Goal: Task Accomplishment & Management: Use online tool/utility

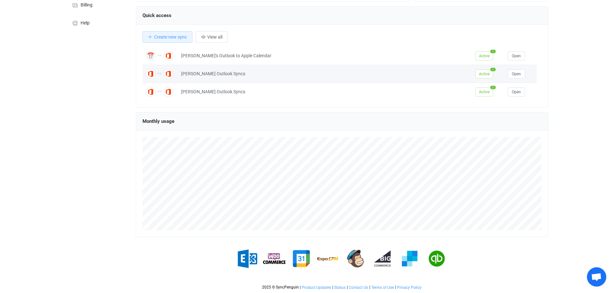
scroll to position [37, 0]
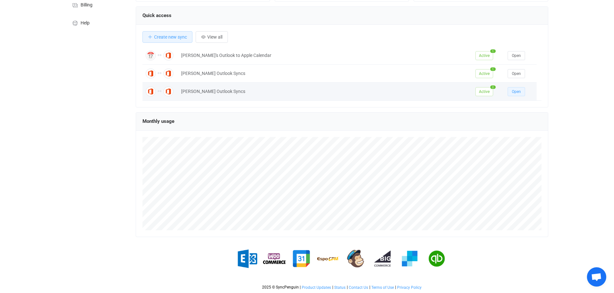
click at [519, 94] on button "Open" at bounding box center [515, 91] width 17 height 9
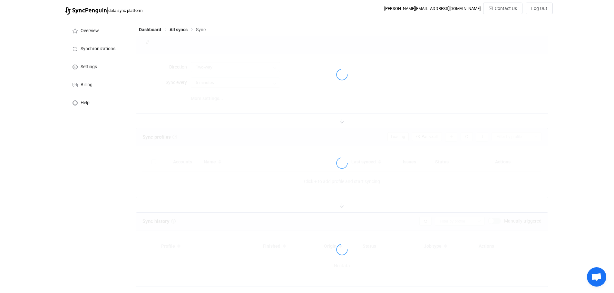
type input "10 minutes"
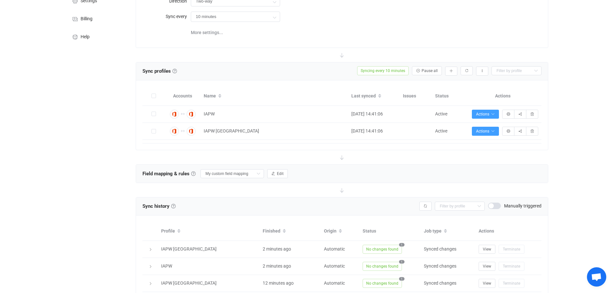
scroll to position [64, 0]
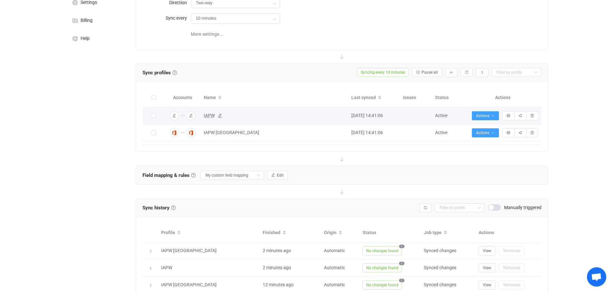
click at [210, 115] on span "IAPW" at bounding box center [209, 115] width 11 height 7
type input "IAPW"
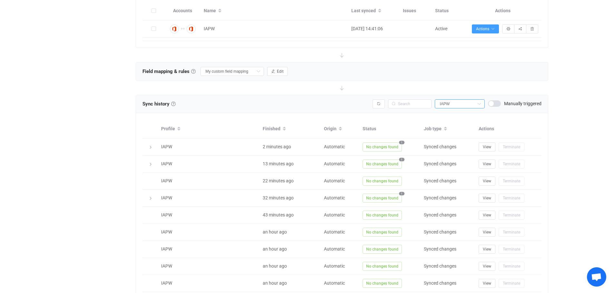
scroll to position [153, 0]
click at [251, 69] on input "My custom field mapping" at bounding box center [231, 69] width 63 height 9
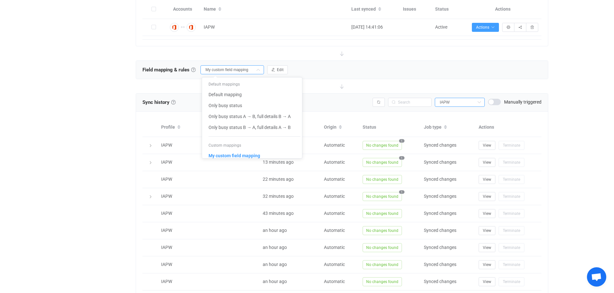
scroll to position [0, 0]
click at [236, 156] on span "My custom field mapping" at bounding box center [234, 155] width 52 height 11
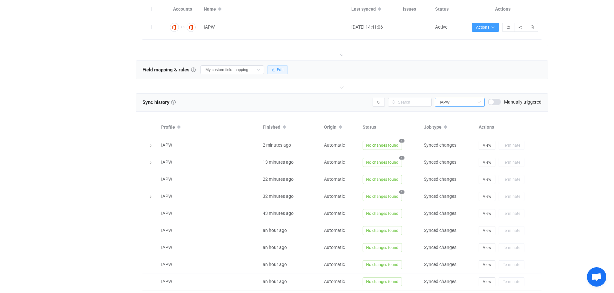
click at [282, 71] on span "Edit" at bounding box center [280, 70] width 7 height 5
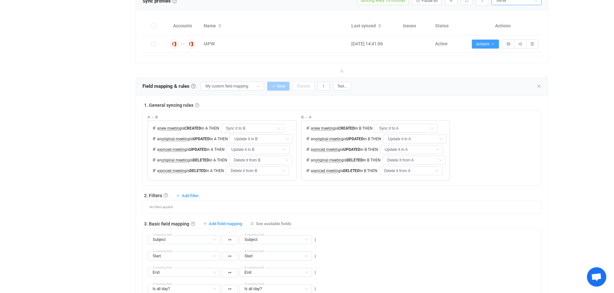
scroll to position [121, 0]
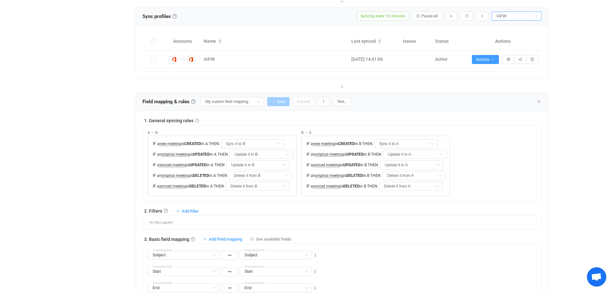
click at [195, 120] on link at bounding box center [197, 121] width 4 height 4
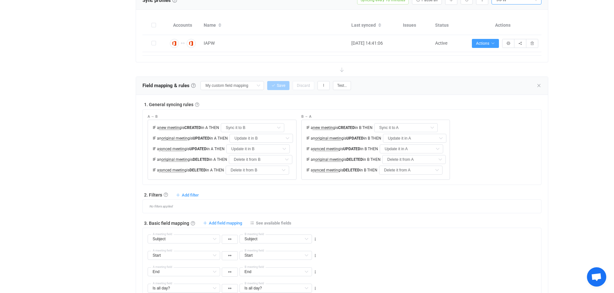
scroll to position [169, 0]
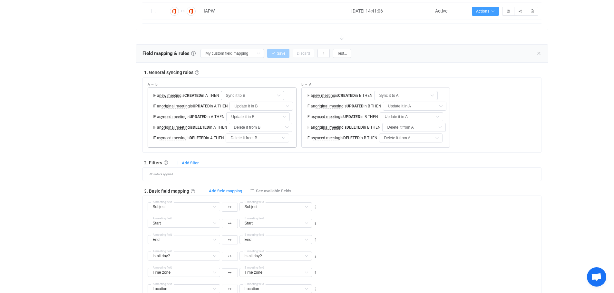
click at [281, 94] on icon at bounding box center [278, 95] width 8 height 9
click at [280, 76] on div "1. General syncing rules A → B IF a new meeting is CREATED in A THEN Sync it to…" at bounding box center [341, 111] width 399 height 84
click at [197, 71] on link at bounding box center [197, 73] width 4 height 4
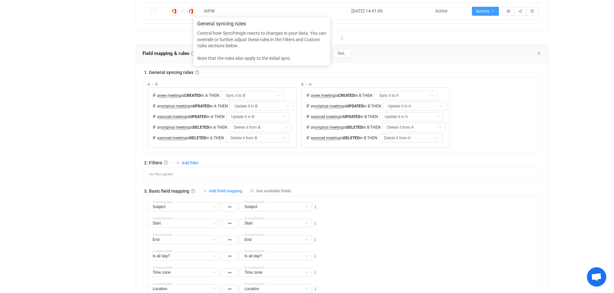
click at [237, 71] on div "1. General syncing rules" at bounding box center [341, 72] width 399 height 6
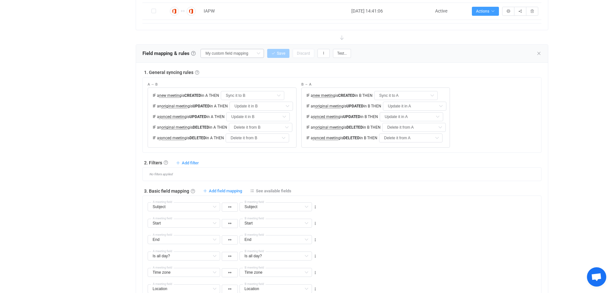
click at [260, 53] on icon at bounding box center [258, 53] width 8 height 9
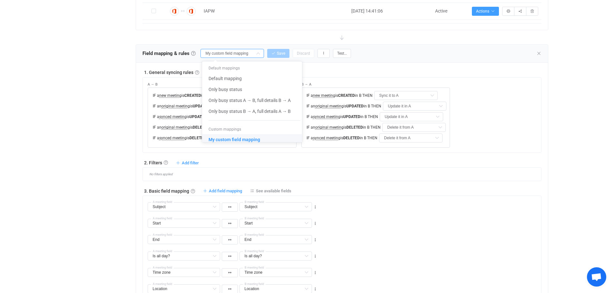
scroll to position [0, 0]
click at [244, 139] on span "My custom field mapping" at bounding box center [234, 139] width 52 height 11
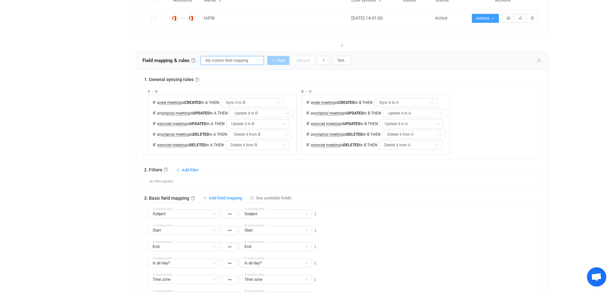
scroll to position [137, 0]
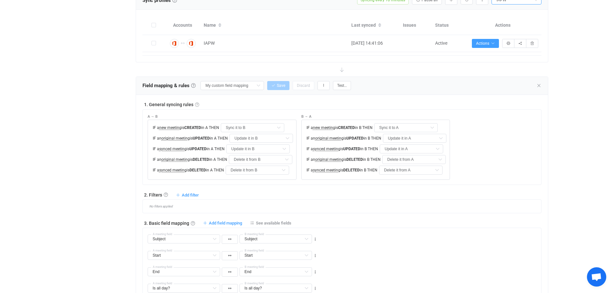
click at [197, 104] on link at bounding box center [197, 105] width 4 height 4
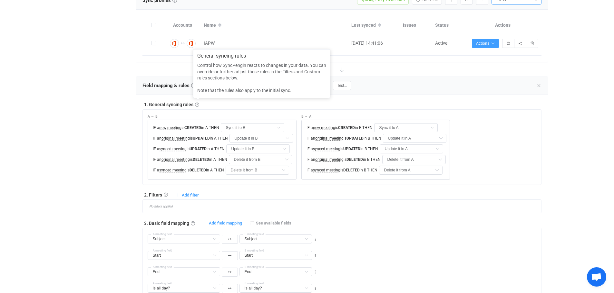
click at [226, 106] on div "1. General syncing rules" at bounding box center [341, 104] width 399 height 6
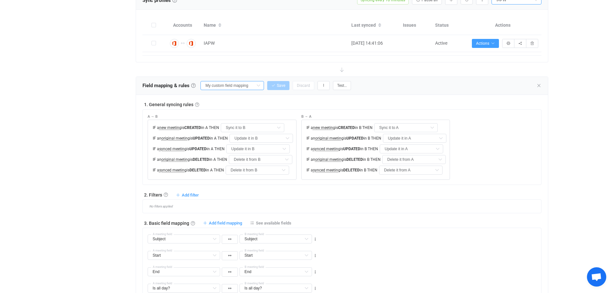
click at [252, 84] on input "My custom field mapping" at bounding box center [231, 85] width 63 height 9
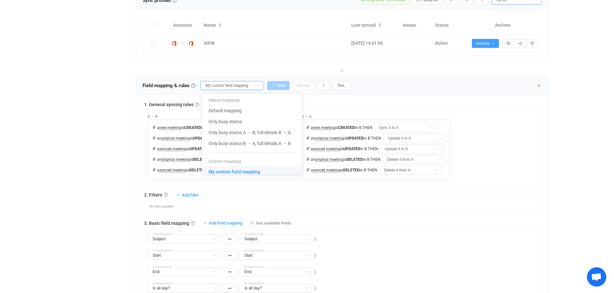
scroll to position [0, 0]
click at [250, 131] on span "Only busy status A → B, full details B → A" at bounding box center [249, 132] width 82 height 11
type input "Only busy status A → B, full details B → A"
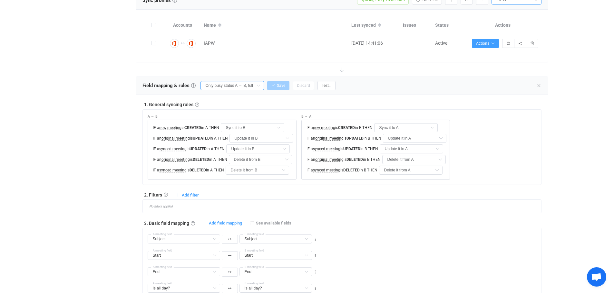
type input "Do nothing"
type input "Start"
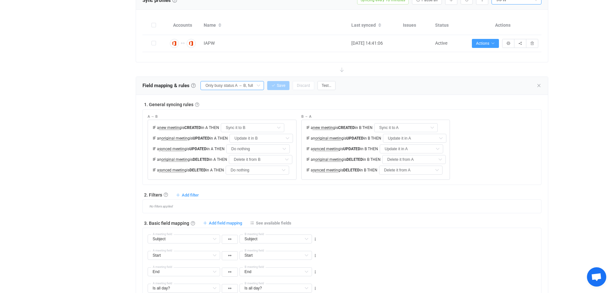
type input "Start"
type input "End"
type input "Is all day?"
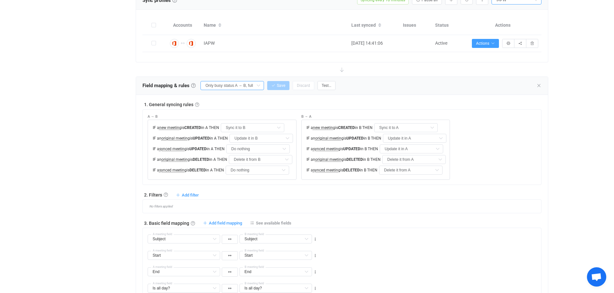
type input "Time zone"
type input "Location"
type input "Description"
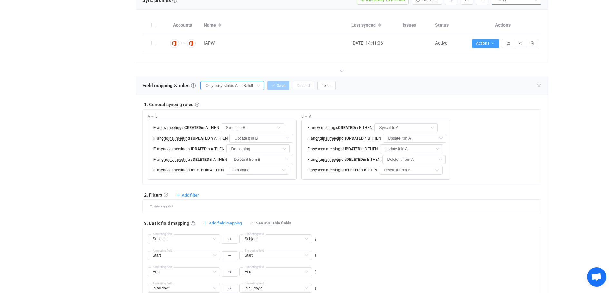
type input "Description"
type input "Teams link"
type input "Recurrence pattern"
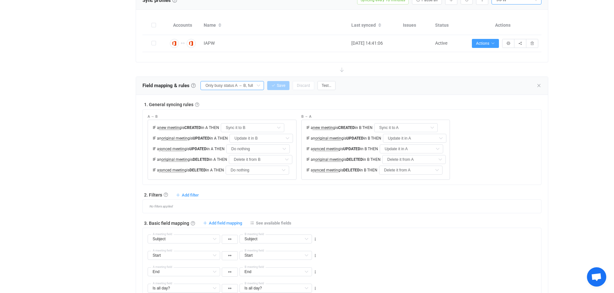
type input "Deleted occurrences"
type input "Recurrence exceptions"
type input "Attachments"
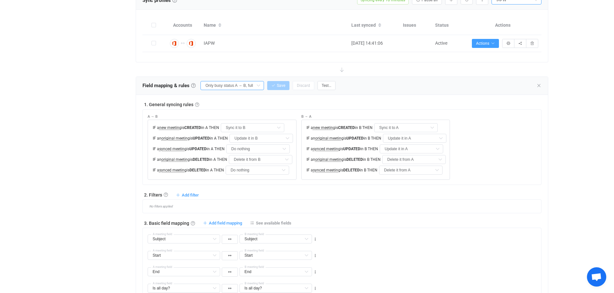
type input "Attachments"
type input "iCalendar ID"
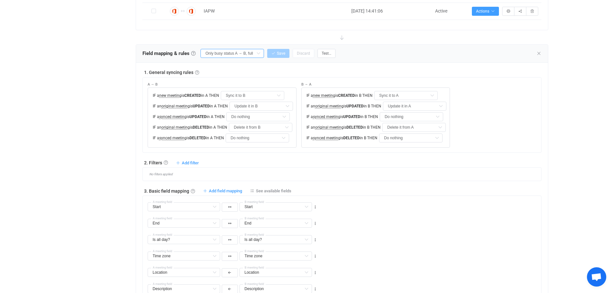
scroll to position [153, 0]
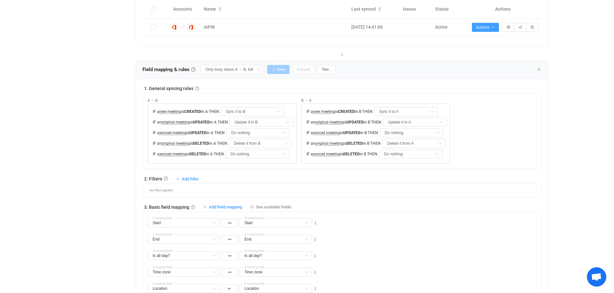
click at [252, 90] on div "1. General syncing rules" at bounding box center [341, 88] width 399 height 6
click at [326, 67] on span "Test…" at bounding box center [326, 69] width 10 height 5
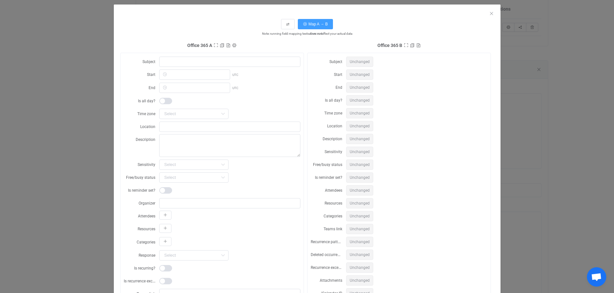
scroll to position [14, 0]
click at [315, 22] on button "Map A → B" at bounding box center [315, 24] width 35 height 10
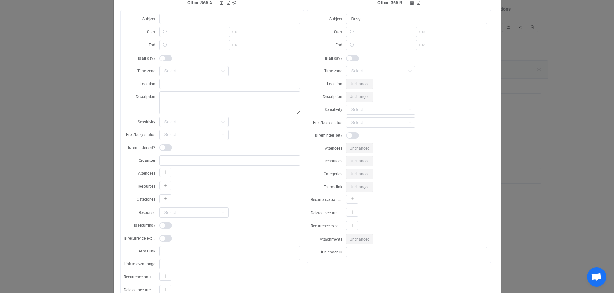
scroll to position [0, 0]
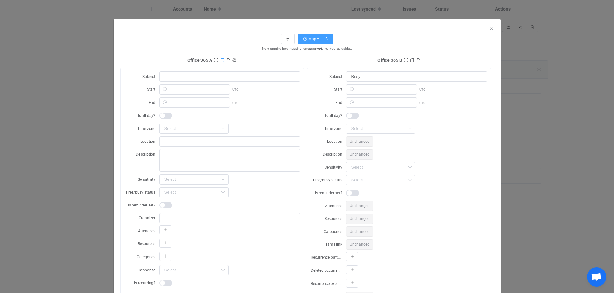
click at [220, 59] on icon "dialog" at bounding box center [222, 60] width 5 height 5
click at [226, 59] on icon "dialog" at bounding box center [228, 60] width 5 height 5
click at [234, 59] on icon "dialog" at bounding box center [234, 60] width 5 height 5
click at [327, 40] on span at bounding box center [324, 38] width 9 height 8
click at [290, 37] on span at bounding box center [292, 38] width 9 height 8
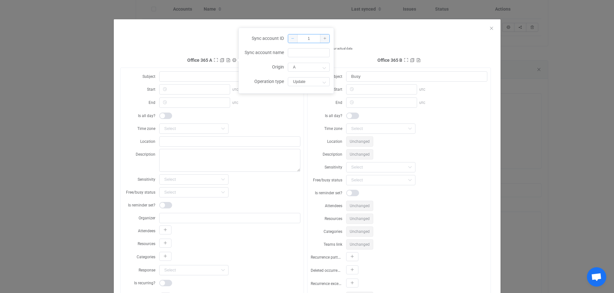
type input "0"
click at [211, 67] on div "Office 365 A Subject Start UTC End UTC Is all day? Time zone Africa/Abidjan Afr…" at bounding box center [213, 227] width 187 height 342
click at [215, 59] on icon "dialog" at bounding box center [216, 60] width 5 height 5
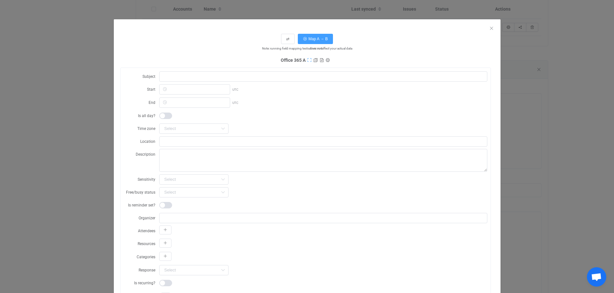
click at [308, 60] on icon "dialog" at bounding box center [309, 60] width 5 height 5
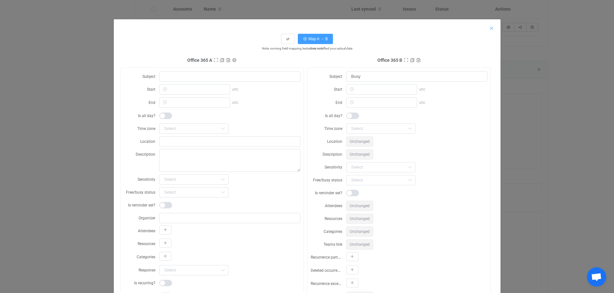
click at [489, 27] on icon "Close" at bounding box center [491, 28] width 5 height 5
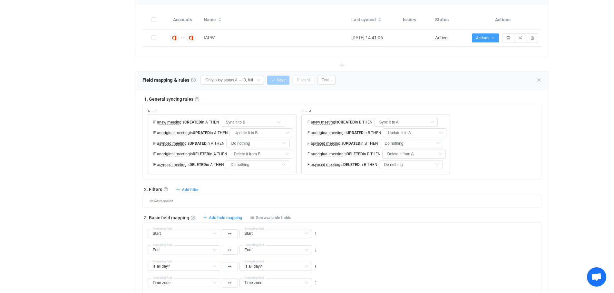
scroll to position [145, 0]
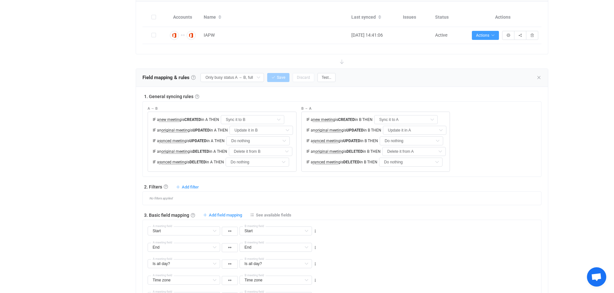
click at [193, 76] on link at bounding box center [193, 77] width 5 height 5
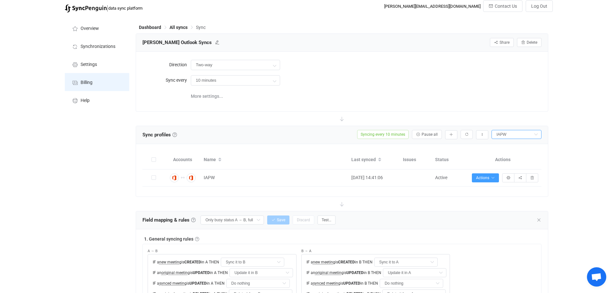
scroll to position [0, 0]
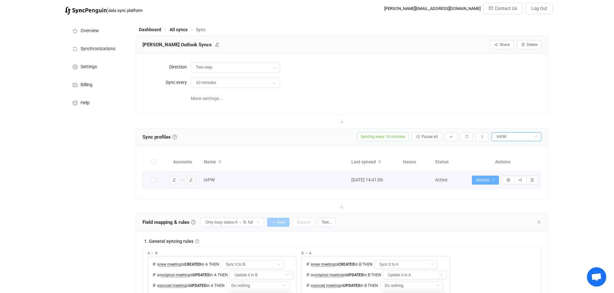
click at [491, 178] on icon "button" at bounding box center [493, 180] width 4 height 4
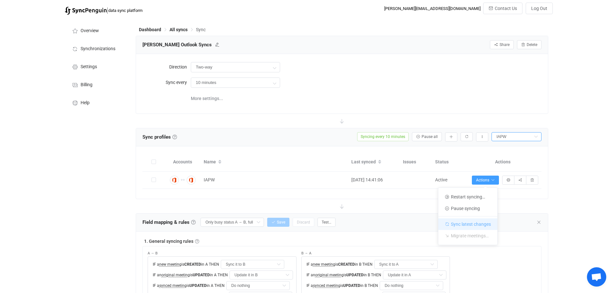
click at [472, 222] on li "Sync latest changes" at bounding box center [467, 223] width 59 height 14
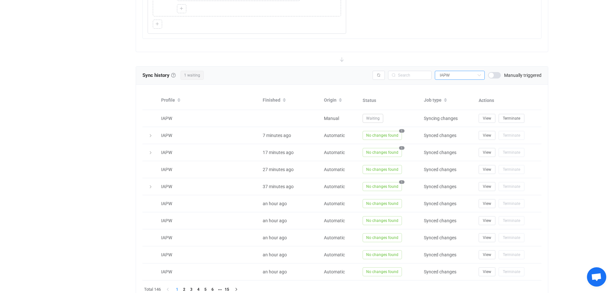
scroll to position [872, 0]
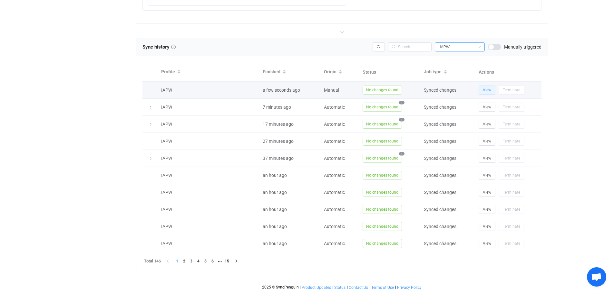
click at [487, 89] on span "View" at bounding box center [487, 90] width 8 height 5
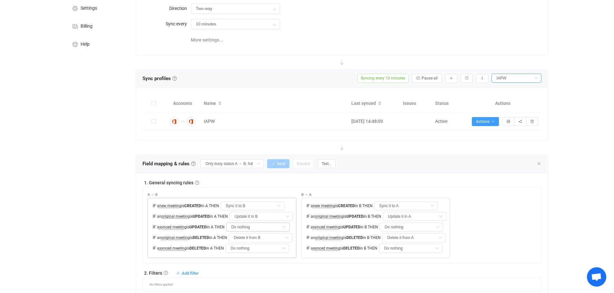
scroll to position [115, 0]
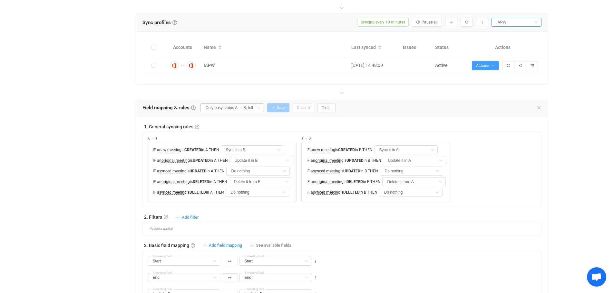
click at [255, 105] on icon at bounding box center [258, 107] width 8 height 9
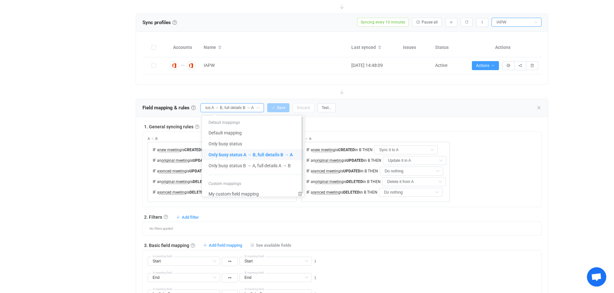
click at [259, 155] on span "Only busy status A → B, full details B → A" at bounding box center [250, 154] width 84 height 11
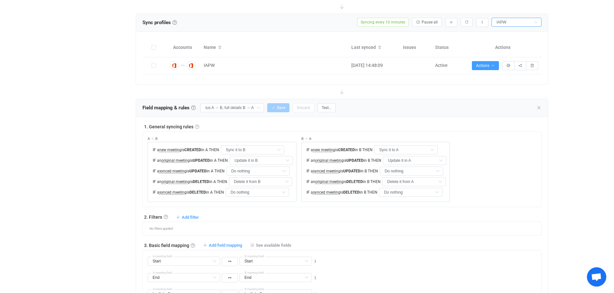
click at [197, 126] on link at bounding box center [197, 127] width 4 height 4
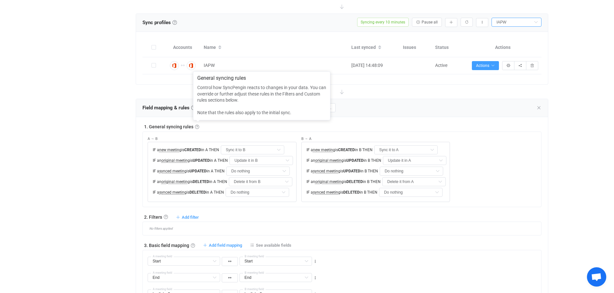
click at [219, 126] on div "1. General syncing rules" at bounding box center [341, 127] width 399 height 6
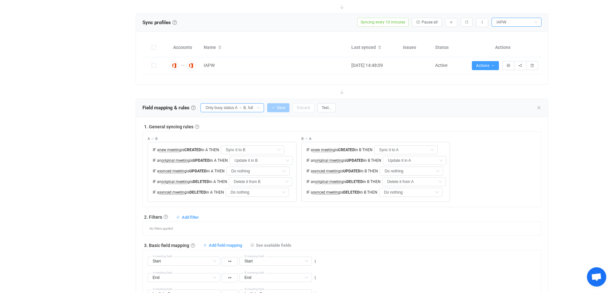
click at [247, 107] on input "Only busy status A → B, full details B → A" at bounding box center [231, 107] width 63 height 9
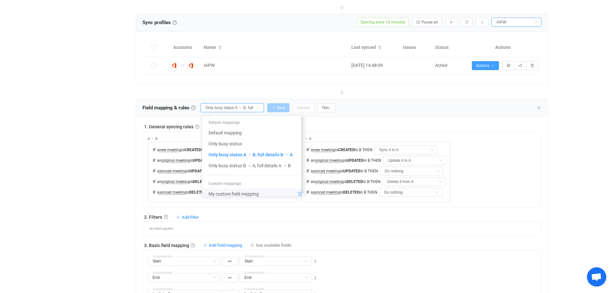
click at [300, 194] on icon at bounding box center [300, 194] width 5 height 5
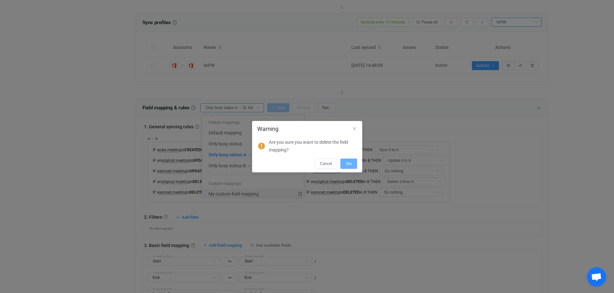
click at [350, 163] on span "Yes" at bounding box center [348, 164] width 6 height 5
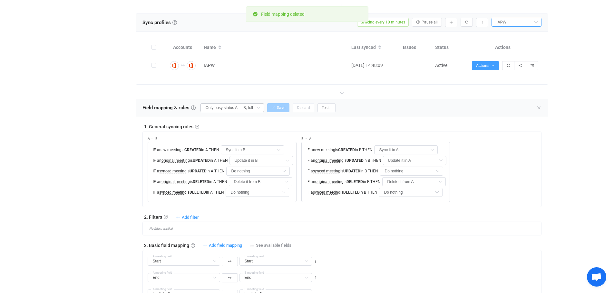
click at [257, 107] on icon at bounding box center [258, 107] width 8 height 9
click at [243, 154] on span "Only busy status A → B, full details B → A" at bounding box center [250, 154] width 84 height 11
click at [248, 149] on input "Sync it to B" at bounding box center [252, 150] width 63 height 9
click at [264, 132] on div "A → B IF a new meeting is CREATED in A THEN Sync it to B IF an original meeting…" at bounding box center [222, 167] width 149 height 70
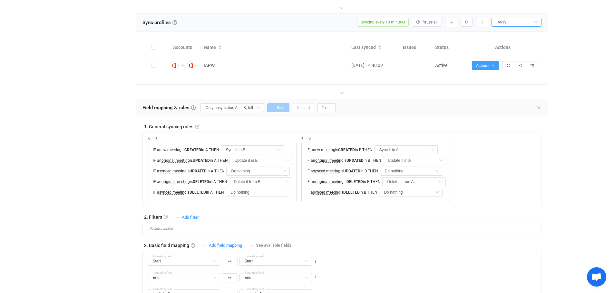
click at [247, 129] on div "1. General syncing rules" at bounding box center [341, 127] width 399 height 6
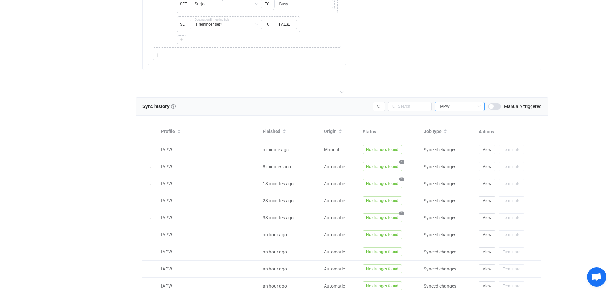
scroll to position [815, 0]
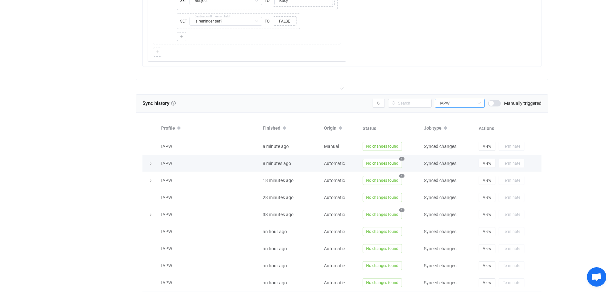
click at [386, 164] on span "No changes found" at bounding box center [381, 163] width 39 height 9
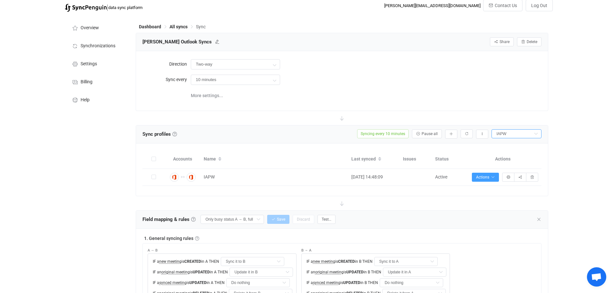
scroll to position [0, 0]
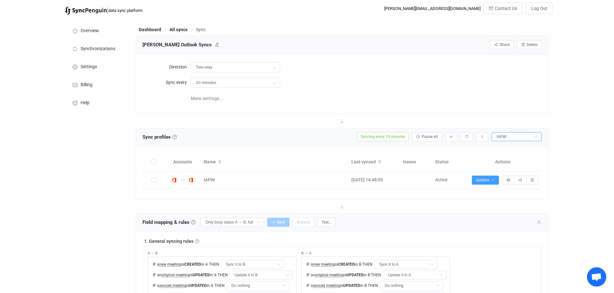
click at [178, 26] on div "Dashboard All syncs Sync" at bounding box center [342, 31] width 412 height 10
click at [179, 28] on span "All syncs" at bounding box center [178, 29] width 18 height 5
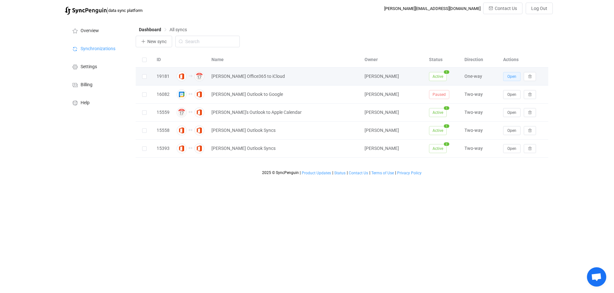
click at [510, 78] on span "Open" at bounding box center [511, 76] width 9 height 5
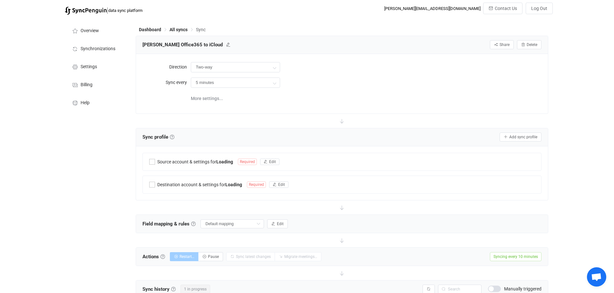
type input "Office 365 → iCloud"
type input "10 minutes"
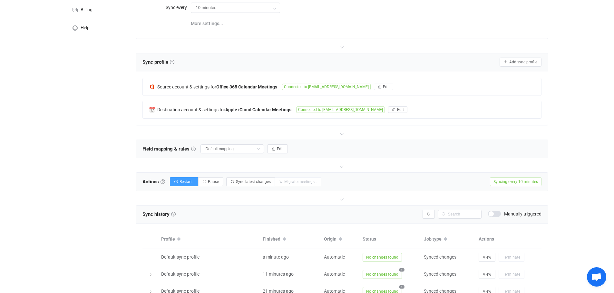
scroll to position [72, 0]
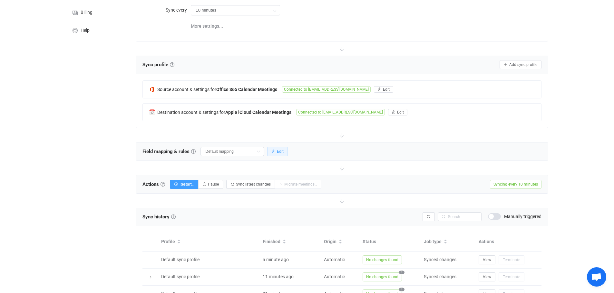
click at [278, 152] on span "Edit" at bounding box center [280, 151] width 7 height 5
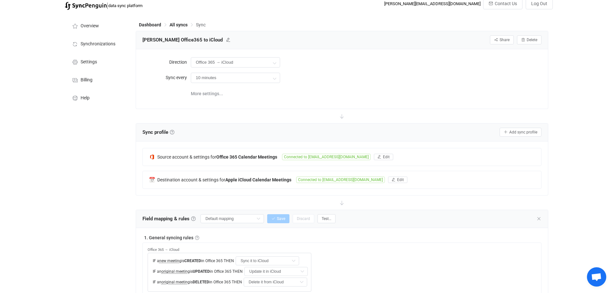
scroll to position [0, 0]
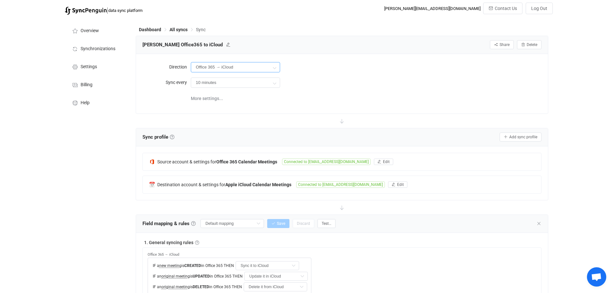
click at [269, 65] on input "Office 365 → iCloud" at bounding box center [235, 67] width 89 height 10
click at [236, 85] on span "Two-way" at bounding box center [233, 85] width 18 height 5
type input "Two-way"
type input "Do nothing"
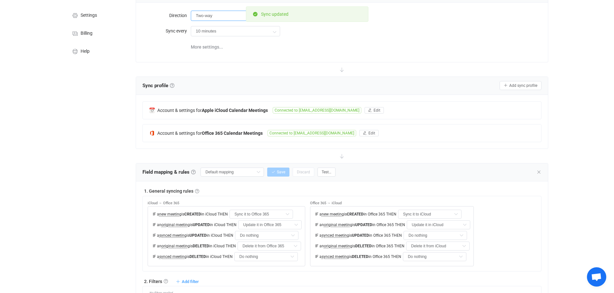
scroll to position [72, 0]
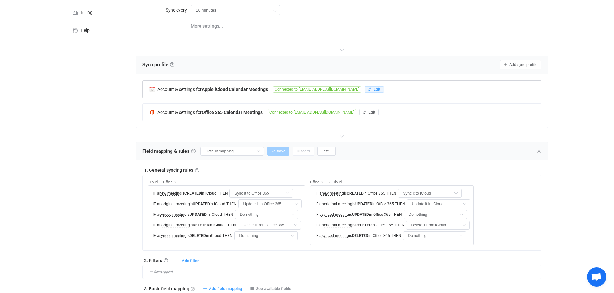
click at [373, 89] on span "Edit" at bounding box center [376, 89] width 7 height 5
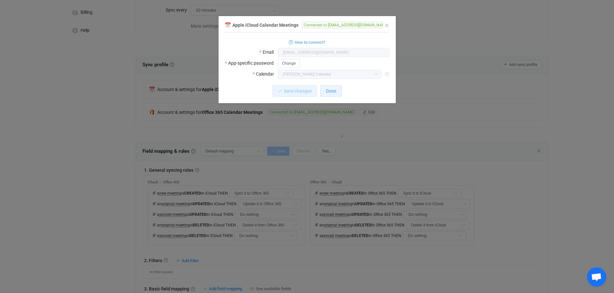
click at [332, 89] on span "Done" at bounding box center [331, 91] width 10 height 5
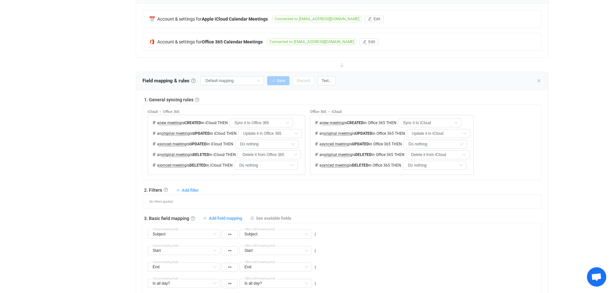
scroll to position [145, 0]
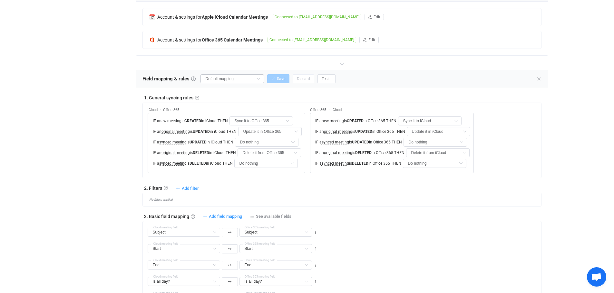
click at [259, 77] on icon at bounding box center [258, 78] width 8 height 9
click at [277, 93] on div "1. General syncing rules General syncing rules Control how SyncPengin reacts to…" at bounding box center [342, 260] width 412 height 344
click at [243, 77] on input "Default mapping" at bounding box center [231, 78] width 63 height 9
click at [223, 95] on li "Default mappings" at bounding box center [235, 94] width 66 height 10
click at [223, 104] on span "Default mapping" at bounding box center [225, 104] width 34 height 11
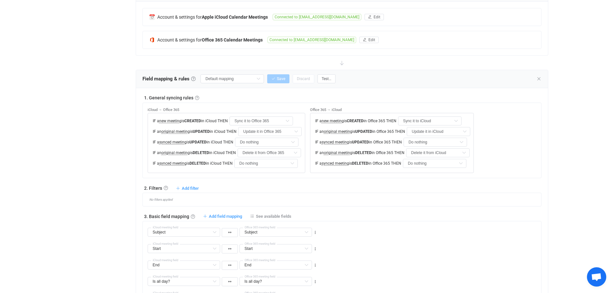
click at [241, 98] on div "1. General syncing rules General syncing rules Control how SyncPengin reacts to…" at bounding box center [341, 98] width 399 height 6
click at [195, 79] on link at bounding box center [193, 79] width 5 height 5
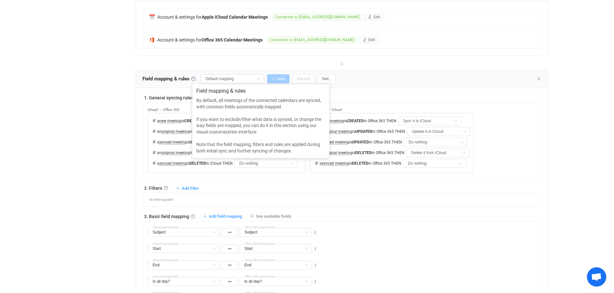
click at [160, 88] on div "1. General syncing rules General syncing rules Control how SyncPengin reacts to…" at bounding box center [342, 260] width 412 height 344
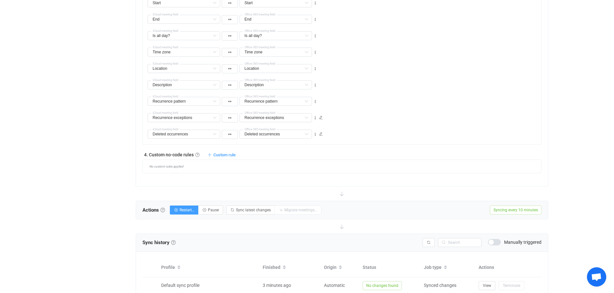
scroll to position [387, 0]
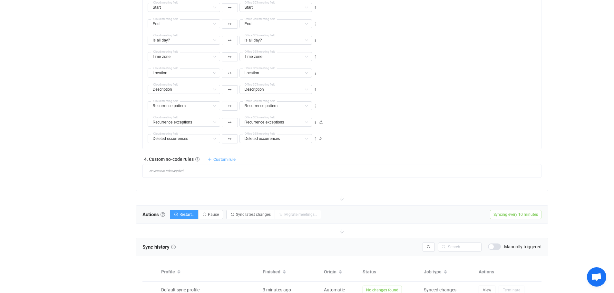
click at [219, 158] on span "Custom rule" at bounding box center [224, 159] width 22 height 5
click at [119, 138] on div "Overview Synchronizations Settings Billing Help" at bounding box center [97, 62] width 71 height 862
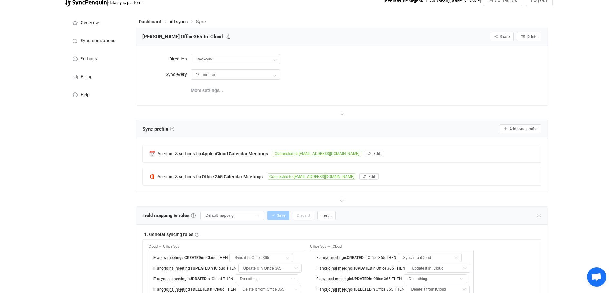
scroll to position [0, 0]
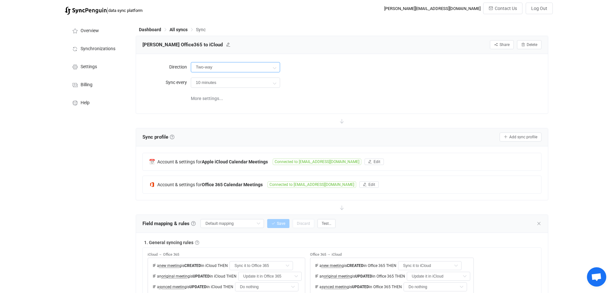
click at [236, 68] on input "Two-way" at bounding box center [235, 67] width 89 height 10
click at [266, 84] on li "Two-way" at bounding box center [237, 85] width 93 height 11
click at [352, 86] on div "10 minutes 10 minutes 15 minutes 30 minutes 1 hour 2 hours 4 hours 8 hours 12 h…" at bounding box center [366, 82] width 350 height 13
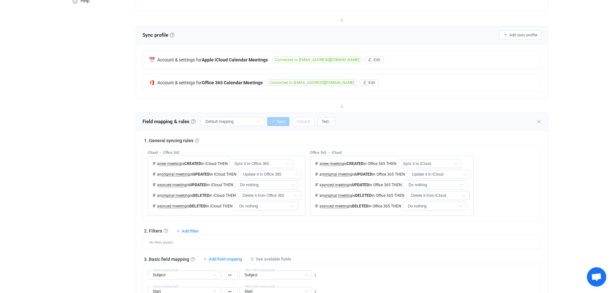
scroll to position [105, 0]
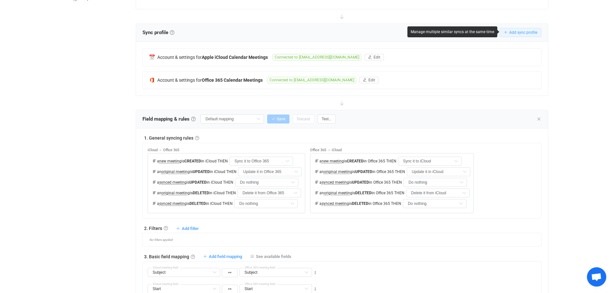
click at [526, 31] on span "Add sync profile" at bounding box center [523, 32] width 28 height 5
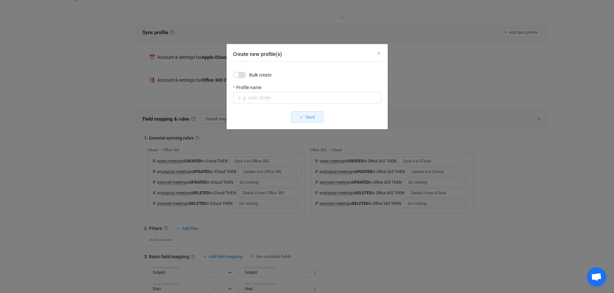
click at [381, 53] on icon "Close" at bounding box center [378, 53] width 5 height 5
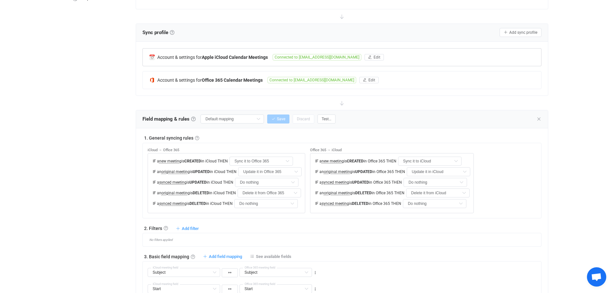
click at [221, 57] on b "Apple iCloud Calendar Meetings" at bounding box center [235, 57] width 66 height 5
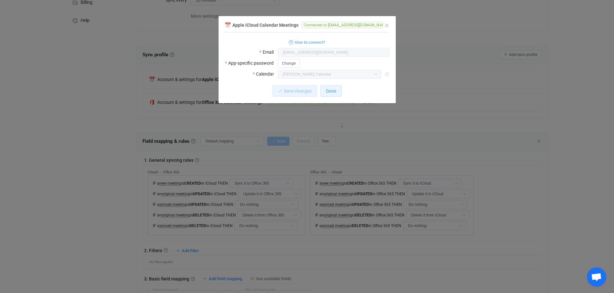
scroll to position [32, 0]
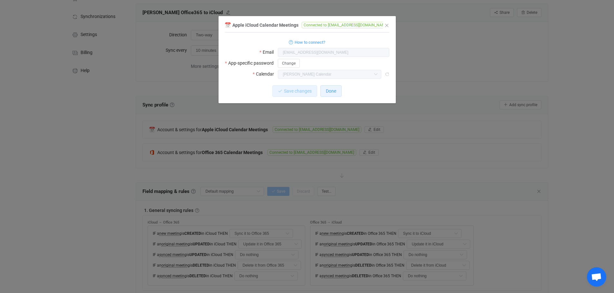
click at [332, 91] on span "Done" at bounding box center [331, 91] width 10 height 5
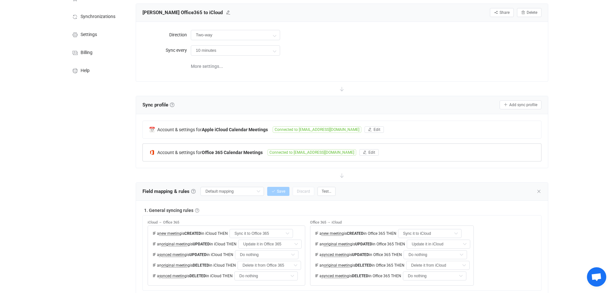
click at [239, 153] on b "Office 365 Calendar Meetings" at bounding box center [232, 152] width 61 height 5
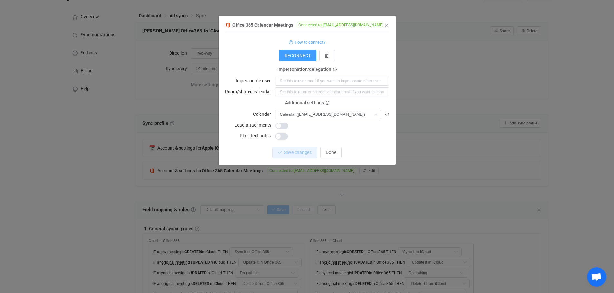
scroll to position [0, 0]
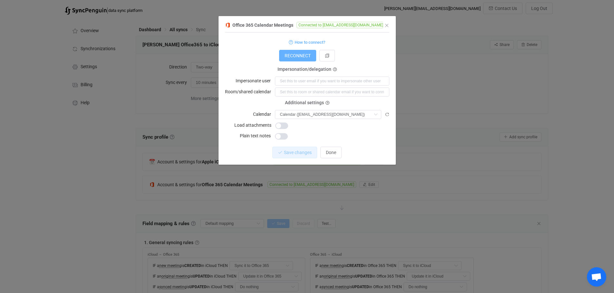
click at [298, 54] on span "RECONNECT" at bounding box center [297, 55] width 26 height 5
click at [332, 152] on span "Done" at bounding box center [331, 152] width 10 height 5
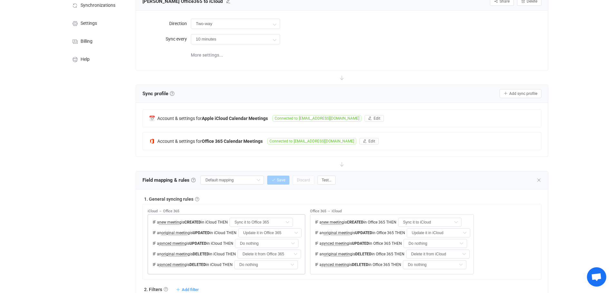
scroll to position [137, 0]
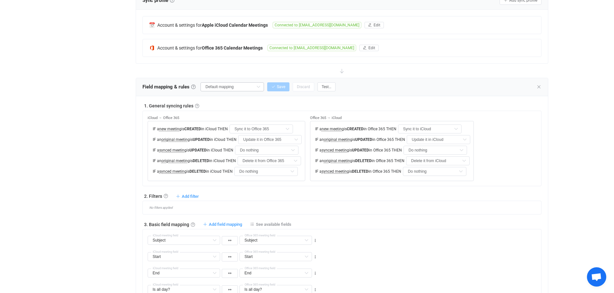
click at [261, 87] on icon at bounding box center [258, 86] width 8 height 9
click at [193, 86] on link at bounding box center [193, 87] width 5 height 5
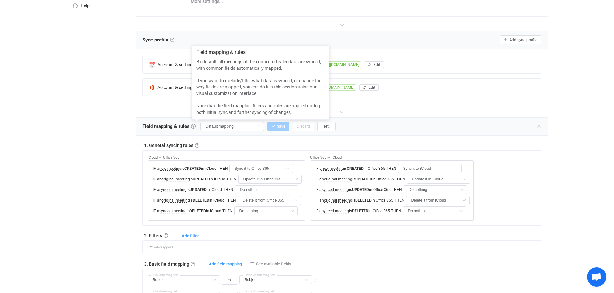
scroll to position [97, 0]
click at [177, 110] on div at bounding box center [342, 111] width 412 height 14
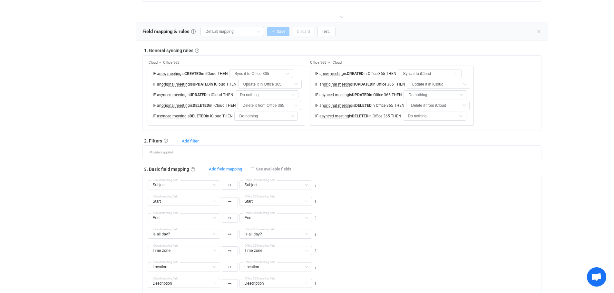
scroll to position [201, 0]
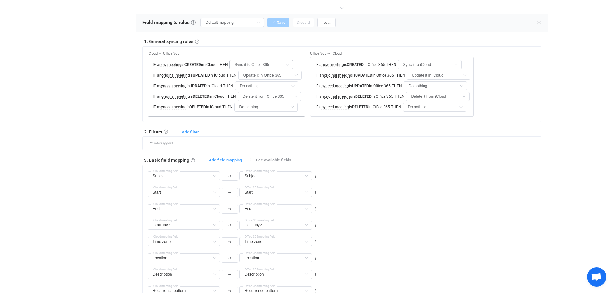
click at [287, 62] on icon at bounding box center [287, 64] width 8 height 9
click at [299, 52] on div "iCloud → Office 365" at bounding box center [227, 54] width 158 height 5
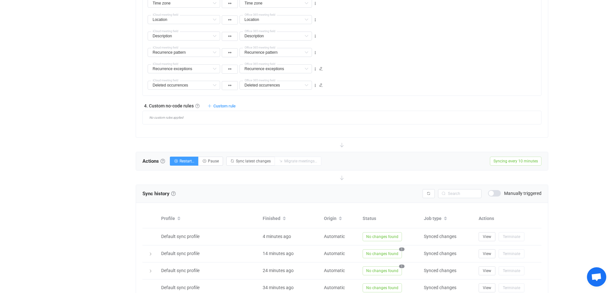
scroll to position [411, 0]
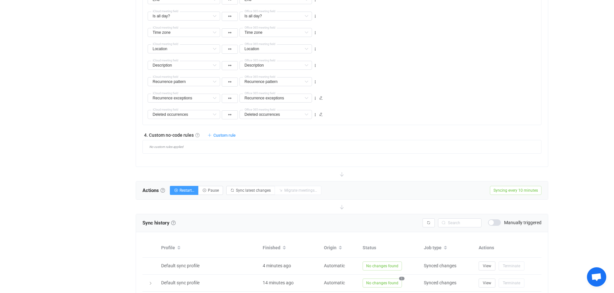
click at [195, 135] on link at bounding box center [197, 135] width 4 height 4
click at [125, 139] on div "Overview Synchronizations Settings Billing Help" at bounding box center [97, 38] width 71 height 862
click at [218, 134] on span "Custom rule" at bounding box center [224, 135] width 22 height 5
click at [163, 150] on li "Custom rule when syncing meeting iCloud → Office 365 …" at bounding box center [170, 151] width 127 height 12
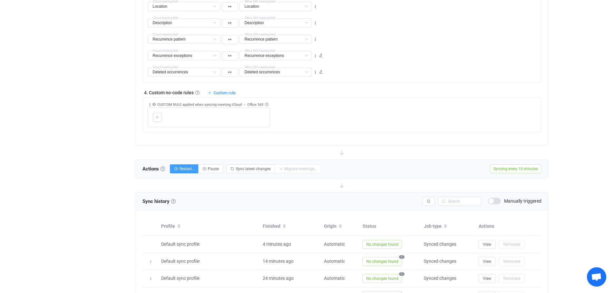
scroll to position [459, 0]
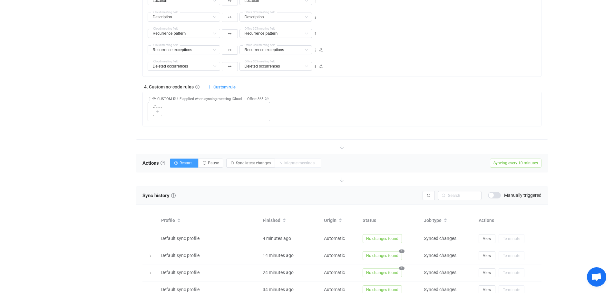
click at [155, 110] on div at bounding box center [157, 112] width 6 height 6
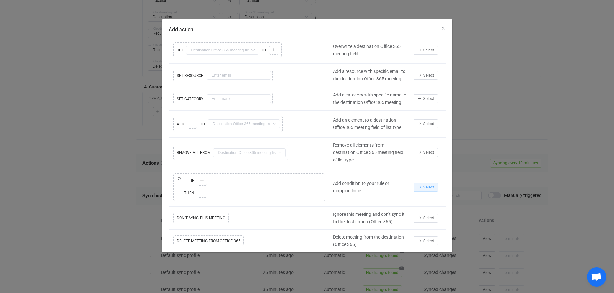
click at [423, 190] on button "Select" at bounding box center [425, 187] width 24 height 9
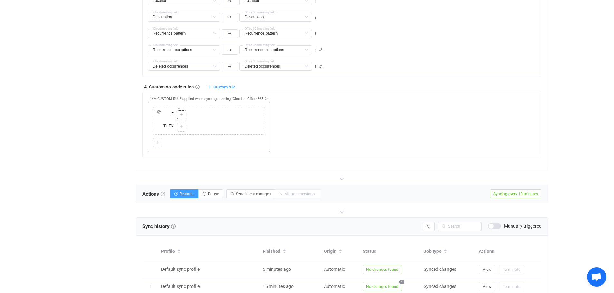
click at [182, 113] on icon at bounding box center [181, 115] width 4 height 4
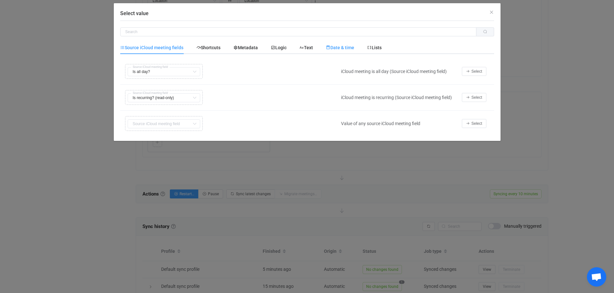
click at [336, 47] on span "Date & time" at bounding box center [340, 47] width 28 height 5
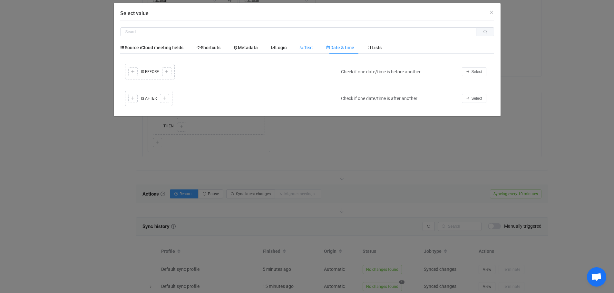
click at [309, 46] on span "Text" at bounding box center [306, 47] width 14 height 5
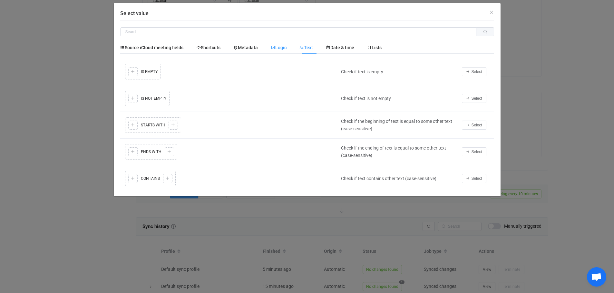
click at [279, 46] on span "Logic" at bounding box center [279, 47] width 16 height 5
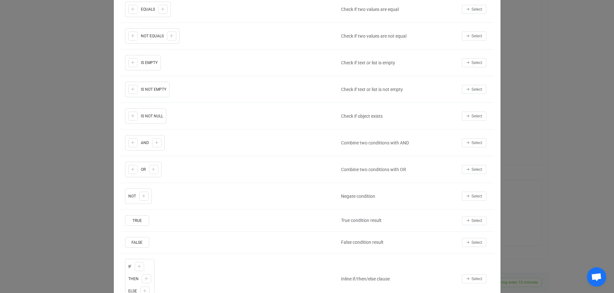
scroll to position [0, 0]
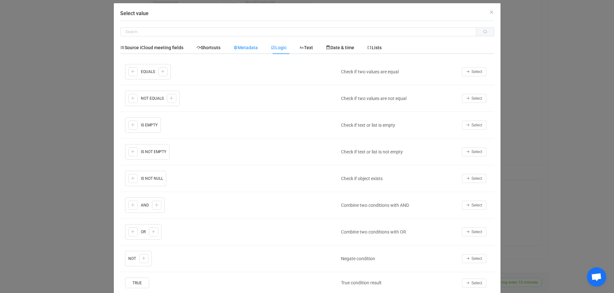
click at [246, 49] on span "Metadata" at bounding box center [245, 47] width 24 height 5
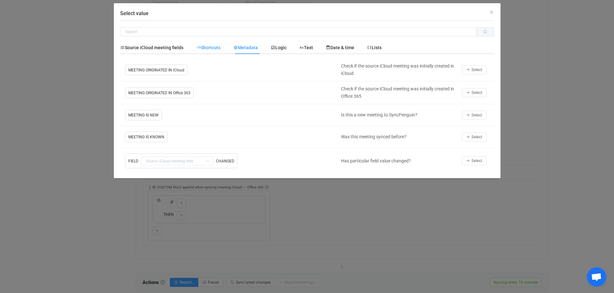
click at [209, 45] on span "Shortcuts" at bounding box center [208, 47] width 24 height 5
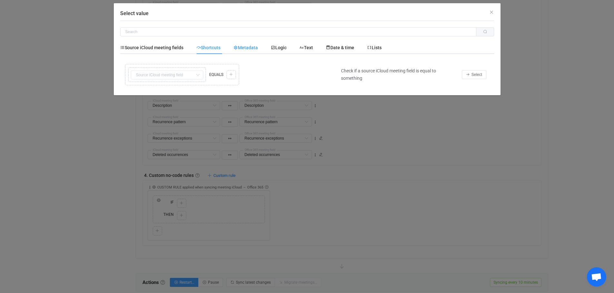
click at [248, 45] on span "Metadata" at bounding box center [245, 47] width 24 height 5
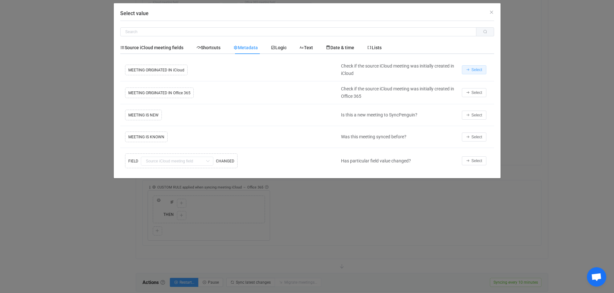
click at [473, 71] on span "Select" at bounding box center [476, 70] width 11 height 5
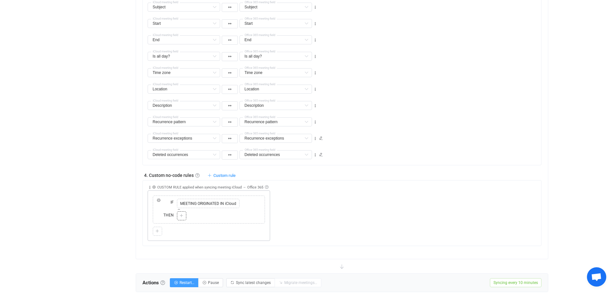
click at [182, 216] on icon at bounding box center [181, 216] width 4 height 4
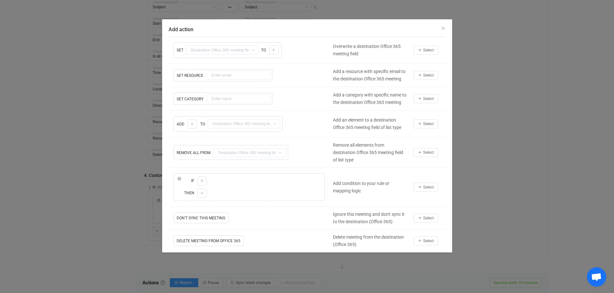
click at [281, 152] on icon "Add action" at bounding box center [280, 153] width 8 height 9
click at [432, 152] on span "Select" at bounding box center [428, 152] width 11 height 5
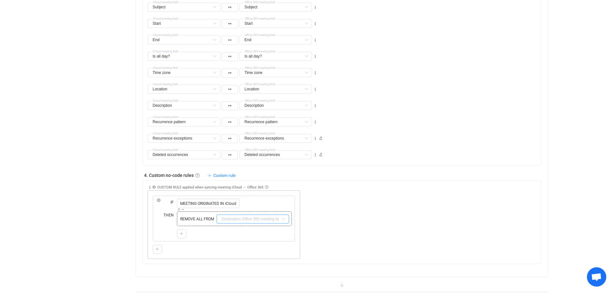
click at [235, 218] on input "text" at bounding box center [252, 219] width 72 height 9
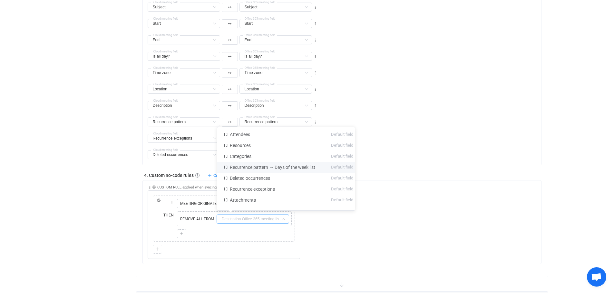
click at [456, 205] on div "Collapse Move up Move down Delete Applied to Only meeting(s) from iCloud Only m…" at bounding box center [344, 220] width 393 height 79
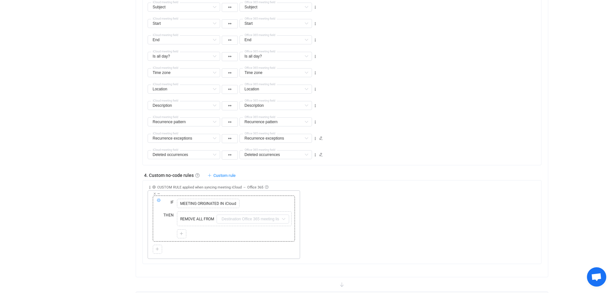
click at [158, 201] on icon at bounding box center [159, 201] width 4 height 4
click at [139, 199] on div "1. General syncing rules General syncing rules Control how SyncPengin reacts to…" at bounding box center [342, 70] width 412 height 415
click at [155, 194] on icon at bounding box center [154, 193] width 3 height 3
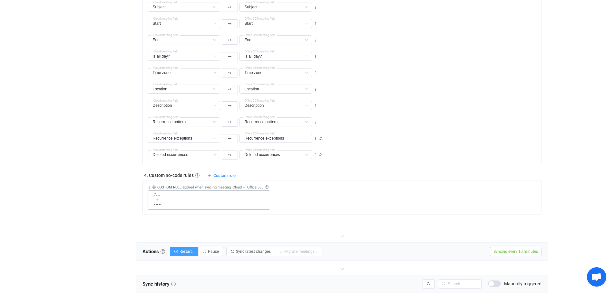
click at [159, 202] on icon at bounding box center [157, 200] width 4 height 4
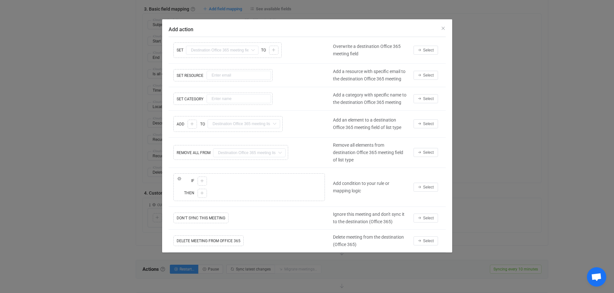
scroll to position [354, 0]
click at [427, 124] on span "Select" at bounding box center [428, 124] width 11 height 5
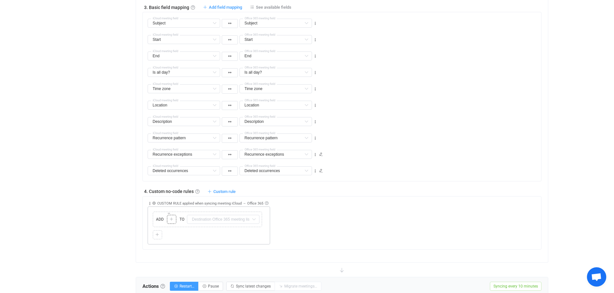
click at [172, 219] on icon at bounding box center [171, 220] width 4 height 4
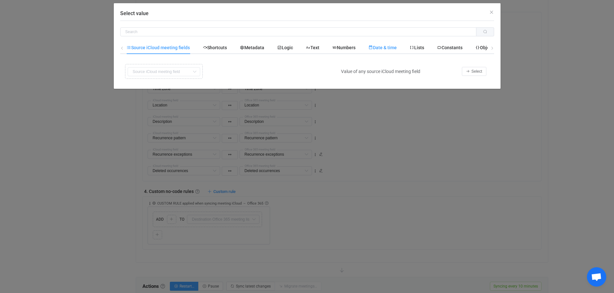
click at [389, 48] on span "Date & time" at bounding box center [382, 47] width 28 height 5
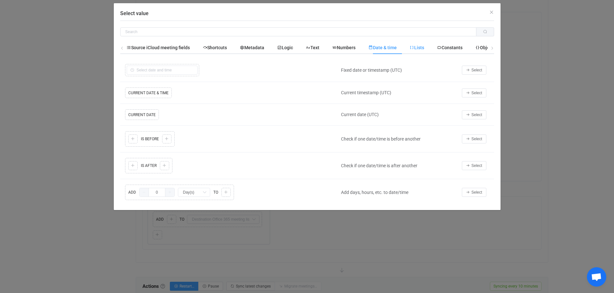
click at [430, 47] on div "Lists" at bounding box center [416, 47] width 27 height 13
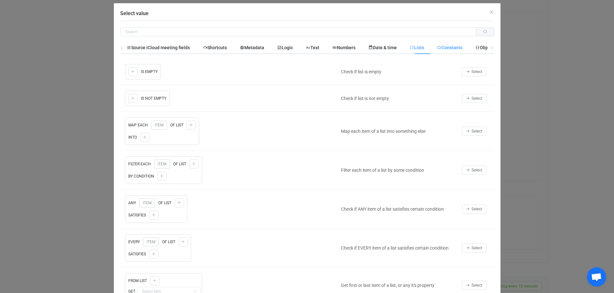
click at [450, 47] on span "Constants" at bounding box center [449, 47] width 25 height 5
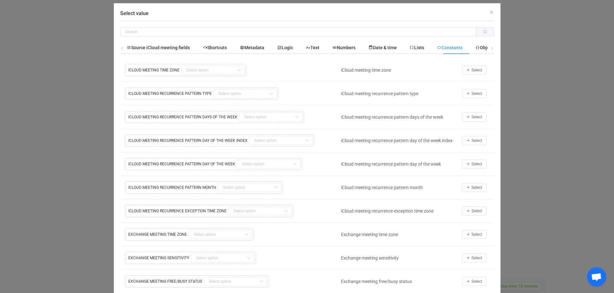
click at [490, 47] on icon "Select value" at bounding box center [492, 48] width 4 height 4
click at [475, 47] on span "Objects" at bounding box center [470, 47] width 20 height 5
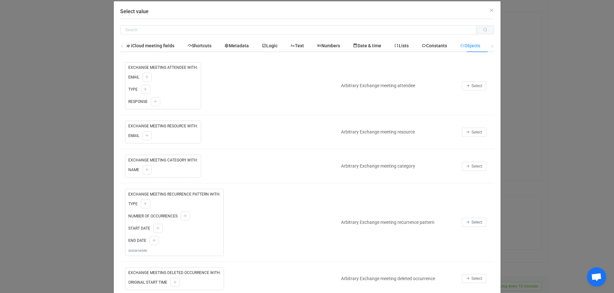
scroll to position [0, 0]
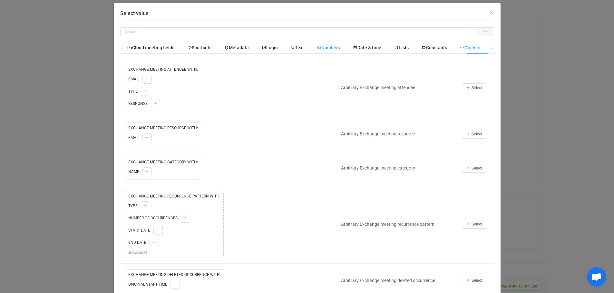
click at [335, 48] on span "Numbers" at bounding box center [328, 47] width 23 height 5
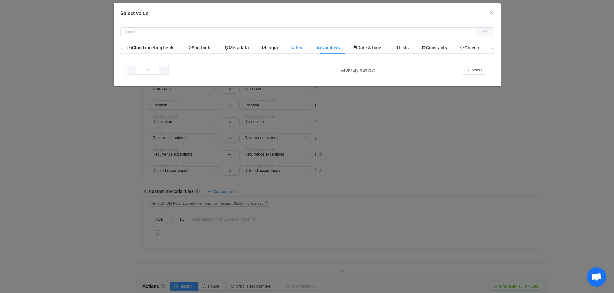
click at [304, 47] on span "Text" at bounding box center [297, 47] width 14 height 5
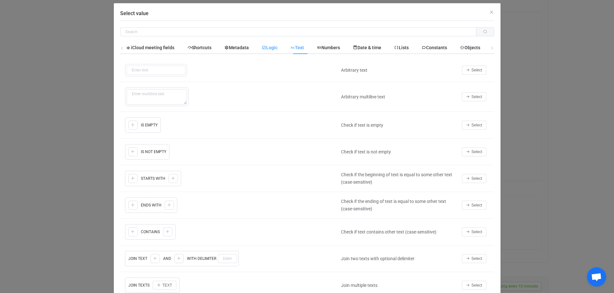
click at [271, 46] on span "Logic" at bounding box center [270, 47] width 16 height 5
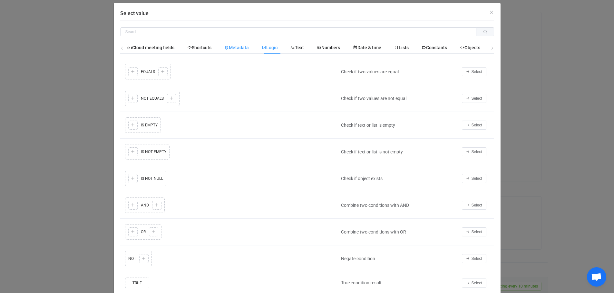
click at [243, 47] on span "Metadata" at bounding box center [236, 47] width 24 height 5
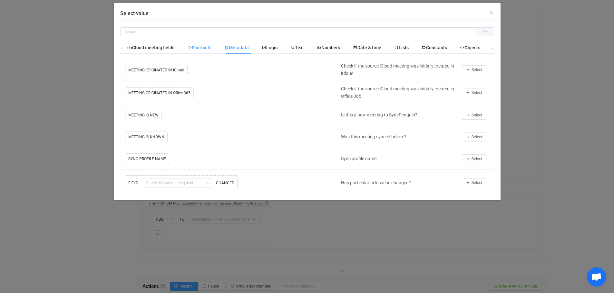
click at [209, 46] on span "Shortcuts" at bounding box center [199, 47] width 24 height 5
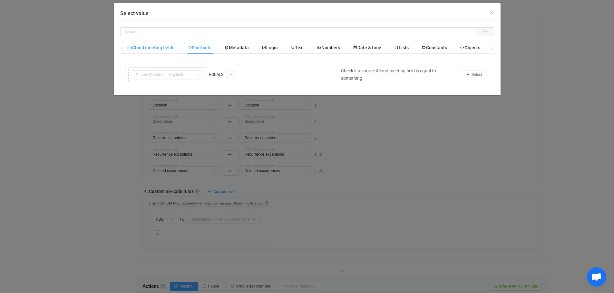
click at [150, 46] on span "Source iCloud meeting fields" at bounding box center [142, 47] width 63 height 5
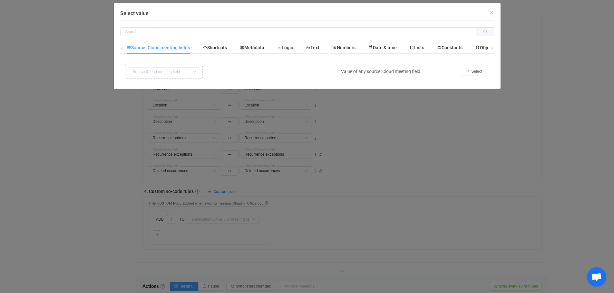
click at [491, 11] on icon "Close" at bounding box center [491, 12] width 5 height 5
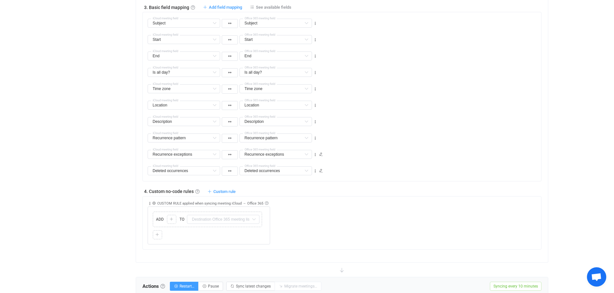
click at [78, 184] on div "Overview Synchronizations Settings Billing Help" at bounding box center [97, 115] width 71 height 902
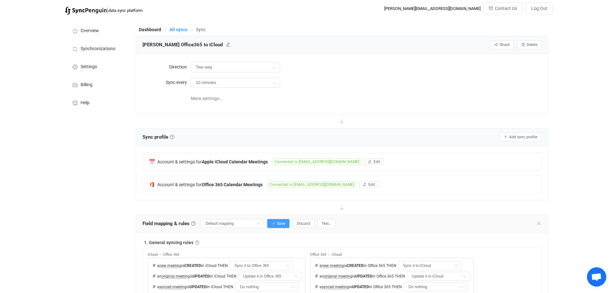
click at [177, 28] on span "All syncs" at bounding box center [178, 29] width 18 height 5
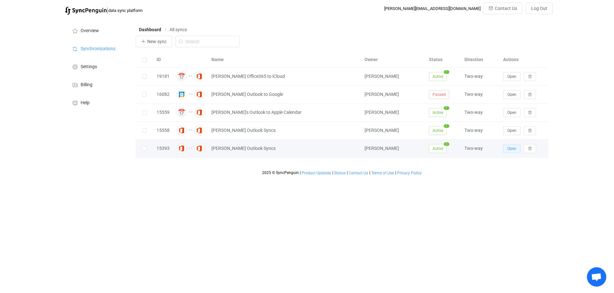
click at [512, 149] on span "Open" at bounding box center [511, 149] width 9 height 5
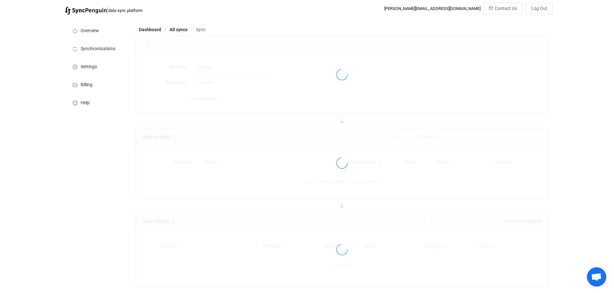
type input "10 minutes"
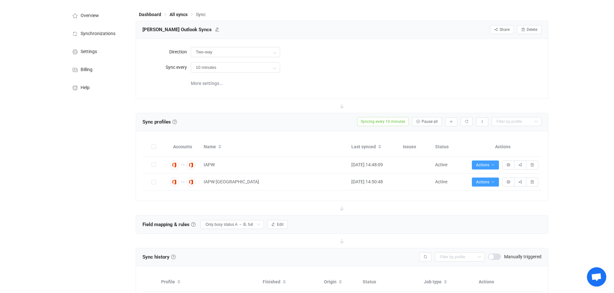
scroll to position [61, 0]
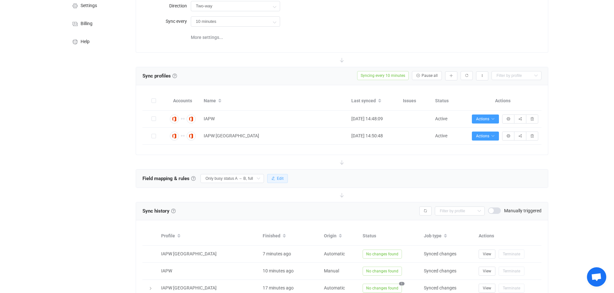
click at [273, 177] on icon "button" at bounding box center [273, 179] width 4 height 4
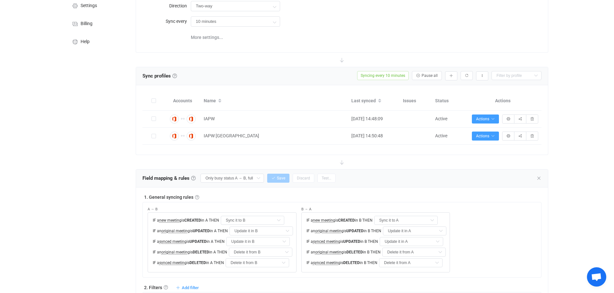
type input "Do nothing"
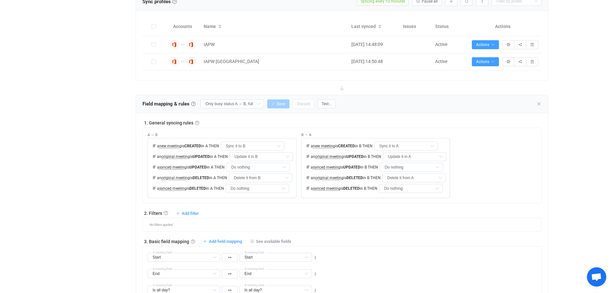
scroll to position [137, 0]
click at [258, 101] on icon at bounding box center [258, 102] width 8 height 9
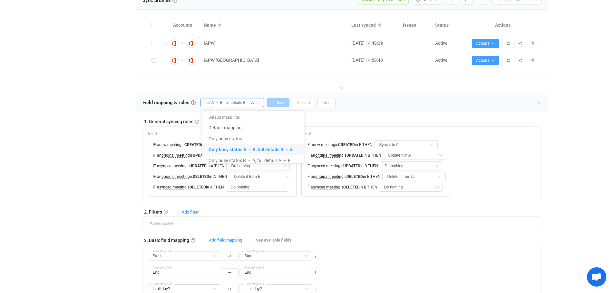
click at [269, 149] on span "Only busy status A → B, full details B → A" at bounding box center [250, 149] width 84 height 11
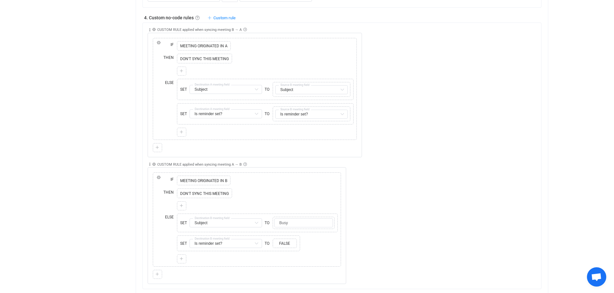
scroll to position [604, 0]
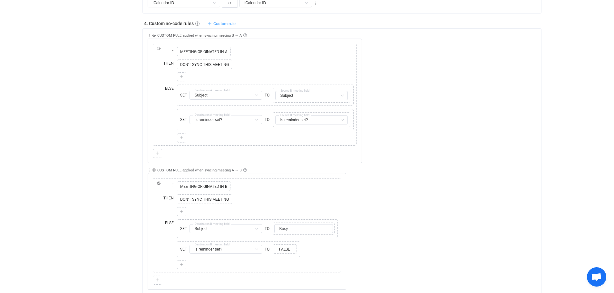
click at [225, 25] on span "Custom rule" at bounding box center [224, 23] width 22 height 5
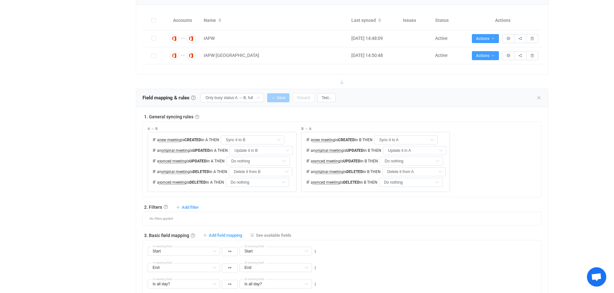
scroll to position [169, 0]
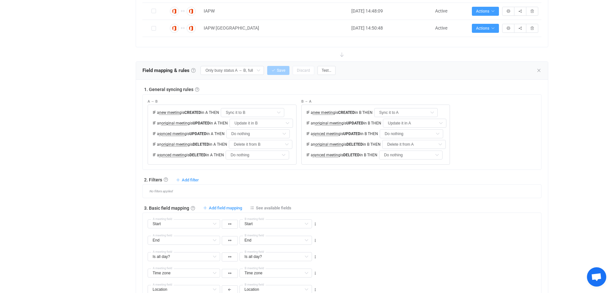
click at [194, 68] on link at bounding box center [193, 70] width 5 height 5
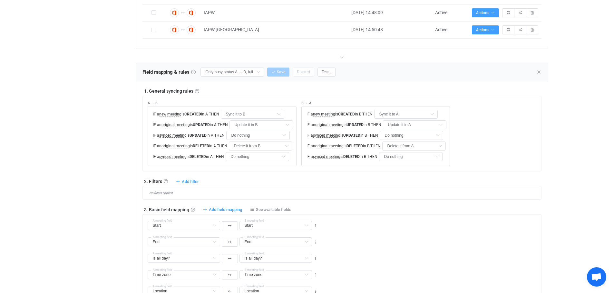
scroll to position [161, 0]
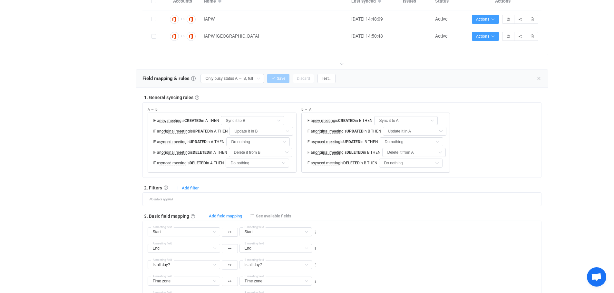
click at [187, 185] on div "Add filter Sync meeting to B if … Sync meeting to A if … Don't sync meeting to …" at bounding box center [187, 187] width 23 height 5
click at [188, 188] on span "Add filter" at bounding box center [190, 188] width 17 height 5
click at [274, 120] on input "Sync it to B" at bounding box center [252, 120] width 63 height 9
click at [275, 103] on div "A → B IF a new meeting is CREATED in A THEN Sync it to B IF an original meeting…" at bounding box center [222, 138] width 149 height 70
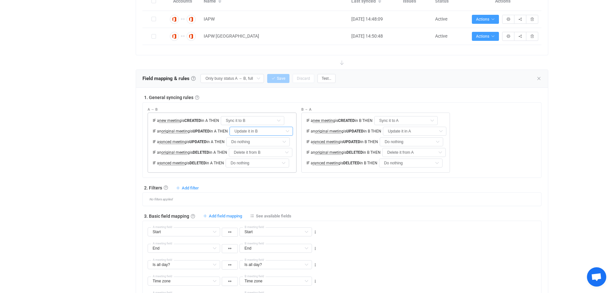
click at [278, 133] on input "Update it in B" at bounding box center [260, 131] width 63 height 9
click at [262, 101] on div "1. General syncing rules General syncing rules Control how SyncPengin reacts to…" at bounding box center [341, 136] width 399 height 84
click at [269, 141] on input "Do nothing" at bounding box center [257, 142] width 63 height 9
click at [264, 109] on div "A → B" at bounding box center [222, 110] width 149 height 5
click at [267, 152] on input "Delete it from B" at bounding box center [260, 152] width 63 height 9
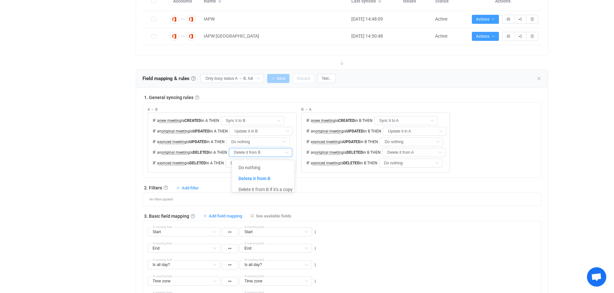
click at [262, 109] on div "A → B" at bounding box center [222, 110] width 149 height 5
click at [262, 163] on input "Do nothing" at bounding box center [256, 163] width 63 height 9
click at [262, 106] on div "A → B IF a new meeting is CREATED in A THEN Sync it to B IF an original meeting…" at bounding box center [222, 138] width 149 height 70
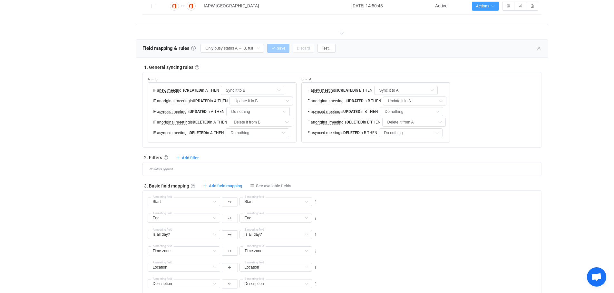
scroll to position [185, 0]
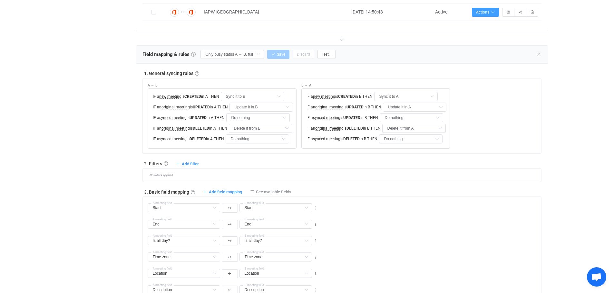
click at [195, 52] on link at bounding box center [193, 54] width 5 height 5
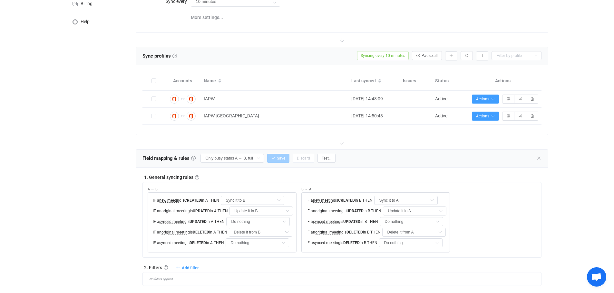
scroll to position [40, 0]
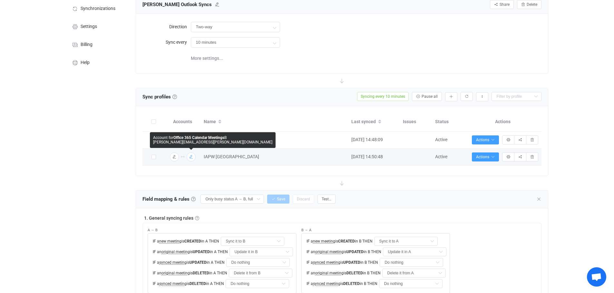
click at [190, 156] on icon "button" at bounding box center [191, 157] width 4 height 4
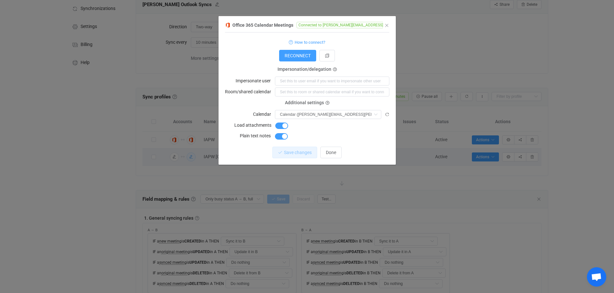
scroll to position [0, 0]
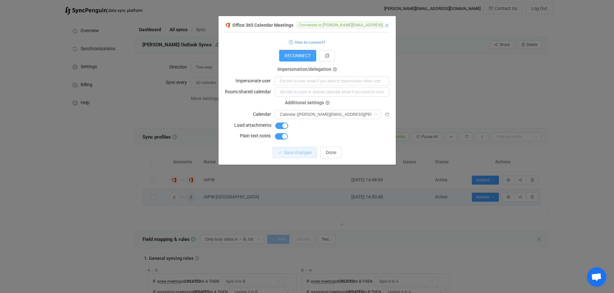
click at [386, 25] on icon "Close" at bounding box center [386, 25] width 5 height 5
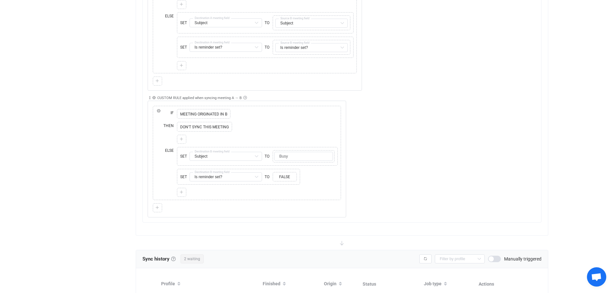
scroll to position [886, 0]
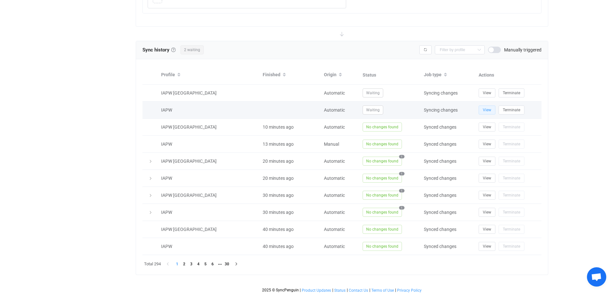
click at [486, 110] on span "View" at bounding box center [487, 110] width 8 height 5
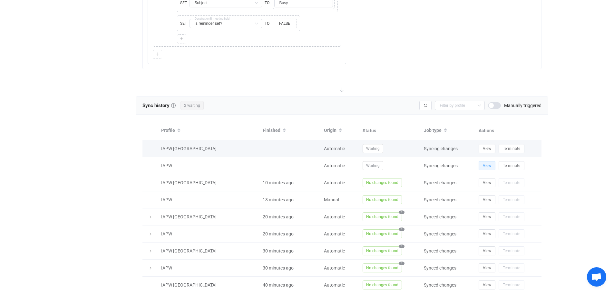
scroll to position [821, 0]
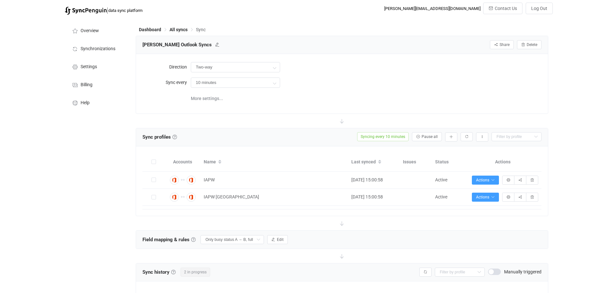
click at [102, 179] on div "Overview Synchronizations Settings Billing Help" at bounding box center [97, 268] width 71 height 501
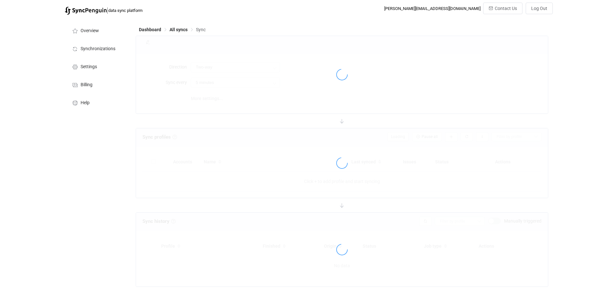
type input "10 minutes"
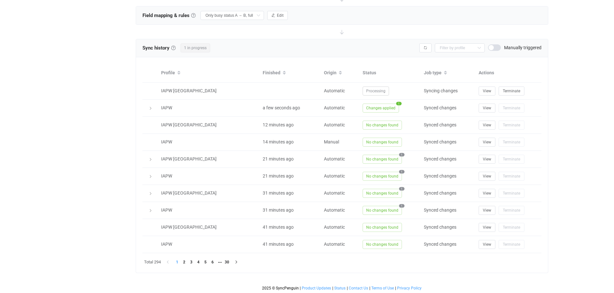
scroll to position [225, 0]
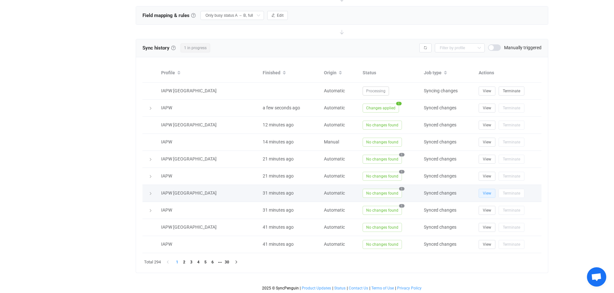
click at [488, 196] on button "View" at bounding box center [486, 193] width 17 height 9
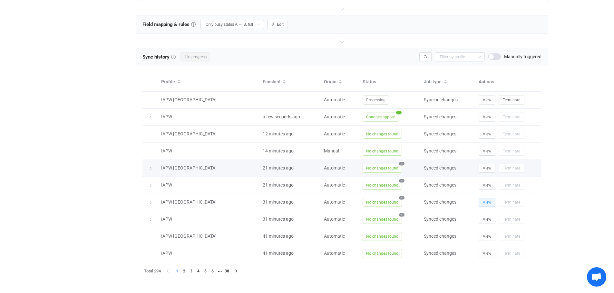
scroll to position [216, 0]
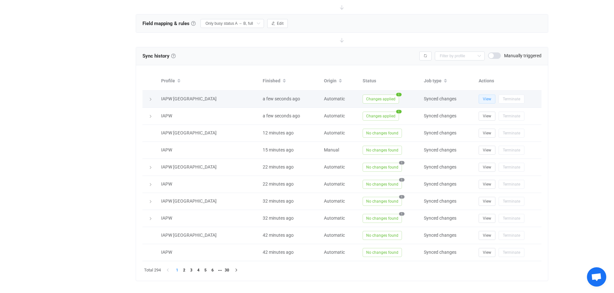
click at [486, 98] on span "View" at bounding box center [487, 99] width 8 height 5
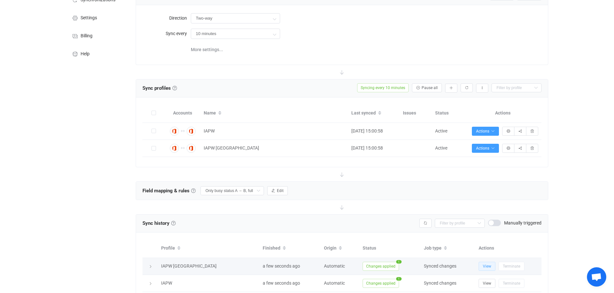
scroll to position [47, 0]
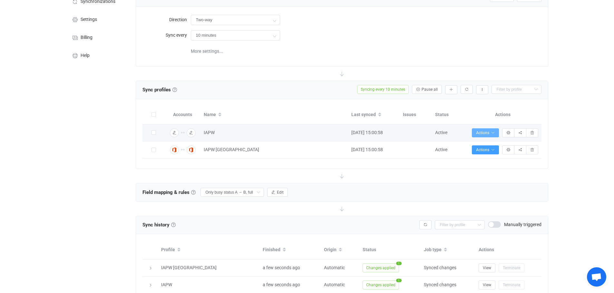
click at [493, 132] on icon "button" at bounding box center [493, 133] width 4 height 4
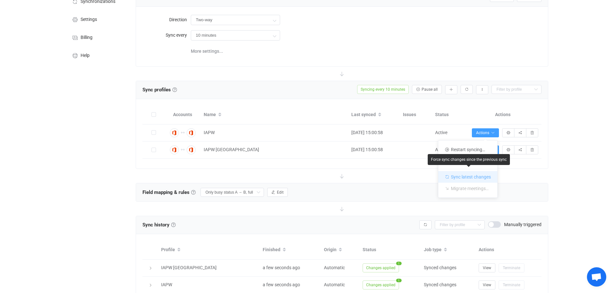
click at [469, 177] on li "Sync latest changes" at bounding box center [467, 176] width 59 height 14
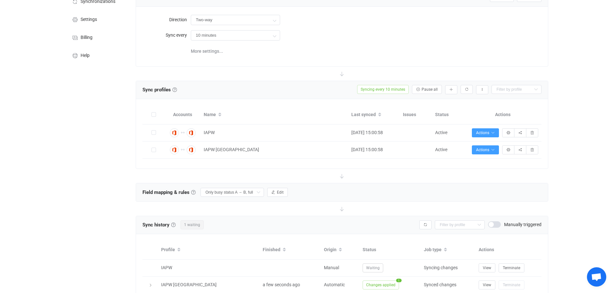
click at [81, 178] on div "Overview Synchronizations Settings Billing Help" at bounding box center [97, 221] width 71 height 501
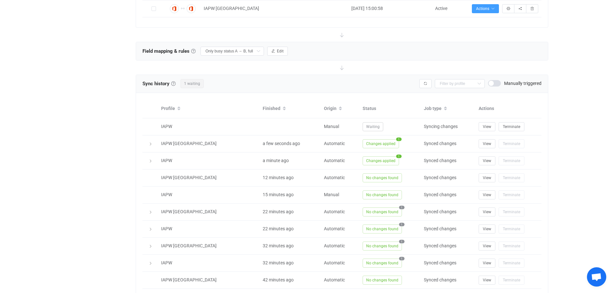
scroll to position [200, 0]
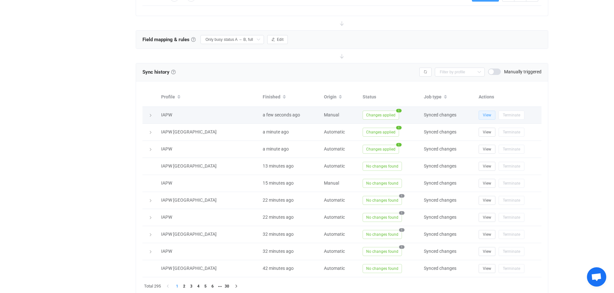
click at [487, 113] on span "View" at bounding box center [487, 115] width 8 height 5
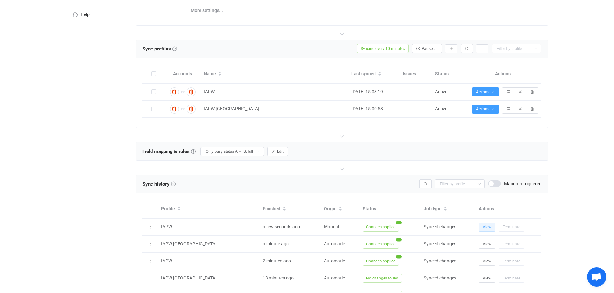
scroll to position [80, 0]
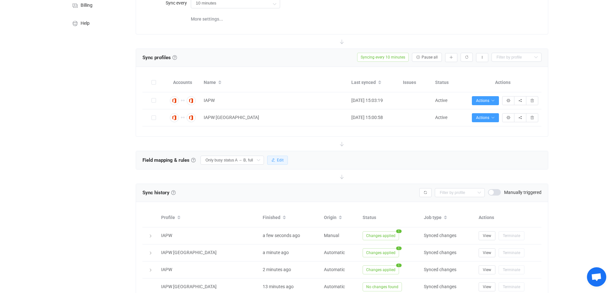
click at [276, 159] on button "Edit" at bounding box center [277, 160] width 21 height 9
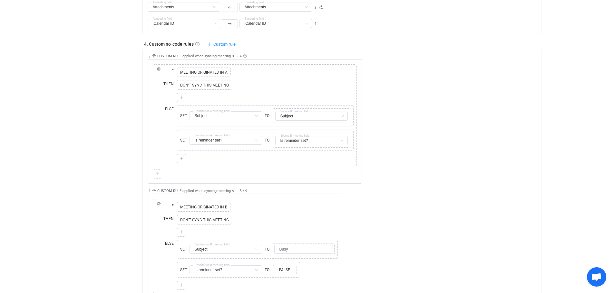
scroll to position [595, 0]
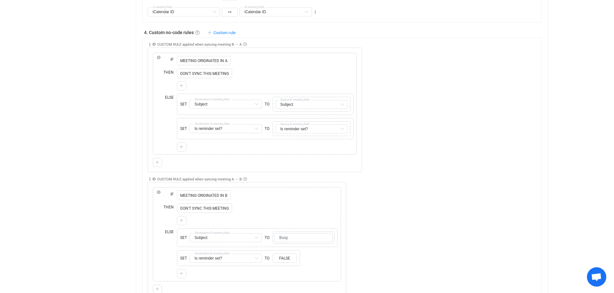
click at [126, 186] on div "Overview Synchronizations Settings Billing Help" at bounding box center [97, 5] width 71 height 1164
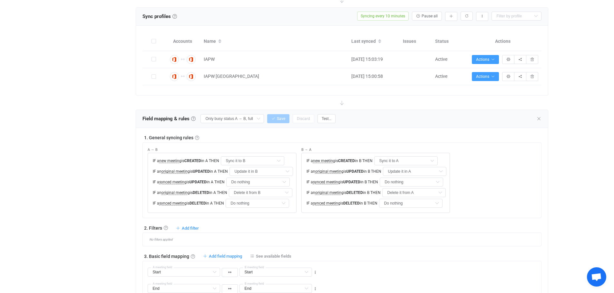
scroll to position [153, 0]
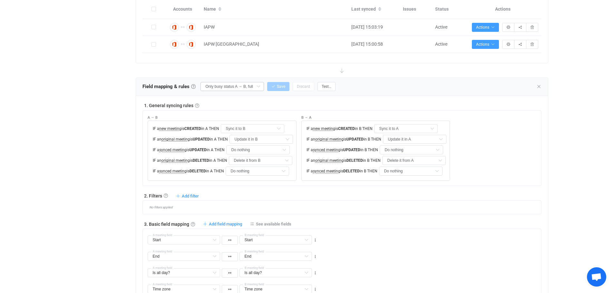
click at [258, 87] on icon at bounding box center [258, 86] width 8 height 9
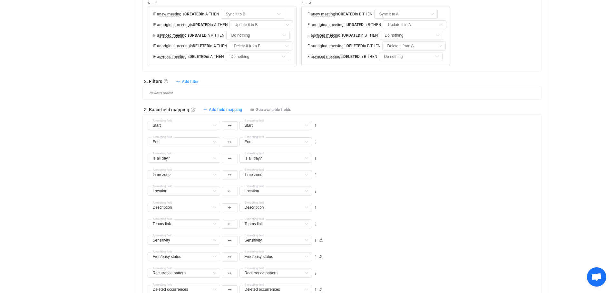
scroll to position [258, 0]
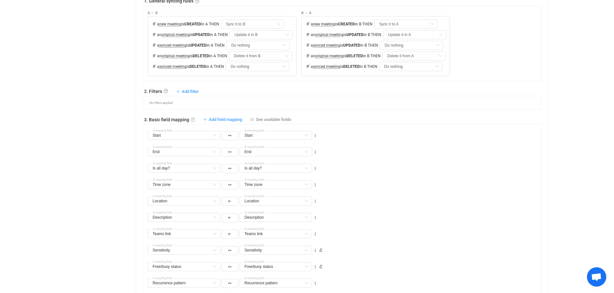
click at [192, 118] on link at bounding box center [193, 120] width 4 height 4
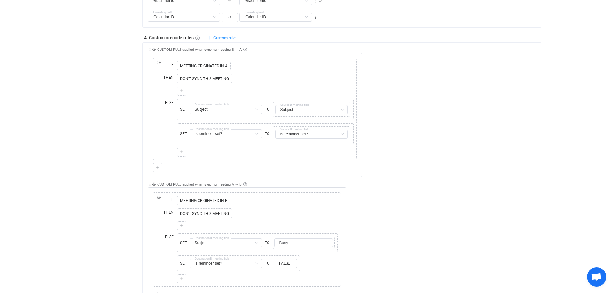
scroll to position [588, 0]
click at [401, 245] on div "Collapse Move up Move down Delete Applied to All meeting(s) Only meeting(s) fro…" at bounding box center [344, 242] width 393 height 127
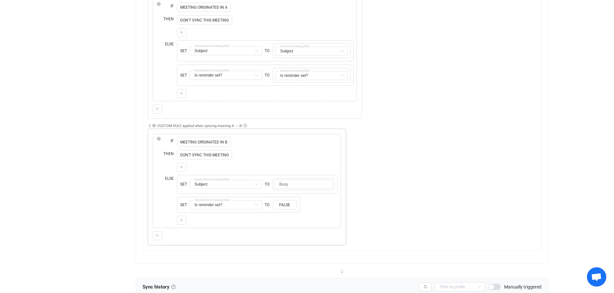
scroll to position [652, 0]
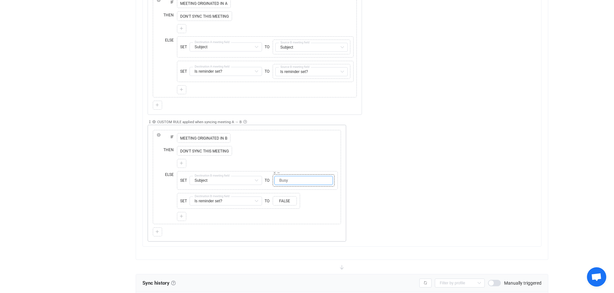
click at [305, 182] on input "Busy" at bounding box center [303, 180] width 59 height 9
click at [278, 172] on icon at bounding box center [278, 172] width 3 height 3
click at [384, 197] on div "Collapse Move up Move down Delete Applied to All meeting(s) Only meeting(s) fro…" at bounding box center [344, 178] width 393 height 127
click at [298, 181] on input "Busy" at bounding box center [303, 180] width 59 height 9
click at [380, 182] on div "Collapse Move up Move down Delete Applied to All meeting(s) Only meeting(s) fro…" at bounding box center [344, 178] width 393 height 127
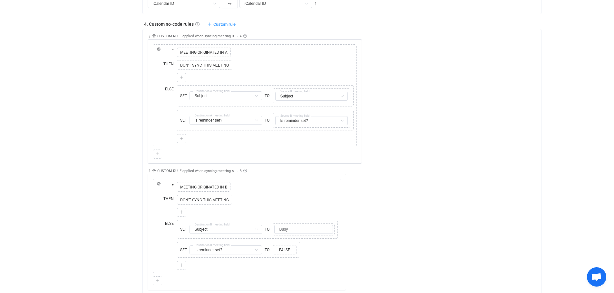
scroll to position [515, 0]
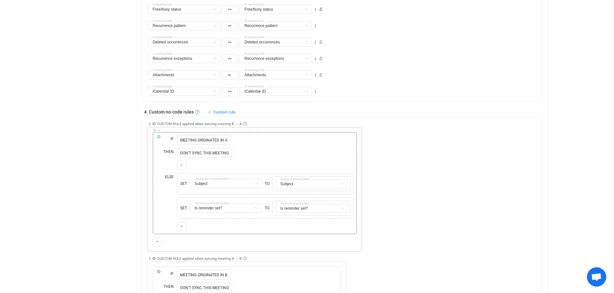
click at [159, 136] on icon at bounding box center [159, 137] width 4 height 4
click at [260, 162] on div at bounding box center [265, 165] width 177 height 9
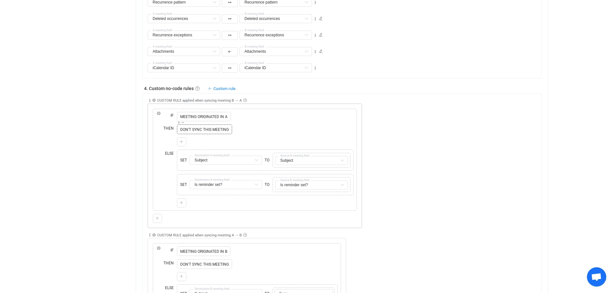
scroll to position [540, 0]
click at [216, 117] on span "MEETING ORIGINATED IN A" at bounding box center [203, 116] width 51 height 6
click at [183, 109] on icon at bounding box center [182, 109] width 3 height 3
click at [186, 115] on span "MEETING ORIGINATED IN A" at bounding box center [203, 116] width 51 height 6
click at [171, 116] on span "IF" at bounding box center [172, 115] width 6 height 6
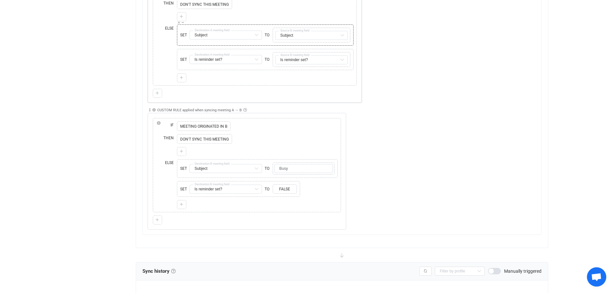
scroll to position [693, 0]
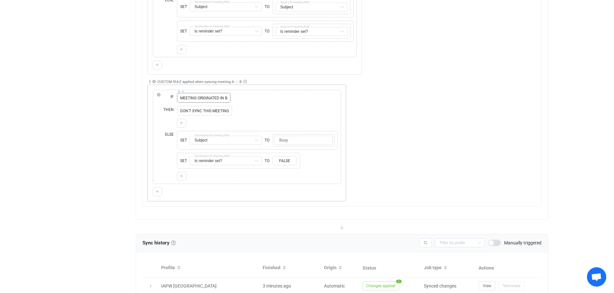
click at [178, 91] on icon at bounding box center [178, 91] width 3 height 3
click at [181, 97] on icon at bounding box center [181, 98] width 4 height 4
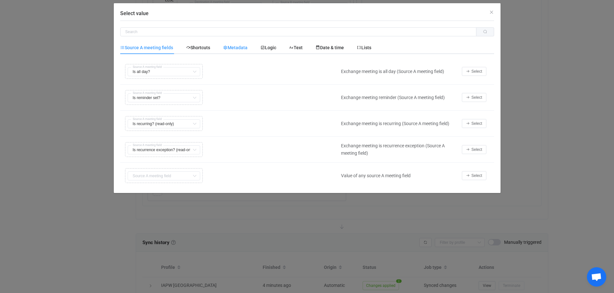
click at [239, 49] on span "Metadata" at bounding box center [235, 47] width 24 height 5
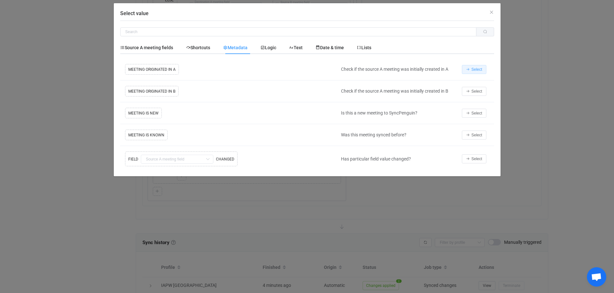
click at [474, 68] on span "Select" at bounding box center [476, 69] width 11 height 5
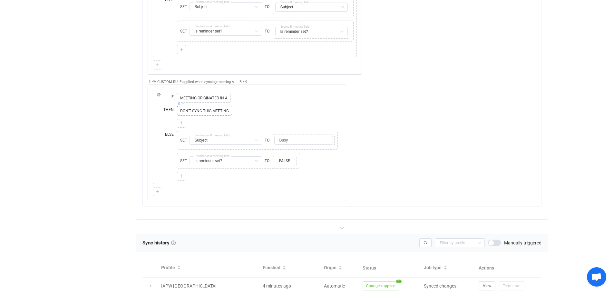
click at [178, 104] on icon at bounding box center [178, 103] width 3 height 3
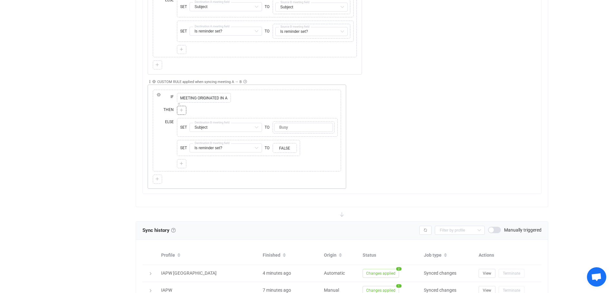
click at [182, 110] on icon at bounding box center [181, 111] width 4 height 4
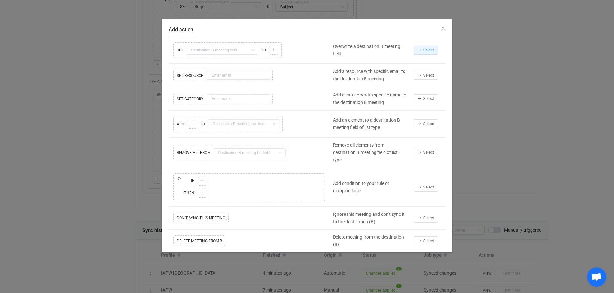
click at [426, 48] on span "Select" at bounding box center [428, 50] width 11 height 5
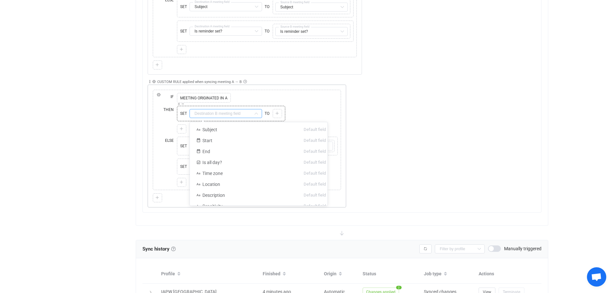
click at [245, 112] on input "text" at bounding box center [225, 113] width 72 height 9
click at [218, 130] on li "Subject Default field" at bounding box center [261, 129] width 142 height 11
type input "Subject"
click at [278, 113] on icon at bounding box center [277, 114] width 4 height 4
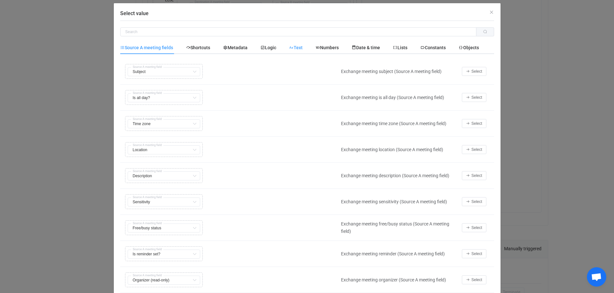
click at [0, 0] on span "Text" at bounding box center [0, 0] width 0 height 0
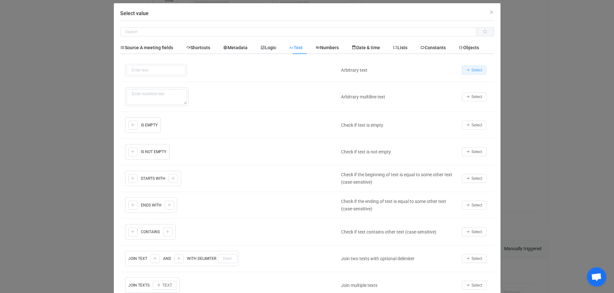
click at [471, 69] on span "Select" at bounding box center [476, 70] width 11 height 5
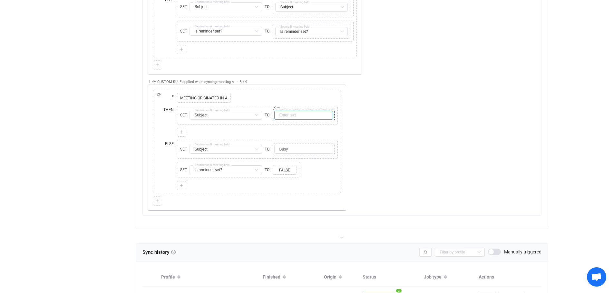
click at [299, 115] on input "text" at bounding box center [303, 115] width 59 height 9
type input "Busy"
click at [182, 130] on icon at bounding box center [181, 132] width 4 height 4
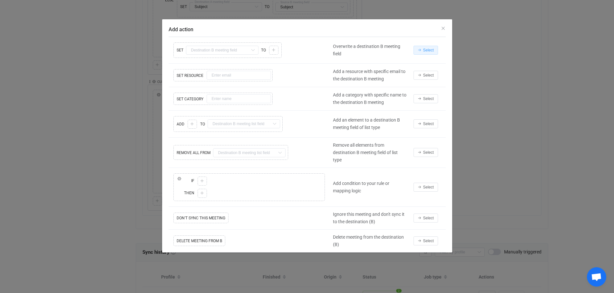
click at [429, 49] on span "Select" at bounding box center [428, 50] width 11 height 5
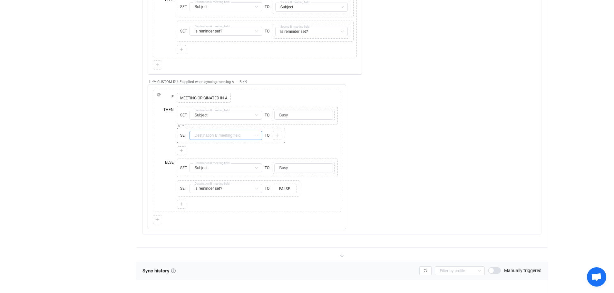
click at [249, 135] on input "text" at bounding box center [225, 135] width 72 height 9
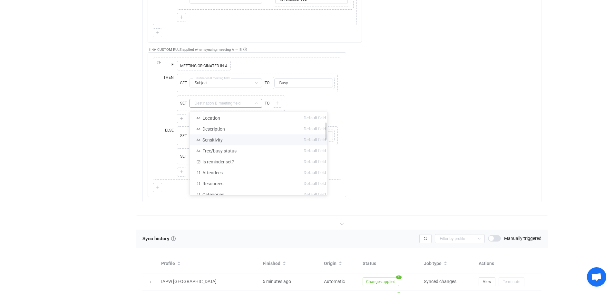
scroll to position [56, 0]
click at [230, 162] on span "Is reminder set?" at bounding box center [218, 161] width 32 height 5
type input "Is reminder set?"
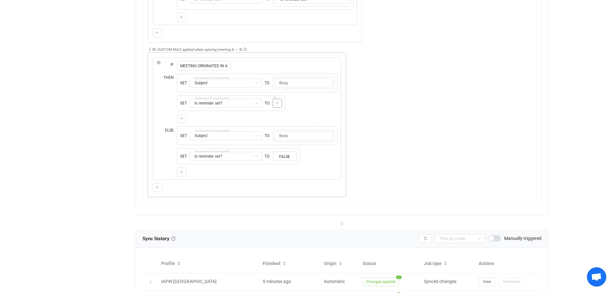
click at [278, 102] on icon at bounding box center [277, 103] width 4 height 4
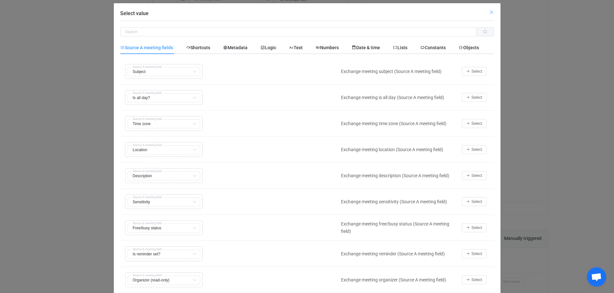
click at [489, 13] on icon "Close" at bounding box center [491, 12] width 5 height 5
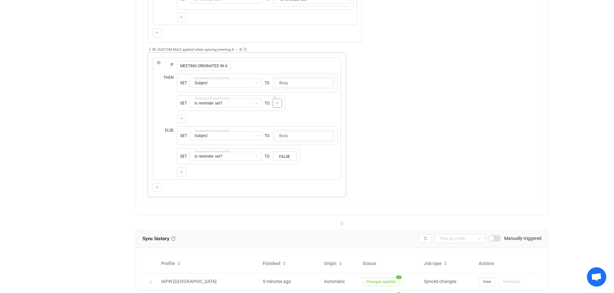
click at [277, 102] on icon at bounding box center [277, 103] width 4 height 4
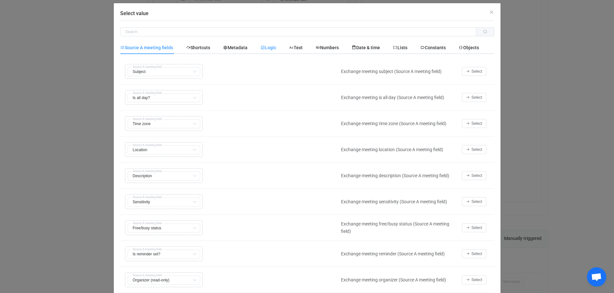
click at [0, 0] on span "Logic" at bounding box center [0, 0] width 0 height 0
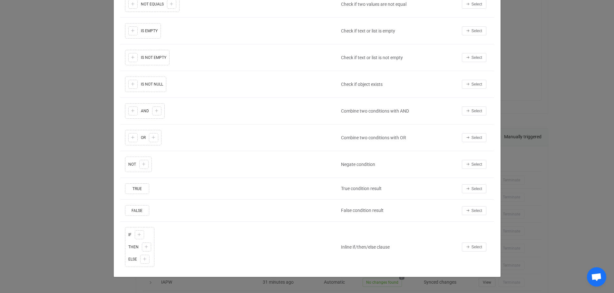
scroll to position [830, 0]
click at [471, 210] on span "Select" at bounding box center [476, 211] width 11 height 5
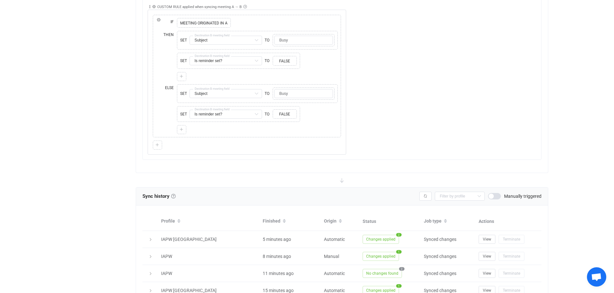
scroll to position [709, 0]
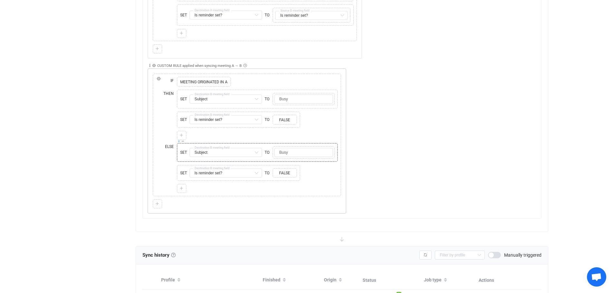
click at [178, 142] on icon at bounding box center [178, 141] width 3 height 3
type input "Is reminder set?"
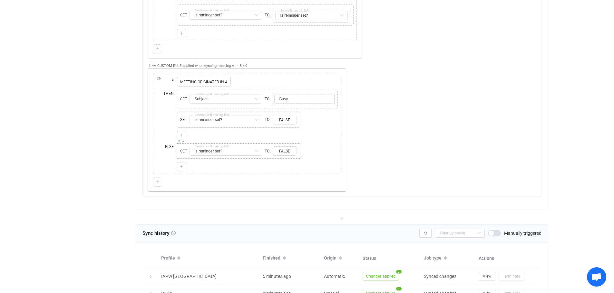
click at [178, 141] on icon at bounding box center [178, 141] width 3 height 3
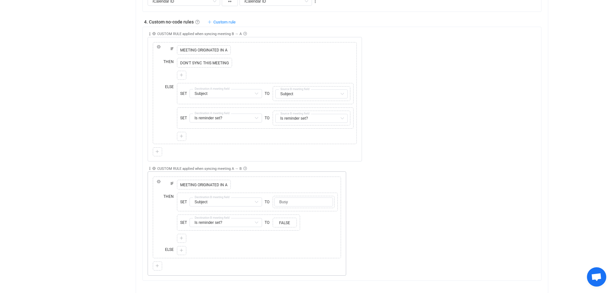
scroll to position [604, 0]
click at [182, 84] on icon at bounding box center [182, 82] width 3 height 3
click at [186, 70] on link "Copy" at bounding box center [189, 71] width 14 height 5
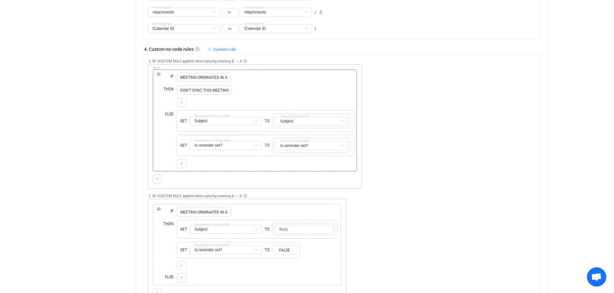
scroll to position [572, 0]
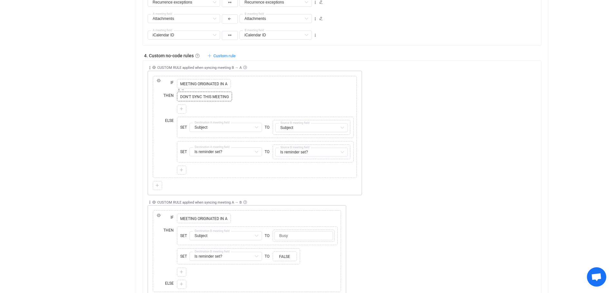
drag, startPoint x: 197, startPoint y: 98, endPoint x: 187, endPoint y: 95, distance: 10.0
click at [187, 95] on span "DON'T SYNC THIS MEETING" at bounding box center [204, 97] width 52 height 6
click at [183, 90] on icon at bounding box center [182, 89] width 3 height 3
click at [223, 79] on span "Replace" at bounding box center [225, 78] width 14 height 5
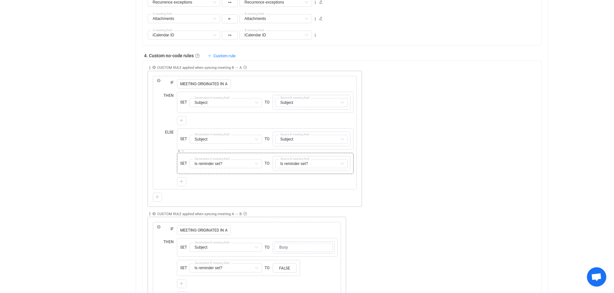
click at [182, 151] on icon at bounding box center [182, 150] width 3 height 3
click at [192, 140] on span "Copy" at bounding box center [191, 139] width 9 height 5
click at [178, 114] on icon at bounding box center [178, 114] width 3 height 3
click at [219, 102] on span "Paste" at bounding box center [219, 103] width 10 height 5
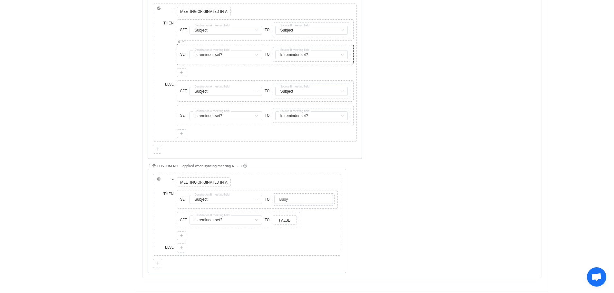
scroll to position [548, 0]
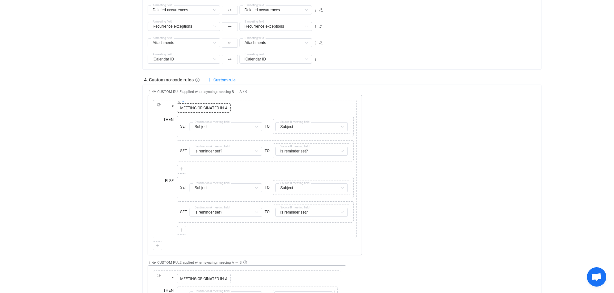
click at [182, 102] on icon at bounding box center [182, 101] width 3 height 3
click at [192, 109] on span "MEETING ORIGINATED IN A" at bounding box center [203, 108] width 51 height 6
click at [201, 110] on span "MEETING ORIGINATED IN A" at bounding box center [203, 108] width 51 height 6
click at [179, 101] on icon at bounding box center [178, 101] width 3 height 3
click at [183, 107] on icon at bounding box center [181, 108] width 4 height 4
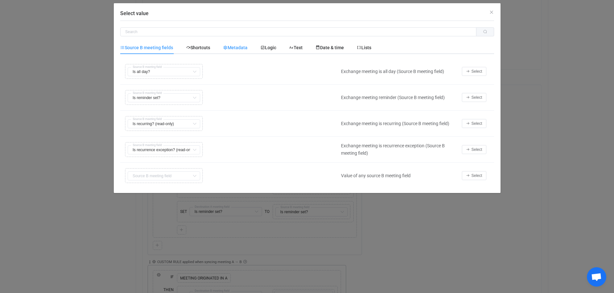
click at [0, 0] on span "Metadata" at bounding box center [0, 0] width 0 height 0
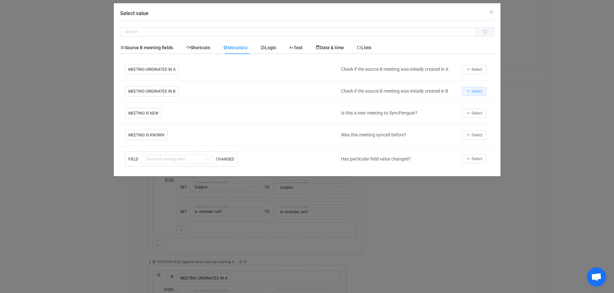
click at [475, 92] on span "Select" at bounding box center [476, 91] width 11 height 5
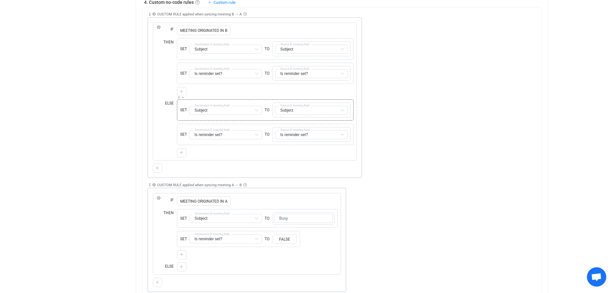
scroll to position [628, 0]
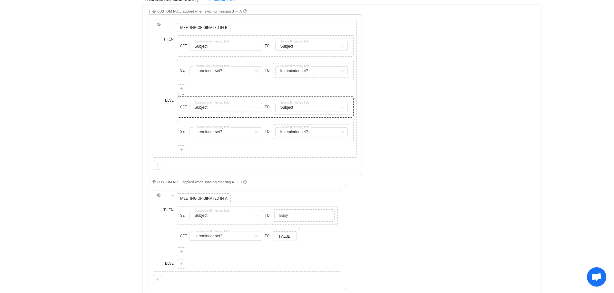
click at [179, 95] on icon at bounding box center [178, 94] width 3 height 3
type input "Is reminder set?"
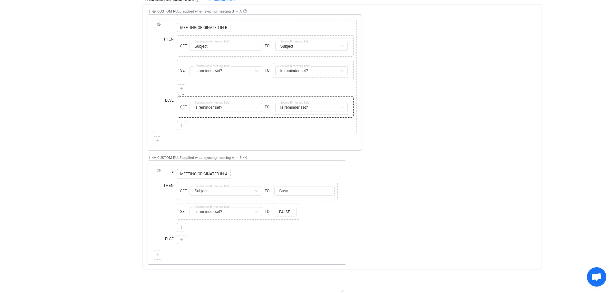
click at [179, 95] on icon at bounding box center [178, 94] width 3 height 3
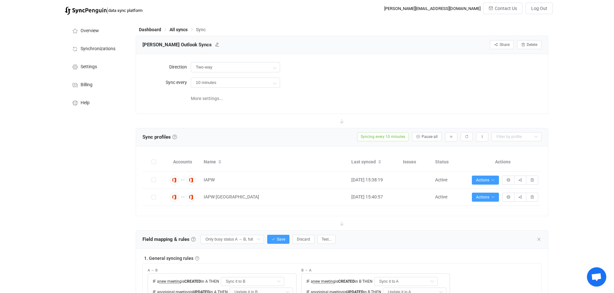
scroll to position [113, 0]
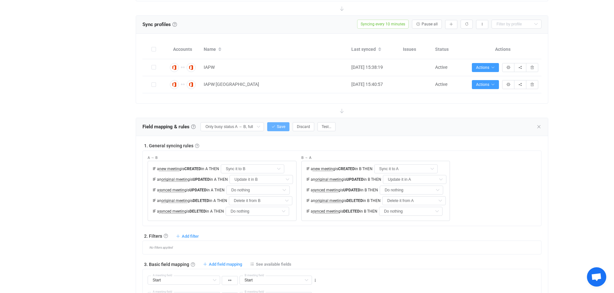
click at [277, 128] on span "Save" at bounding box center [281, 127] width 8 height 5
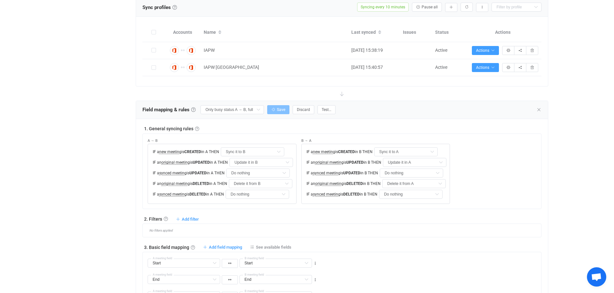
scroll to position [209, 0]
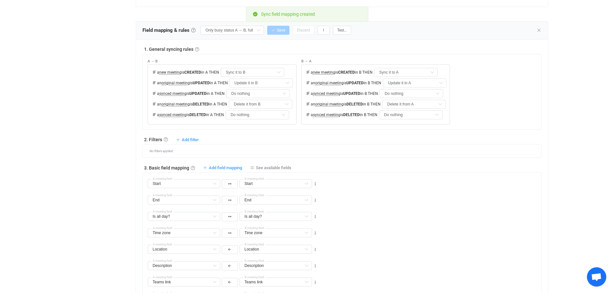
type input "My custom field mapping"
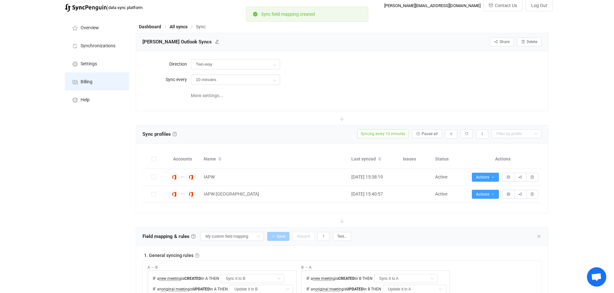
scroll to position [0, 0]
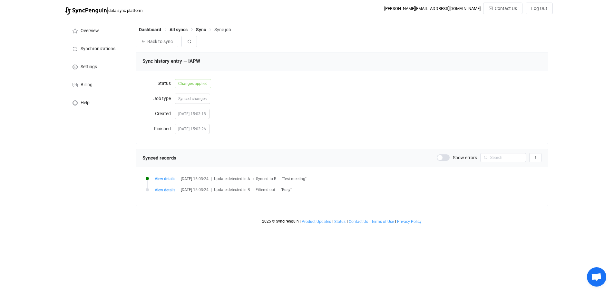
drag, startPoint x: 180, startPoint y: 30, endPoint x: 367, endPoint y: 63, distance: 189.2
click at [367, 63] on div "Sync history entry — IAPW" at bounding box center [341, 61] width 399 height 10
click at [179, 30] on span "All syncs" at bounding box center [178, 29] width 18 height 5
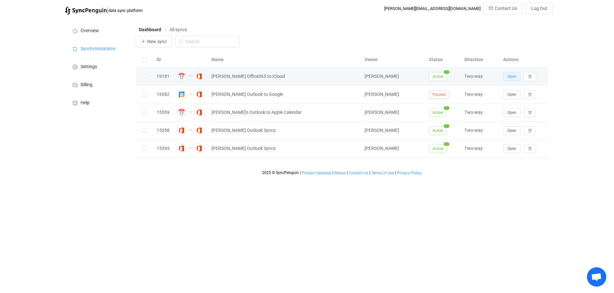
click at [510, 77] on span "Open" at bounding box center [511, 76] width 9 height 5
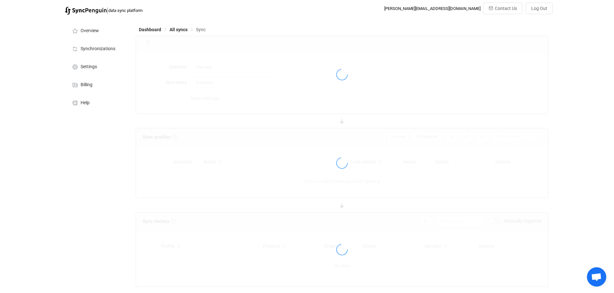
type input "10 minutes"
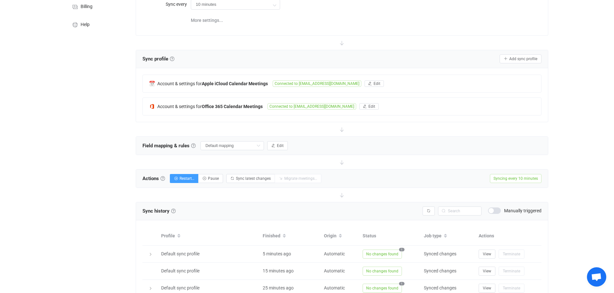
scroll to position [81, 0]
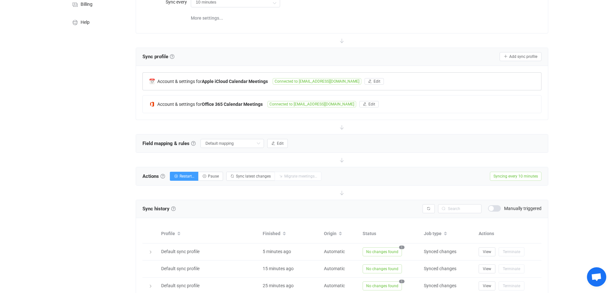
click at [242, 79] on b "Apple iCloud Calendar Meetings" at bounding box center [235, 81] width 66 height 5
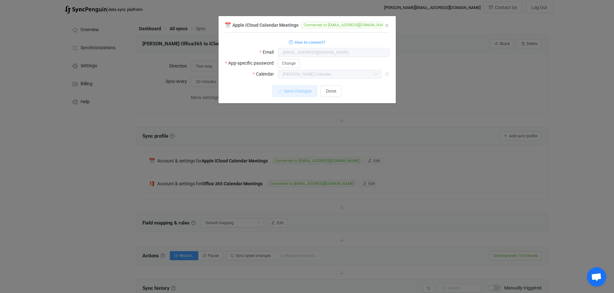
scroll to position [0, 0]
click at [387, 24] on icon "Close" at bounding box center [386, 25] width 5 height 5
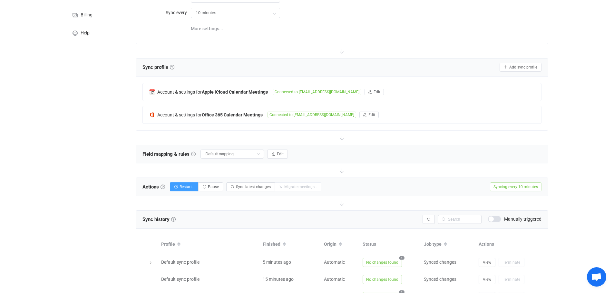
scroll to position [48, 0]
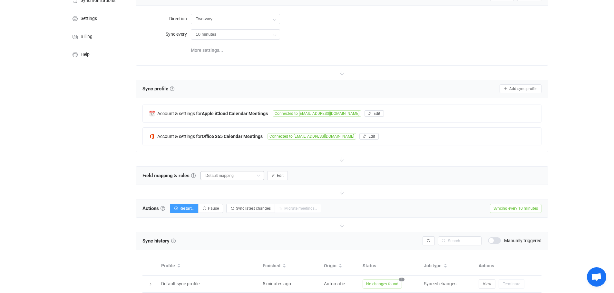
click at [261, 175] on icon at bounding box center [258, 175] width 8 height 9
click at [275, 173] on button "Edit" at bounding box center [277, 175] width 21 height 9
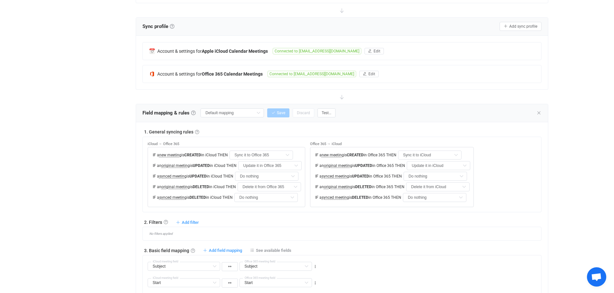
scroll to position [113, 0]
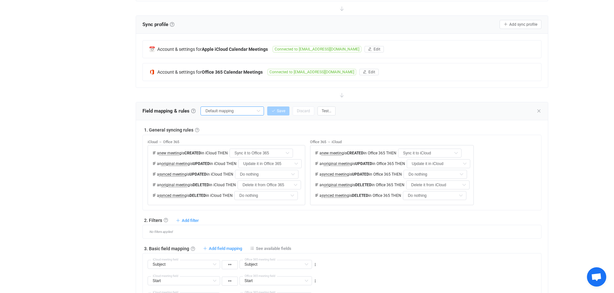
click at [248, 110] on input "Default mapping" at bounding box center [231, 111] width 63 height 9
click at [223, 124] on li "Default mappings" at bounding box center [235, 126] width 66 height 10
click at [225, 135] on span "Default mapping" at bounding box center [225, 136] width 34 height 11
click at [195, 129] on link at bounding box center [197, 130] width 4 height 4
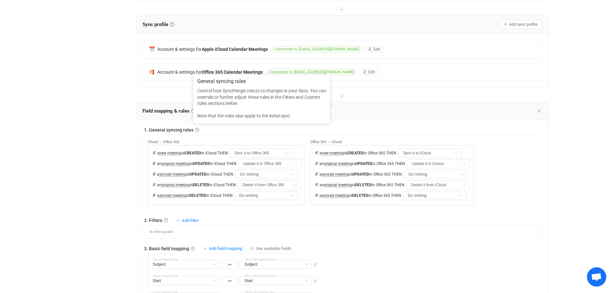
click at [213, 135] on div "iCloud → Office 365 IF a new meeting is CREATED in iCloud THEN Sync it to Offic…" at bounding box center [227, 170] width 158 height 70
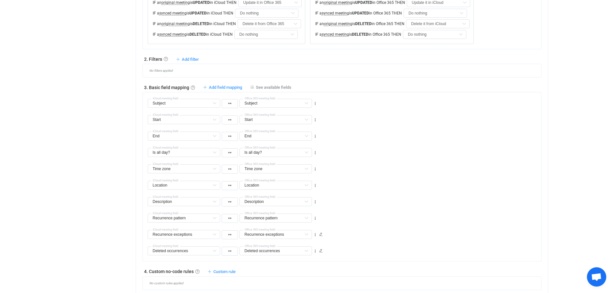
scroll to position [274, 0]
click at [315, 103] on icon at bounding box center [315, 104] width 5 height 5
click at [295, 143] on li "Delete" at bounding box center [295, 143] width 42 height 12
type input "Start"
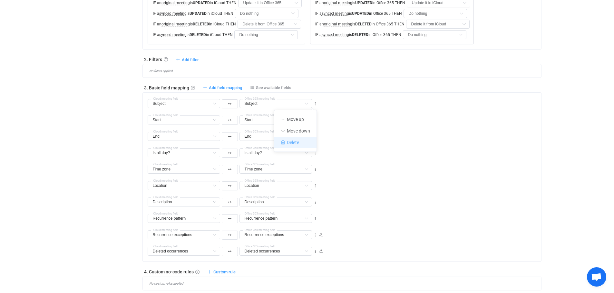
type input "End"
type input "Is all day?"
type input "Time zone"
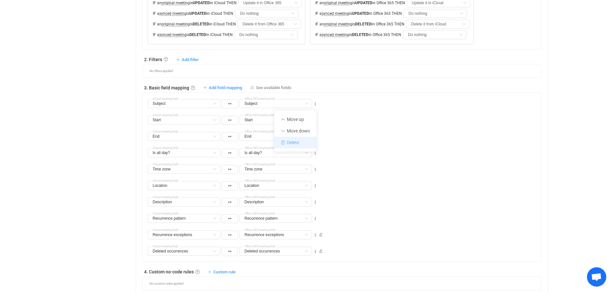
type input "Time zone"
type input "Location"
type input "Description"
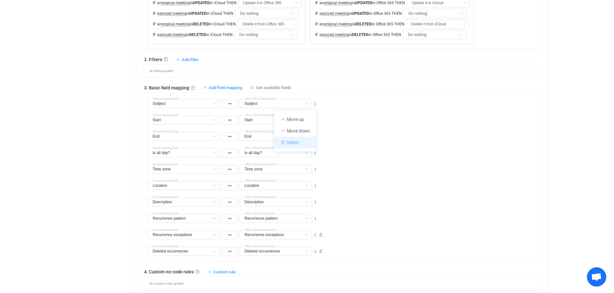
type input "Recurrence pattern"
type input "Recurrence exceptions"
type input "Deleted occurrences"
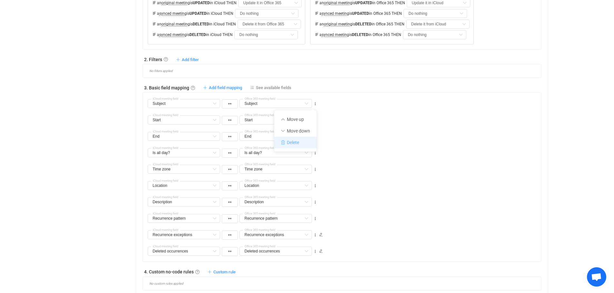
type input "Deleted occurrences"
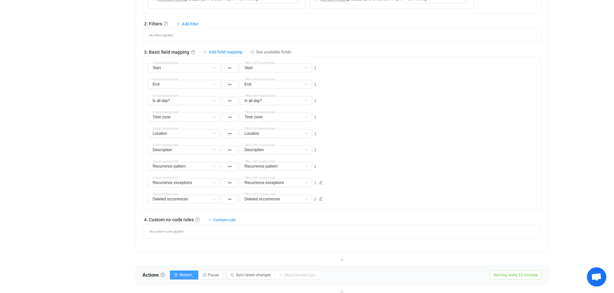
scroll to position [306, 0]
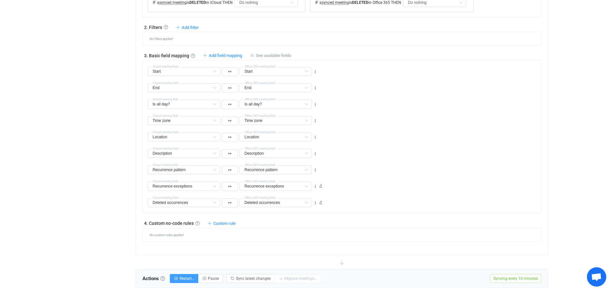
click at [271, 54] on span "See available fields" at bounding box center [273, 55] width 35 height 5
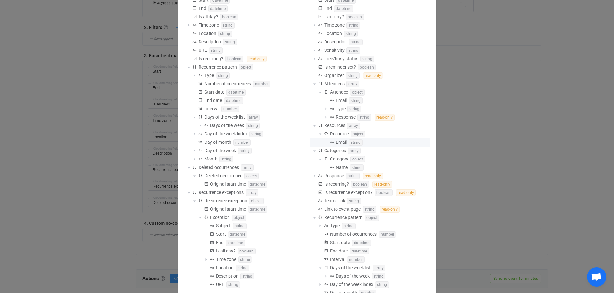
scroll to position [129, 0]
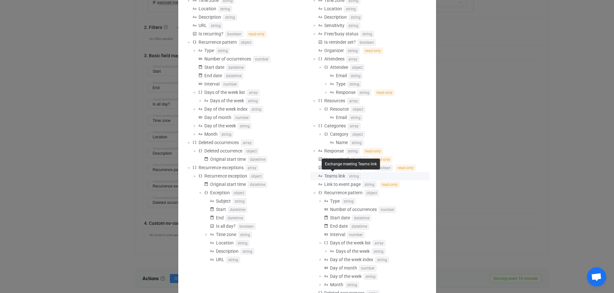
click at [337, 176] on span "Teams link" at bounding box center [334, 176] width 21 height 5
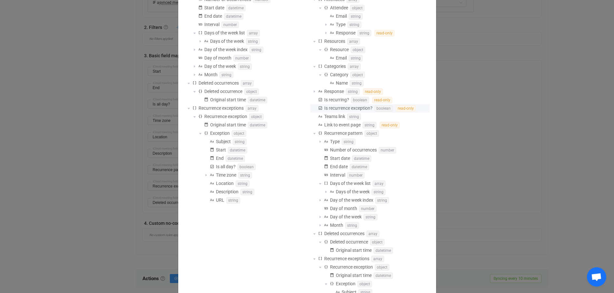
scroll to position [185, 0]
click at [330, 122] on span "Teams link" at bounding box center [334, 120] width 21 height 5
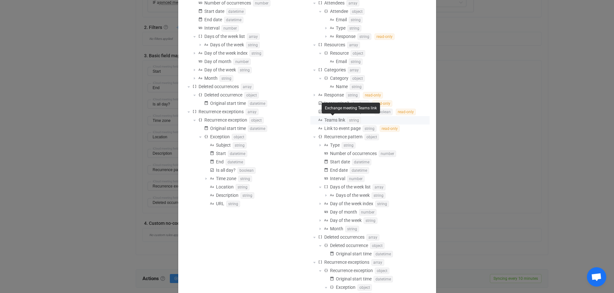
click at [330, 120] on span "Teams link" at bounding box center [334, 120] width 21 height 5
click at [413, 86] on div "Name string" at bounding box center [369, 87] width 119 height 8
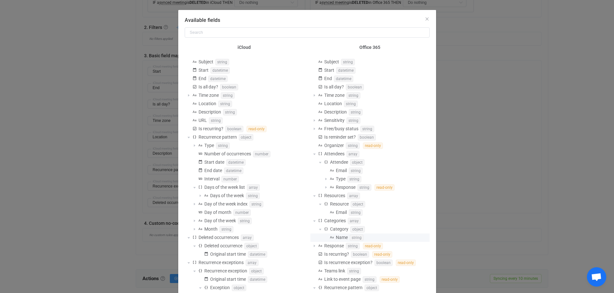
scroll to position [0, 0]
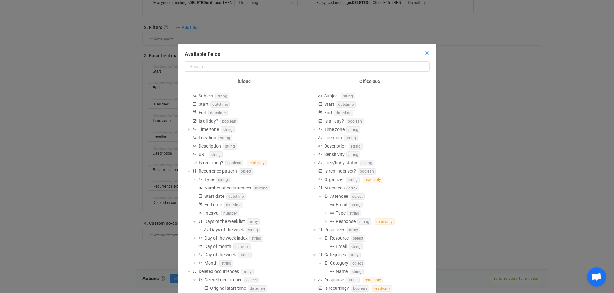
click at [424, 53] on icon "Close" at bounding box center [426, 53] width 5 height 5
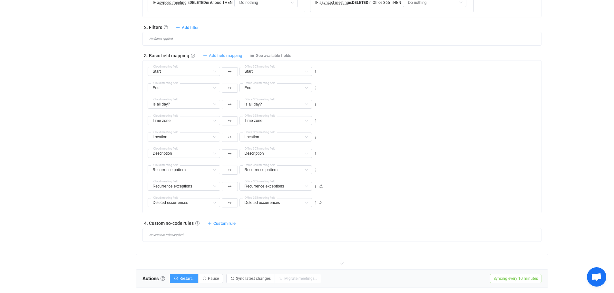
click at [215, 55] on span "Add field mapping" at bounding box center [225, 55] width 33 height 5
type input "Start"
type input "End"
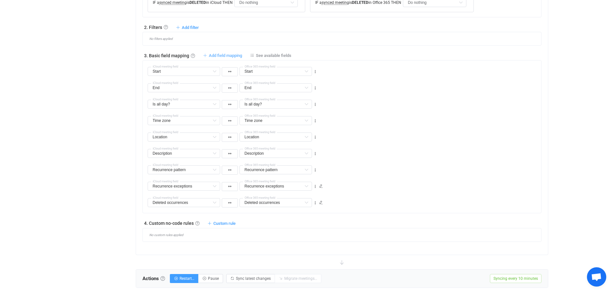
type input "Is all day?"
type input "Time zone"
type input "Location"
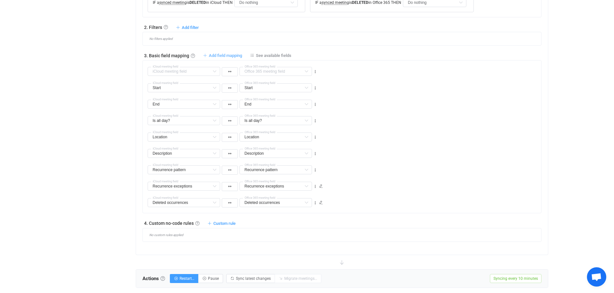
type input "Location"
type input "Description"
type input "Recurrence pattern"
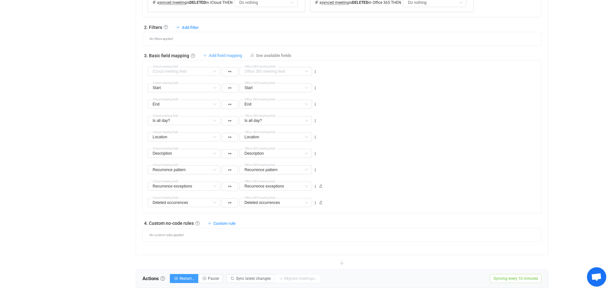
type input "Recurrence exceptions"
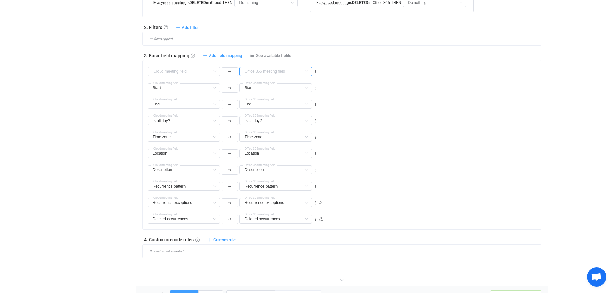
click at [287, 71] on input "text" at bounding box center [275, 71] width 72 height 9
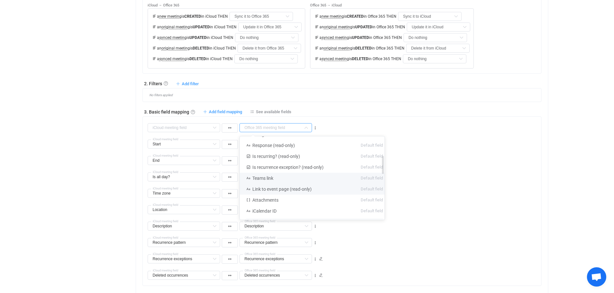
scroll to position [80, 0]
click at [272, 184] on span "Teams link" at bounding box center [262, 184] width 21 height 5
type input "Teams link"
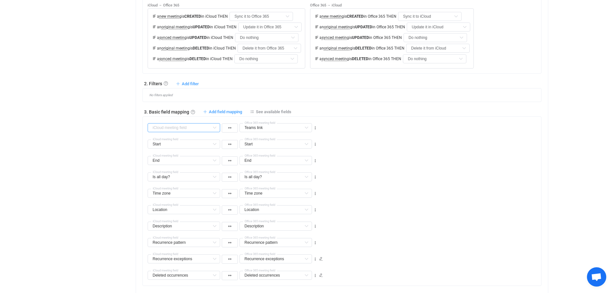
click at [208, 127] on input "text" at bounding box center [184, 127] width 72 height 9
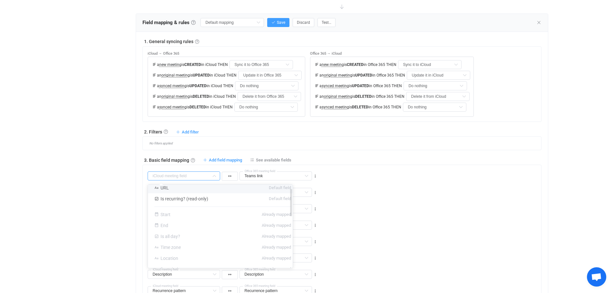
scroll to position [0, 0]
click at [101, 197] on div "Overview Synchronizations Settings Billing Help" at bounding box center [97, 248] width 71 height 862
click at [306, 176] on icon at bounding box center [306, 176] width 8 height 9
click at [315, 176] on icon at bounding box center [315, 176] width 5 height 5
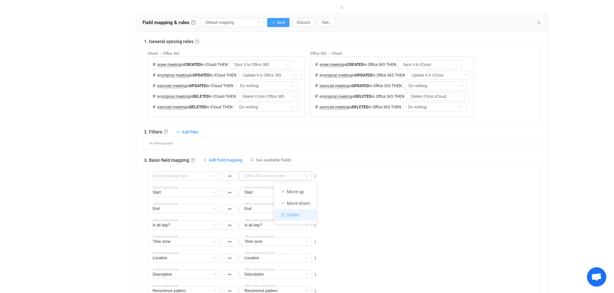
click at [293, 212] on li "Delete" at bounding box center [295, 215] width 42 height 12
type input "Start"
type input "End"
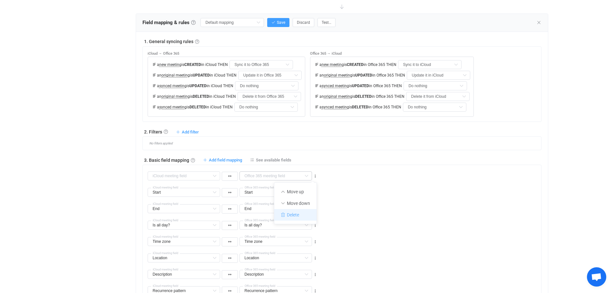
type input "Is all day?"
type input "Time zone"
type input "Location"
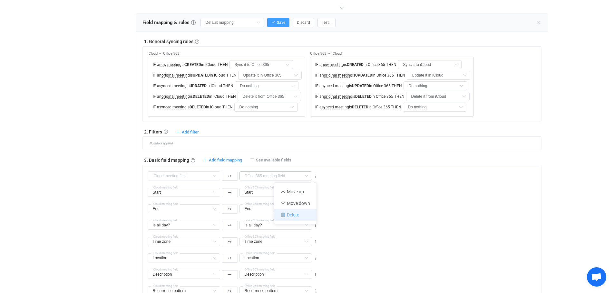
type input "Location"
type input "Description"
type input "Recurrence pattern"
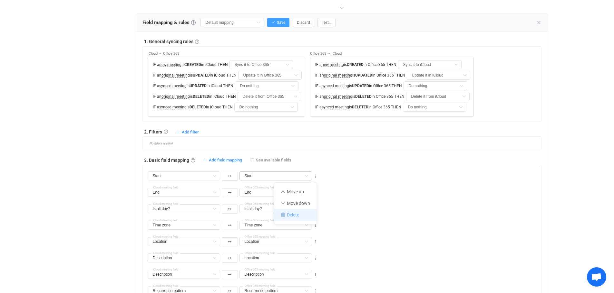
type input "Recurrence exceptions"
type input "Deleted occurrences"
click at [125, 205] on div "Overview Synchronizations Settings Billing Help" at bounding box center [97, 240] width 71 height 846
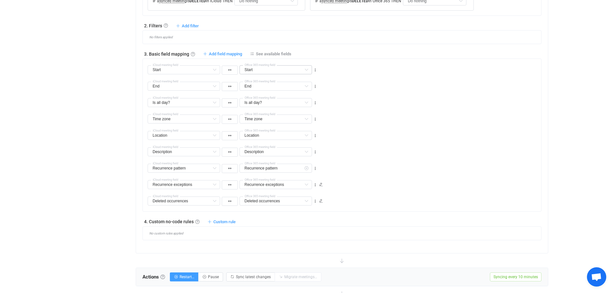
scroll to position [306, 0]
click at [229, 55] on span "Add field mapping" at bounding box center [225, 55] width 33 height 5
type input "Start"
type input "End"
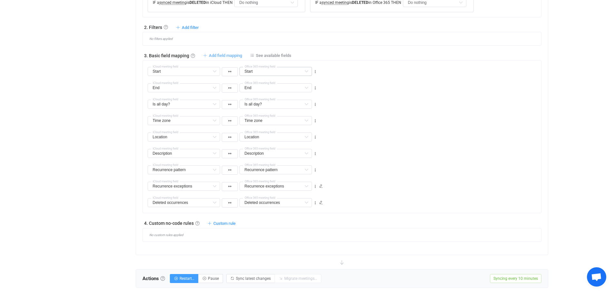
type input "End"
type input "Is all day?"
type input "Time zone"
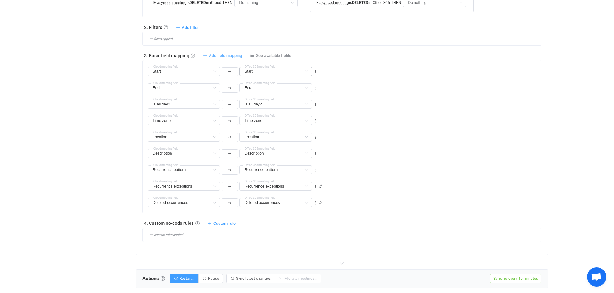
type input "Location"
type input "Description"
type input "Recurrence pattern"
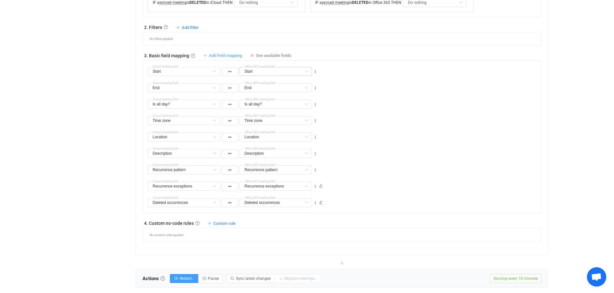
type input "Recurrence pattern"
type input "Recurrence exceptions"
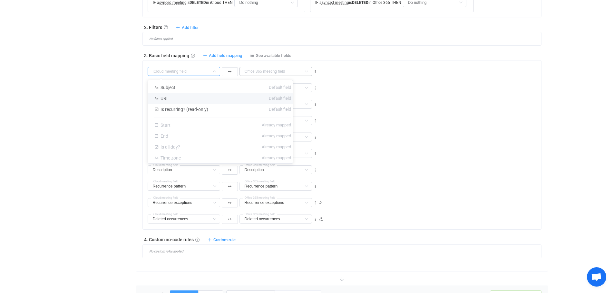
click at [198, 69] on input "text" at bounding box center [184, 71] width 72 height 9
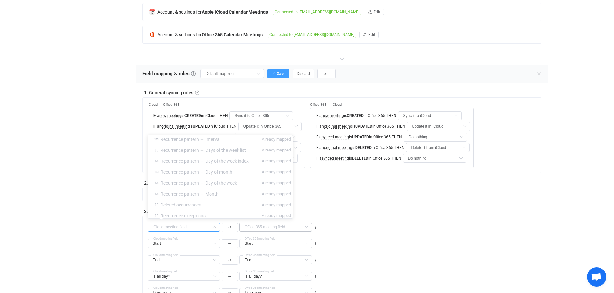
scroll to position [145, 0]
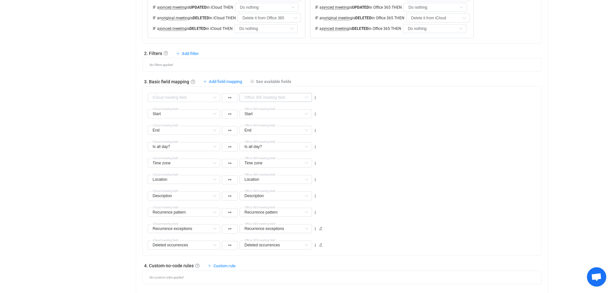
scroll to position [274, 0]
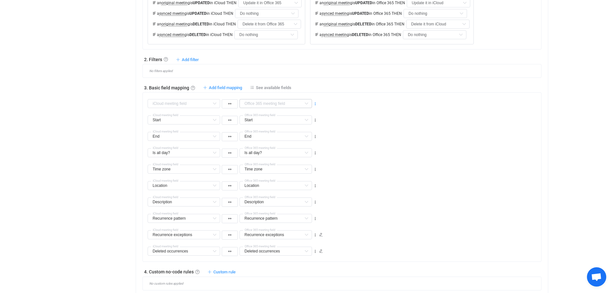
click at [316, 102] on icon at bounding box center [315, 104] width 5 height 5
click at [292, 141] on li "Delete" at bounding box center [295, 143] width 42 height 12
type input "Start"
type input "End"
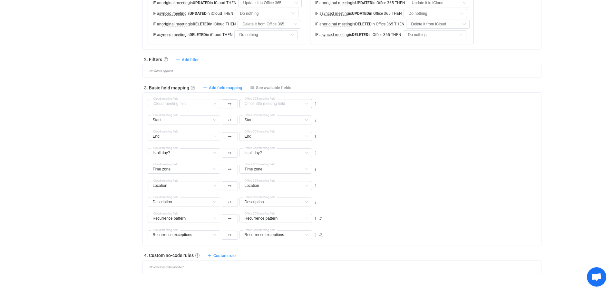
type input "End"
type input "Is all day?"
type input "Time zone"
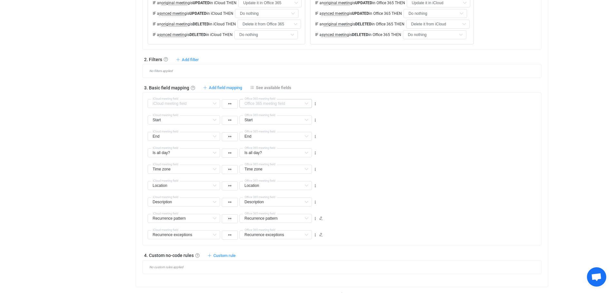
type input "Location"
type input "Description"
type input "Recurrence pattern"
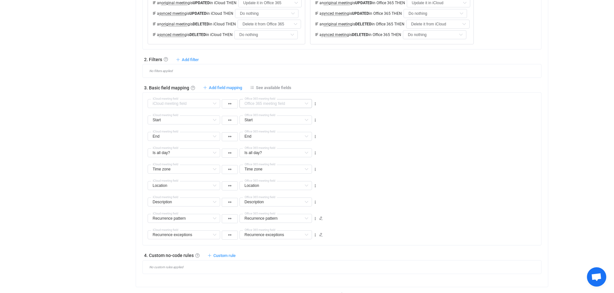
type input "Recurrence pattern"
type input "Recurrence exceptions"
type input "Deleted occurrences"
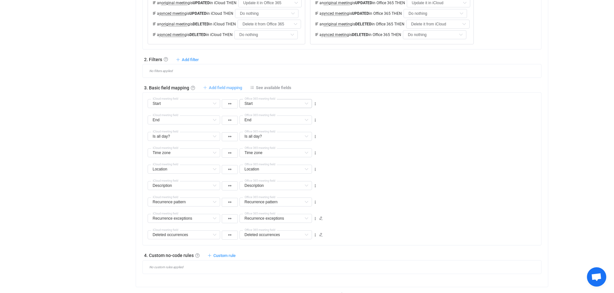
click at [224, 88] on span "Add field mapping" at bounding box center [225, 87] width 33 height 5
type input "Start"
type input "End"
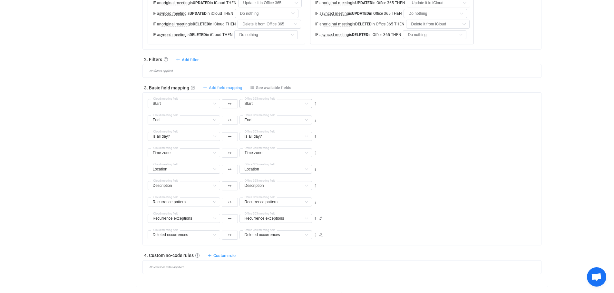
type input "Is all day?"
type input "Time zone"
type input "Location"
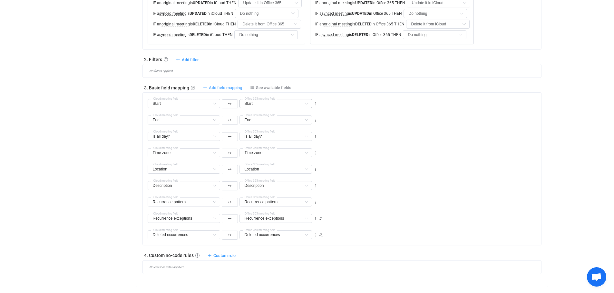
type input "Location"
type input "Description"
type input "Recurrence pattern"
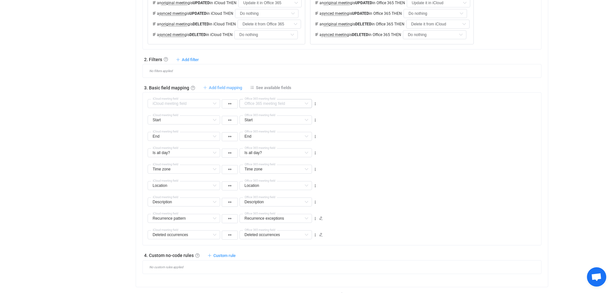
type input "Recurrence exceptions"
click at [213, 102] on icon at bounding box center [214, 103] width 8 height 9
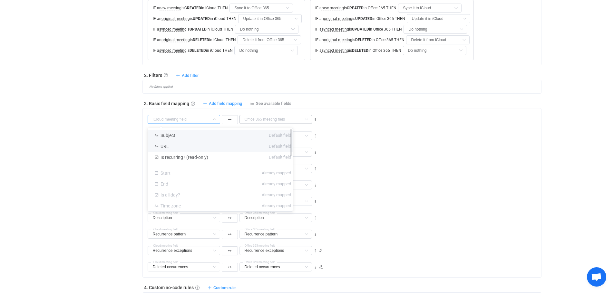
scroll to position [250, 0]
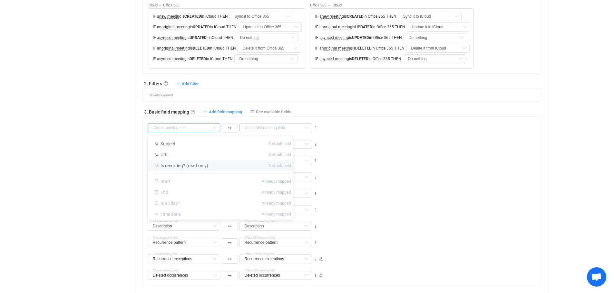
click at [424, 158] on div "End End Default field Subject Incompatible Start Already mapped Is all day? Alr…" at bounding box center [344, 158] width 393 height 16
click at [305, 127] on icon at bounding box center [306, 127] width 8 height 9
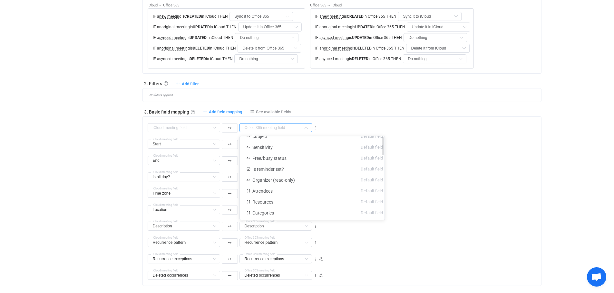
scroll to position [0, 0]
click at [470, 177] on div "Is all day? Subject Default field Is all day? Default field URL Default field I…" at bounding box center [344, 174] width 393 height 16
click at [315, 129] on icon at bounding box center [315, 128] width 5 height 5
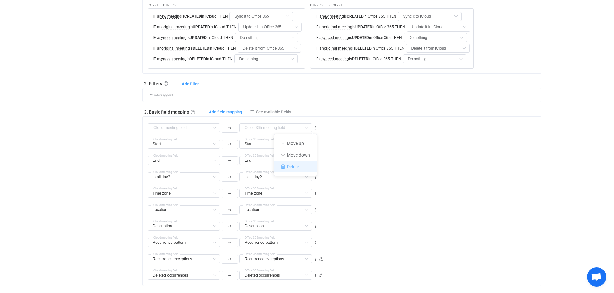
click at [291, 165] on li "Delete" at bounding box center [295, 167] width 42 height 12
type input "Start"
type input "End"
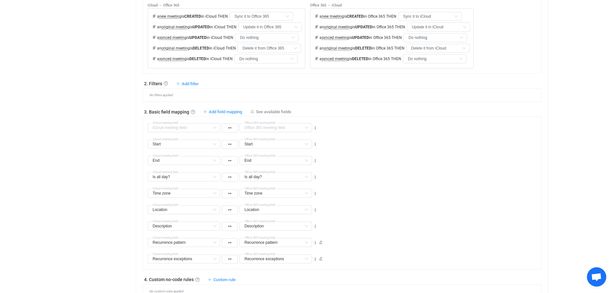
type input "Is all day?"
type input "Time zone"
type input "Location"
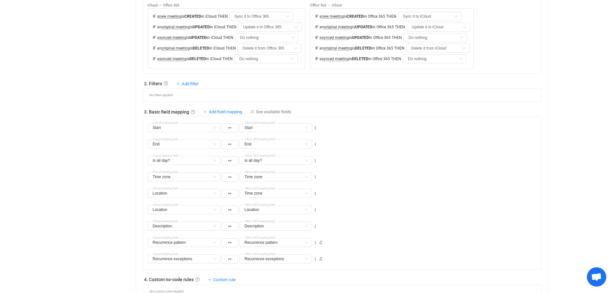
type input "Location"
type input "Description"
type input "Recurrence pattern"
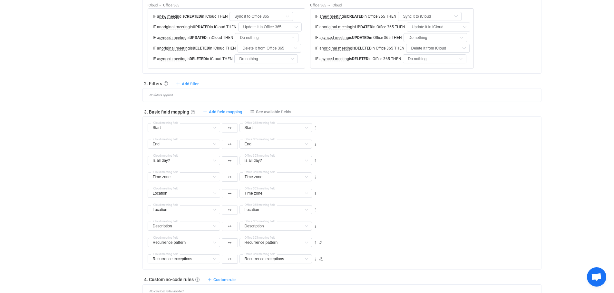
type input "Recurrence exceptions"
type input "Deleted occurrences"
click at [379, 176] on div "Time zone Subject Default field Time zone Default field URL Default field Is re…" at bounding box center [344, 174] width 393 height 16
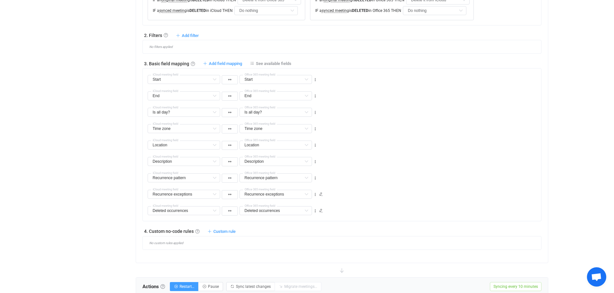
scroll to position [290, 0]
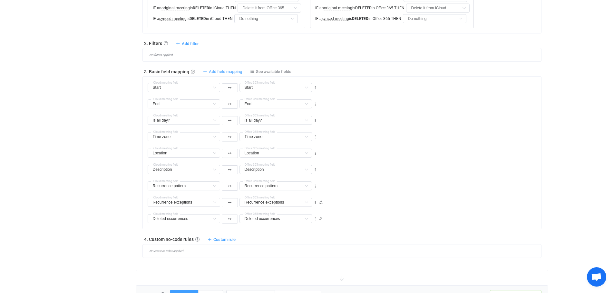
click at [216, 72] on span "Add field mapping" at bounding box center [225, 71] width 33 height 5
type input "Start"
type input "End"
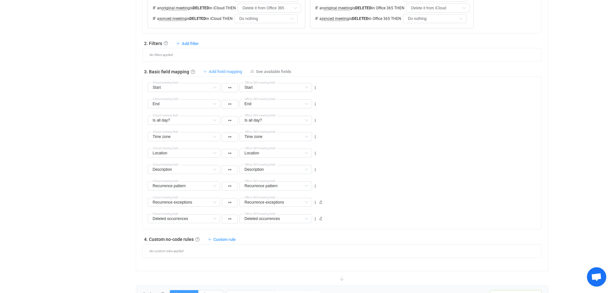
type input "Is all day?"
type input "Time zone"
type input "Location"
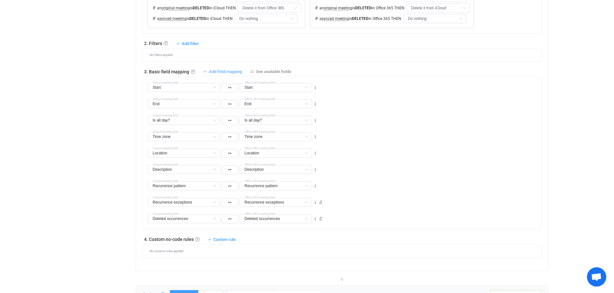
type input "Location"
type input "Description"
type input "Recurrence pattern"
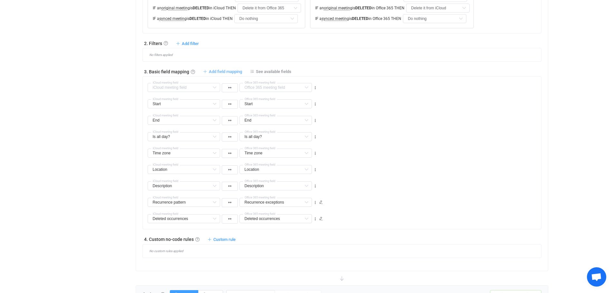
type input "Recurrence exceptions"
click at [264, 71] on span "See available fields" at bounding box center [273, 71] width 35 height 5
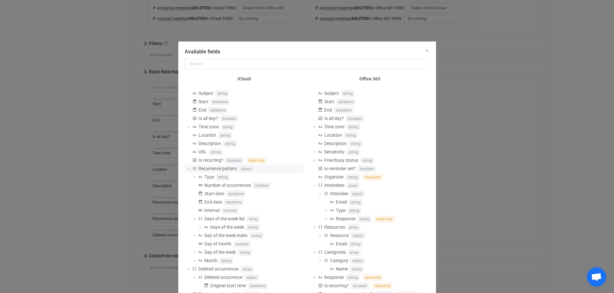
scroll to position [0, 0]
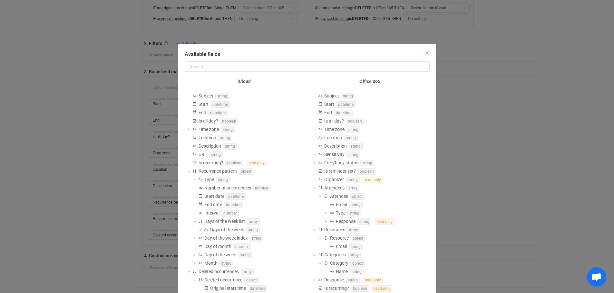
click at [425, 52] on icon "Close" at bounding box center [426, 53] width 5 height 5
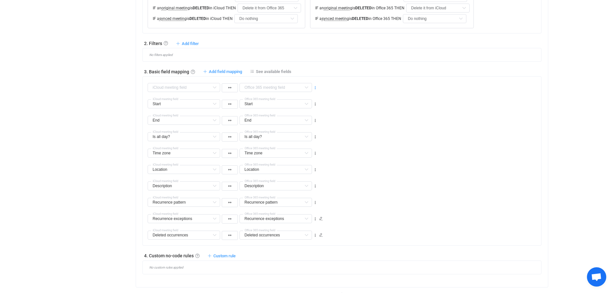
click at [315, 87] on icon at bounding box center [315, 88] width 5 height 5
click at [297, 125] on li "Delete" at bounding box center [295, 127] width 42 height 12
type input "Start"
type input "End"
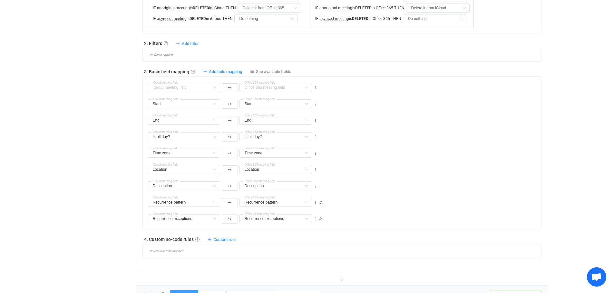
type input "End"
type input "Is all day?"
type input "Time zone"
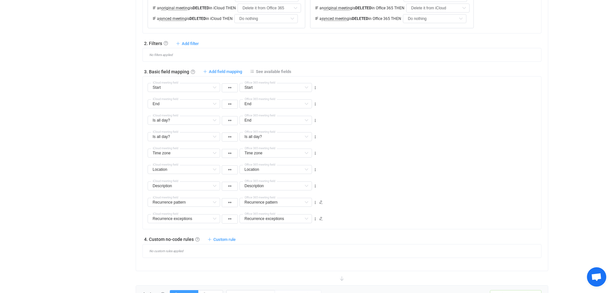
type input "Location"
type input "Description"
type input "Recurrence pattern"
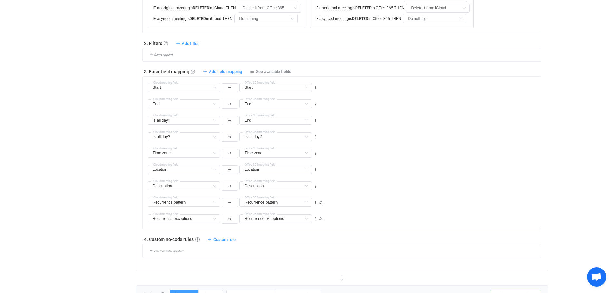
type input "Recurrence pattern"
type input "Recurrence exceptions"
type input "Deleted occurrences"
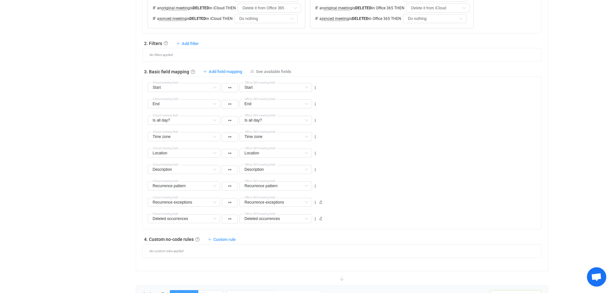
click at [381, 148] on div "Location Subject Default field Location Default field URL Default field Is recu…" at bounding box center [344, 150] width 393 height 16
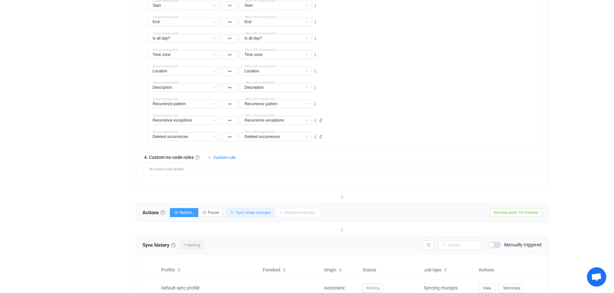
scroll to position [395, 0]
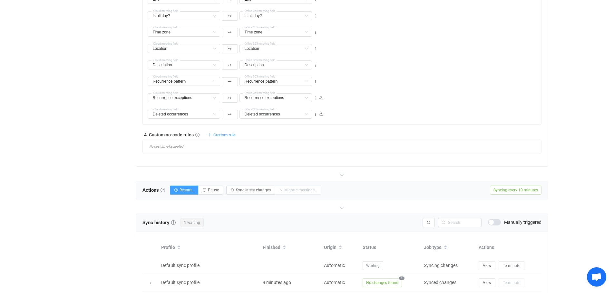
click at [223, 135] on span "Custom rule" at bounding box center [224, 135] width 22 height 5
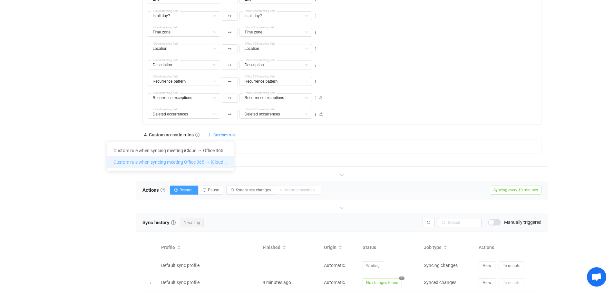
click at [182, 163] on li "Custom rule when syncing meeting Office 365 → iCloud …" at bounding box center [170, 163] width 127 height 12
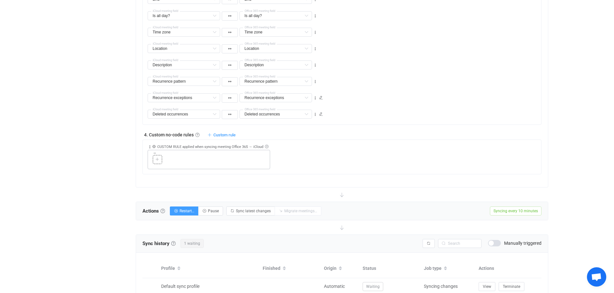
click at [158, 160] on icon at bounding box center [157, 160] width 4 height 4
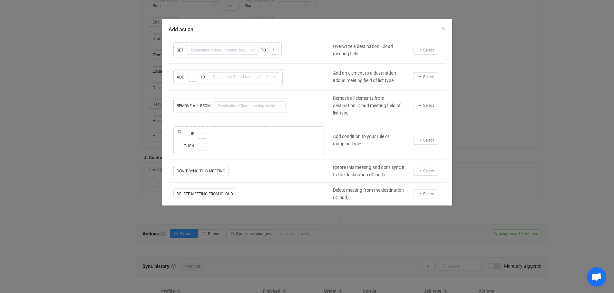
scroll to position [362, 0]
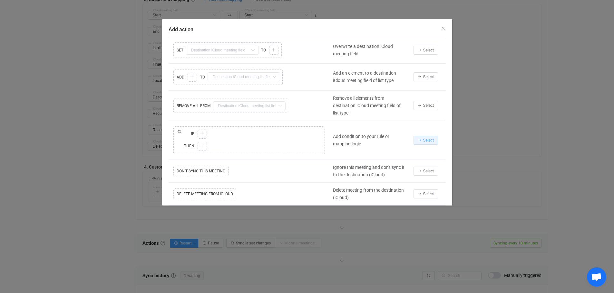
click at [429, 137] on button "Select" at bounding box center [425, 140] width 24 height 9
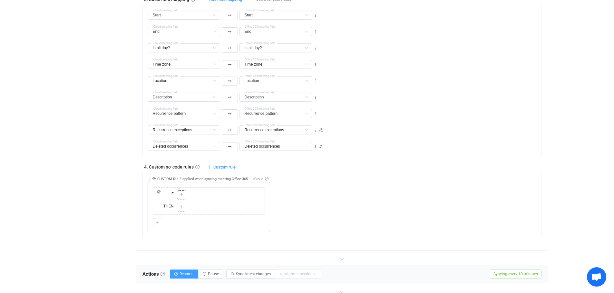
click at [181, 195] on icon at bounding box center [181, 195] width 4 height 4
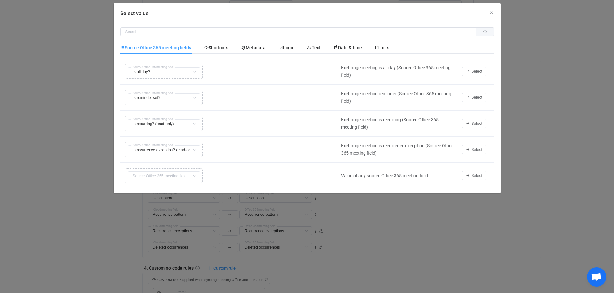
scroll to position [258, 0]
click at [256, 48] on span "Metadata" at bounding box center [253, 47] width 24 height 5
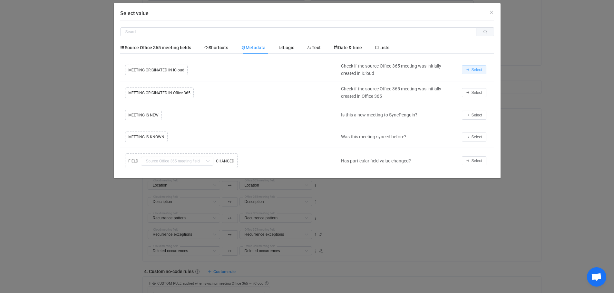
click at [477, 68] on span "Select" at bounding box center [476, 70] width 11 height 5
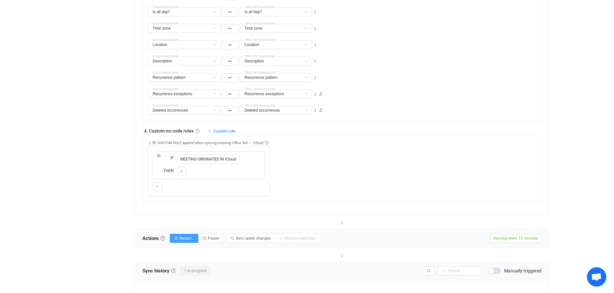
scroll to position [411, 0]
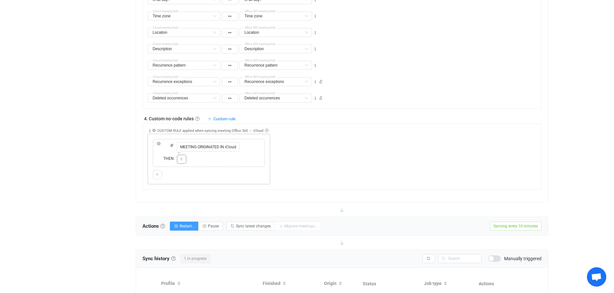
click at [181, 159] on icon at bounding box center [181, 160] width 4 height 4
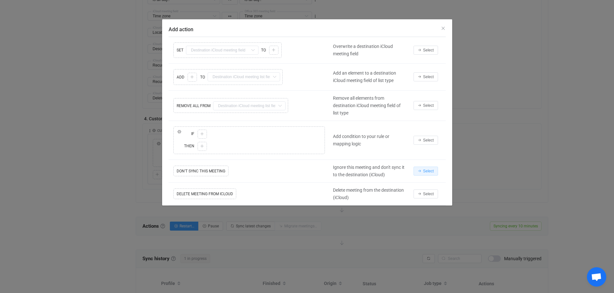
click at [428, 171] on span "Select" at bounding box center [428, 171] width 11 height 5
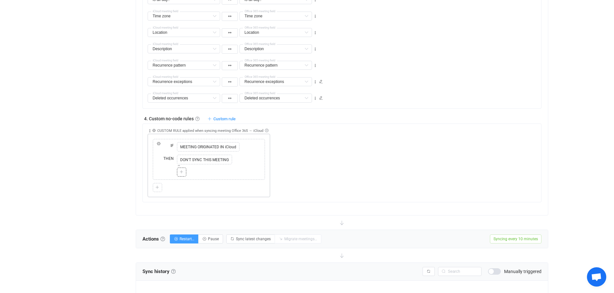
click at [181, 174] on icon at bounding box center [181, 172] width 4 height 4
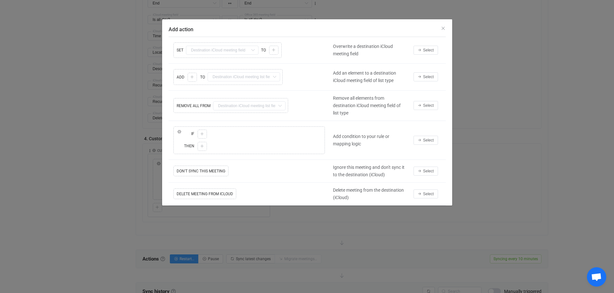
scroll to position [370, 0]
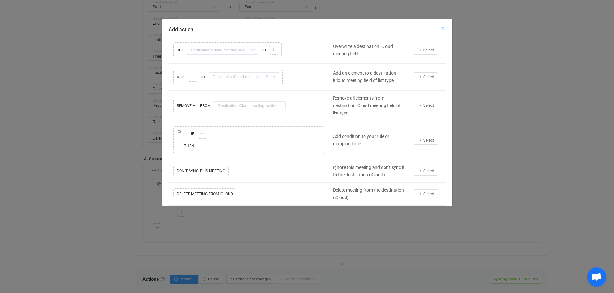
click at [443, 27] on icon "Close" at bounding box center [442, 28] width 5 height 5
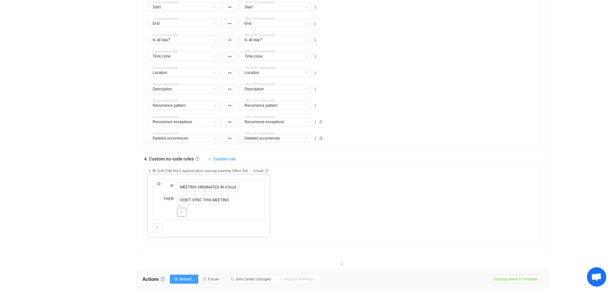
click at [182, 213] on icon at bounding box center [181, 213] width 4 height 4
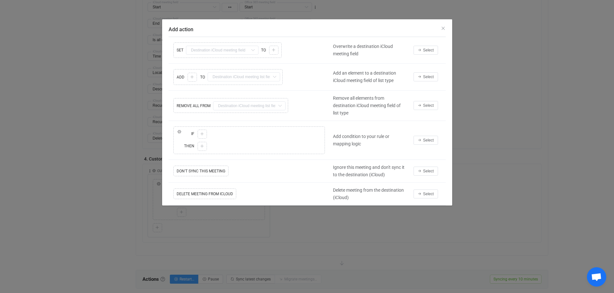
click at [250, 51] on icon "Add action" at bounding box center [253, 50] width 8 height 9
click at [424, 49] on span "Select" at bounding box center [428, 50] width 11 height 5
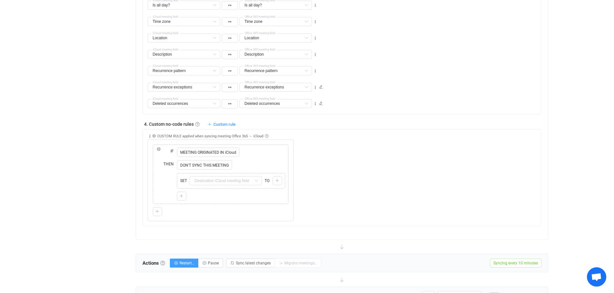
scroll to position [459, 0]
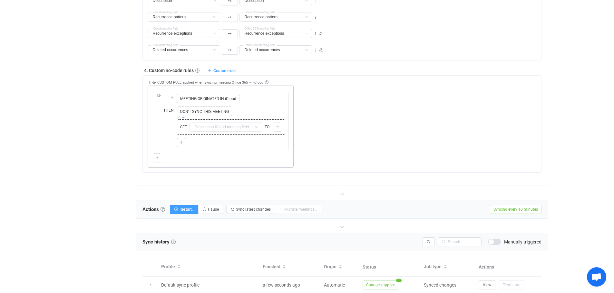
click at [183, 118] on icon at bounding box center [182, 117] width 3 height 3
click at [251, 127] on input "text" at bounding box center [225, 127] width 72 height 9
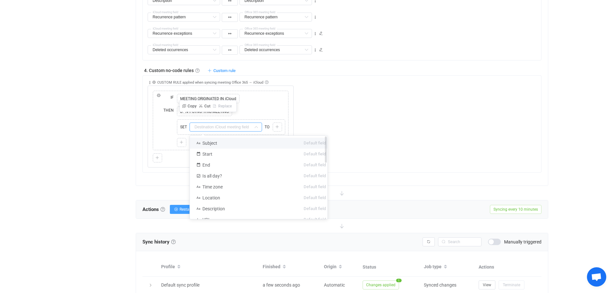
click at [223, 142] on li "Subject Default field" at bounding box center [261, 143] width 142 height 11
type input "Subject"
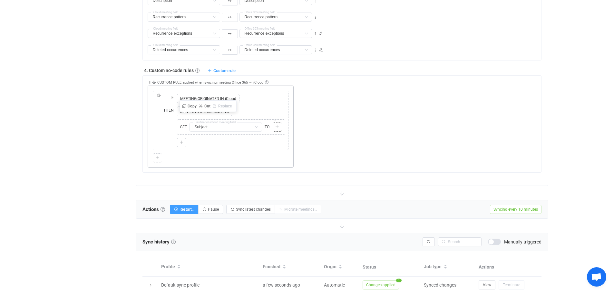
click at [277, 127] on icon at bounding box center [277, 127] width 4 height 4
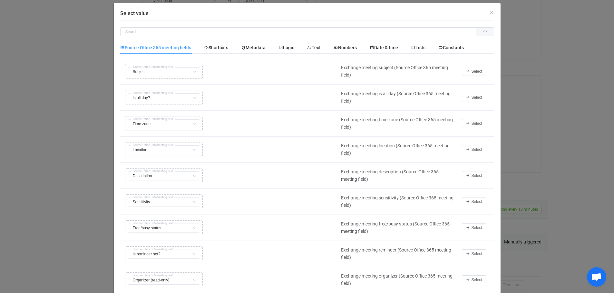
click at [168, 73] on div "Copy Cut Replace TYPE MISMATCH Subject Subject Default field Start Default fiel…" at bounding box center [228, 71] width 211 height 18
click at [471, 72] on span "Select" at bounding box center [476, 71] width 11 height 5
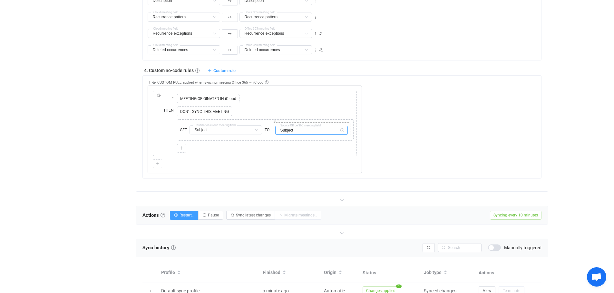
click at [325, 130] on input "Subject" at bounding box center [311, 130] width 72 height 9
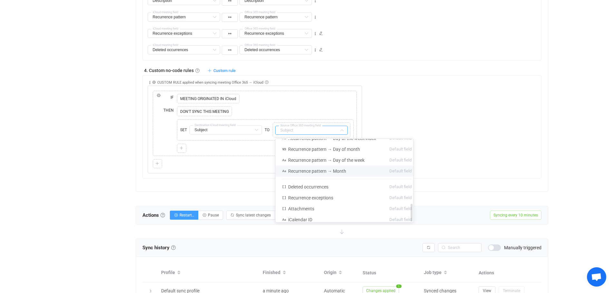
scroll to position [302, 0]
click at [463, 110] on div "Collapse Move up Move down Delete Applied to Only meeting(s) from Office 365 On…" at bounding box center [344, 125] width 393 height 98
type input "Subject"
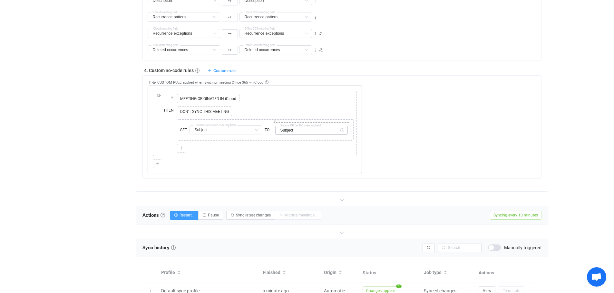
click at [342, 130] on icon at bounding box center [342, 130] width 8 height 9
click at [321, 129] on input "text" at bounding box center [311, 130] width 72 height 9
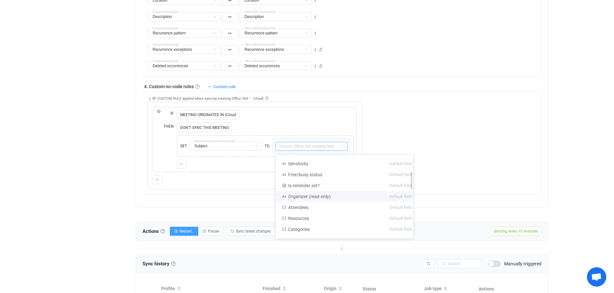
scroll to position [72, 0]
click at [449, 118] on div "Collapse Move up Move down Delete Applied to Only meeting(s) from Office 365 On…" at bounding box center [344, 141] width 393 height 98
click at [309, 146] on input "text" at bounding box center [311, 146] width 72 height 9
click at [267, 146] on span "TO" at bounding box center [267, 146] width 8 height 6
click at [289, 146] on input "text" at bounding box center [311, 146] width 72 height 9
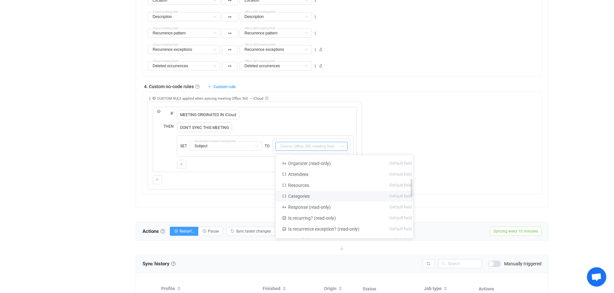
scroll to position [109, 0]
drag, startPoint x: 307, startPoint y: 207, endPoint x: 306, endPoint y: 203, distance: 3.7
click at [307, 207] on span "Response (read-only)" at bounding box center [309, 206] width 43 height 5
type input "Response (read-only)"
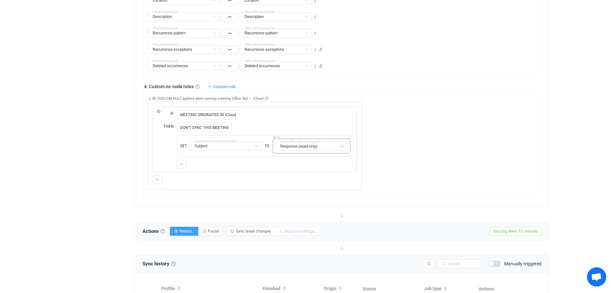
click at [343, 146] on icon at bounding box center [342, 146] width 8 height 9
click at [158, 104] on icon at bounding box center [158, 104] width 3 height 3
click at [168, 136] on div "THEN" at bounding box center [164, 146] width 21 height 50
click at [158, 111] on icon at bounding box center [159, 112] width 4 height 4
click at [174, 97] on span "ELSE" at bounding box center [176, 95] width 10 height 5
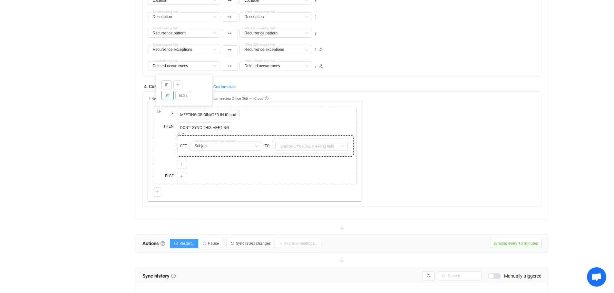
click at [178, 135] on icon at bounding box center [178, 133] width 3 height 3
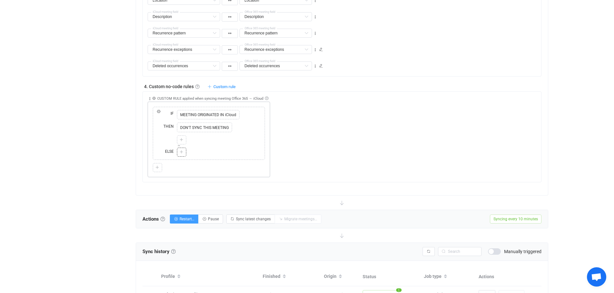
click at [183, 153] on icon at bounding box center [181, 152] width 4 height 4
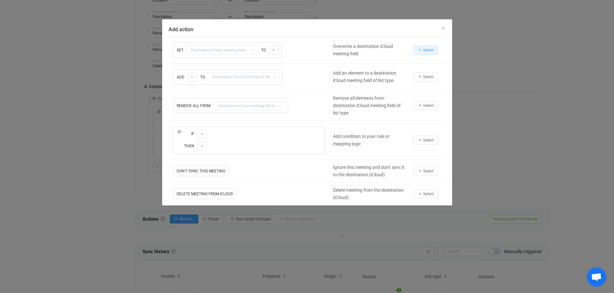
click at [427, 51] on span "Select" at bounding box center [428, 50] width 11 height 5
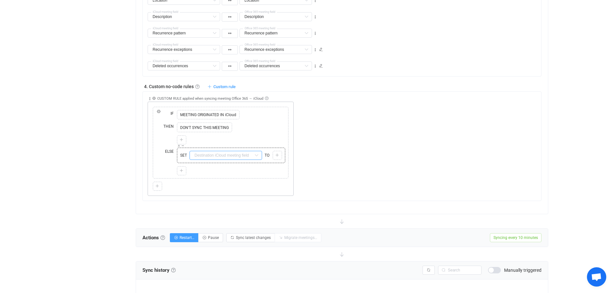
click at [247, 156] on input "text" at bounding box center [225, 155] width 72 height 9
click at [219, 174] on li "Subject Default field" at bounding box center [261, 171] width 142 height 11
type input "Subject"
click at [277, 154] on icon at bounding box center [277, 156] width 4 height 4
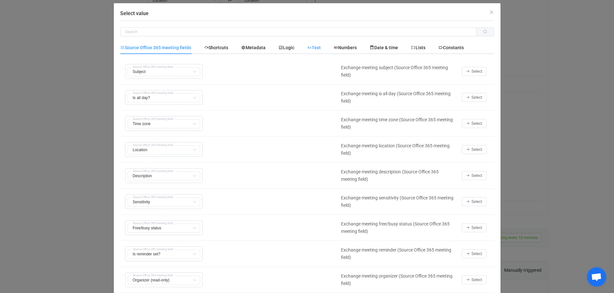
click at [0, 0] on span "Text" at bounding box center [0, 0] width 0 height 0
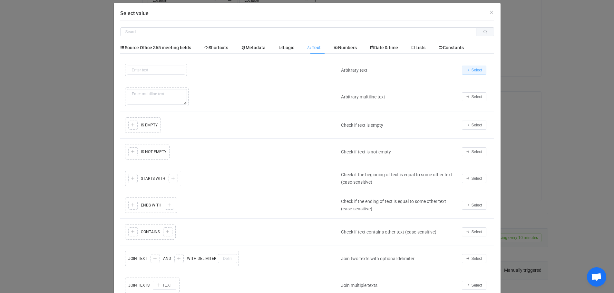
click at [474, 69] on span "Select" at bounding box center [476, 70] width 11 height 5
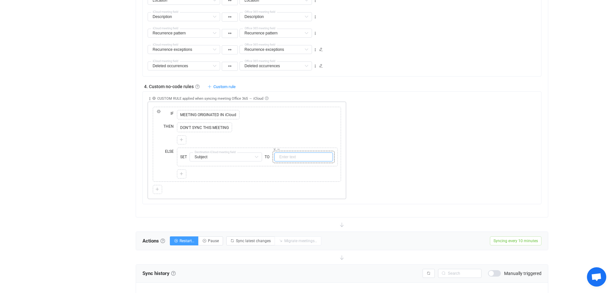
click at [293, 155] on input "text" at bounding box center [303, 157] width 59 height 9
type input "Busy"
click at [180, 174] on icon at bounding box center [181, 174] width 4 height 4
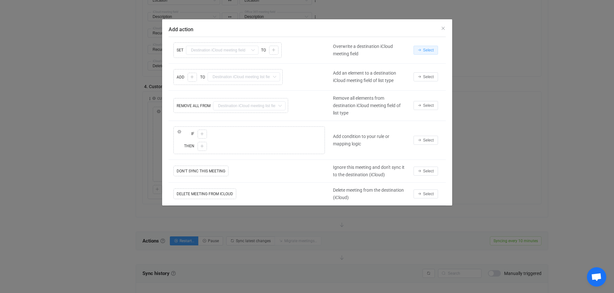
click at [425, 50] on span "Select" at bounding box center [428, 50] width 11 height 5
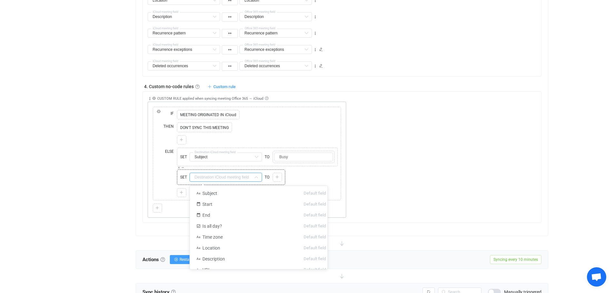
click at [249, 177] on input "text" at bounding box center [225, 177] width 72 height 9
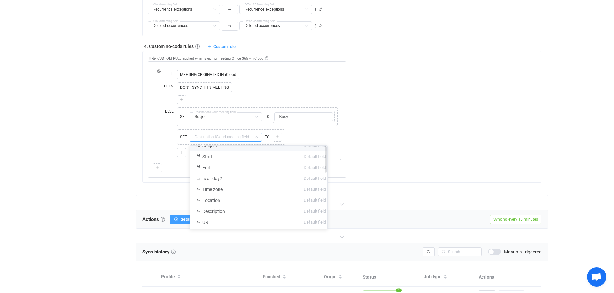
scroll to position [0, 0]
click at [292, 117] on input "Busy" at bounding box center [303, 116] width 59 height 9
click at [277, 109] on icon at bounding box center [278, 109] width 3 height 3
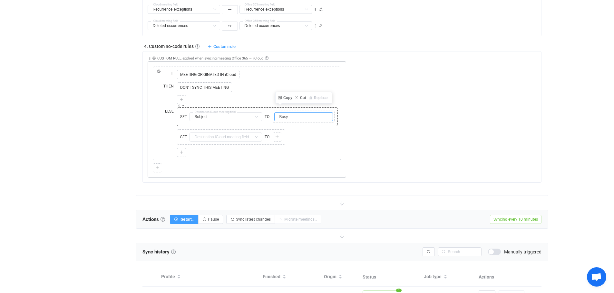
click at [299, 114] on input "Busy" at bounding box center [303, 116] width 59 height 9
click at [274, 108] on icon at bounding box center [274, 109] width 3 height 3
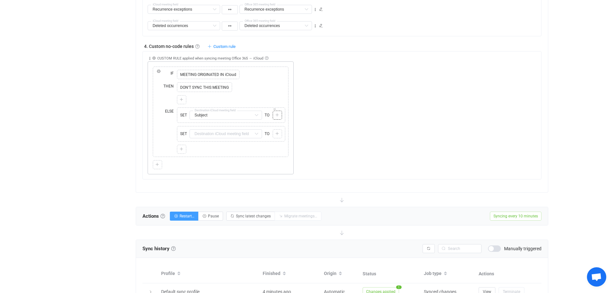
click at [276, 115] on icon at bounding box center [277, 115] width 4 height 4
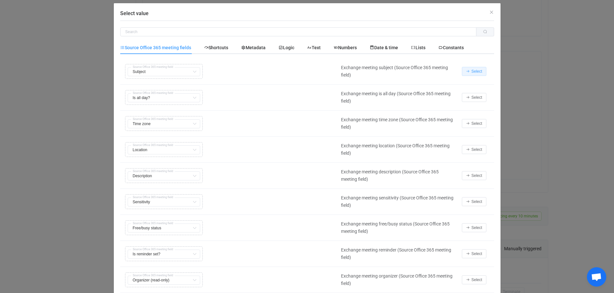
click at [471, 72] on span "Select" at bounding box center [476, 71] width 11 height 5
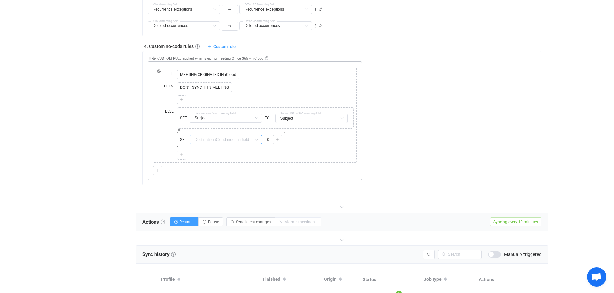
click at [249, 139] on input "text" at bounding box center [225, 139] width 72 height 9
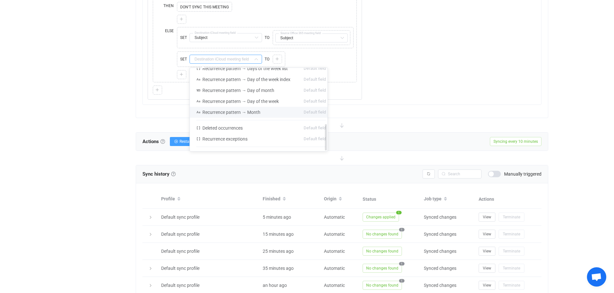
scroll to position [176, 0]
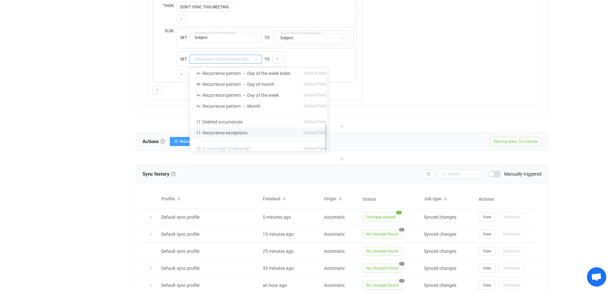
click at [229, 146] on span "Is recurring? (read-only)" at bounding box center [226, 148] width 48 height 5
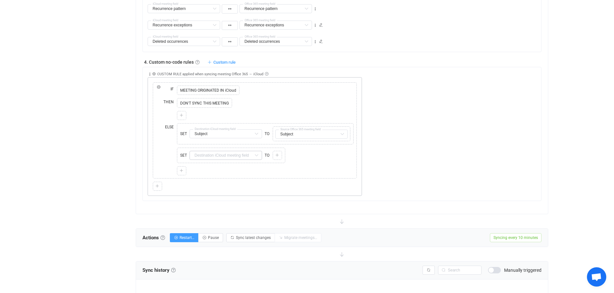
scroll to position [467, 0]
click at [224, 157] on input "text" at bounding box center [225, 155] width 72 height 9
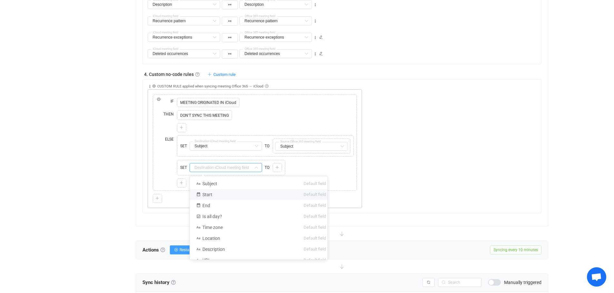
scroll to position [443, 0]
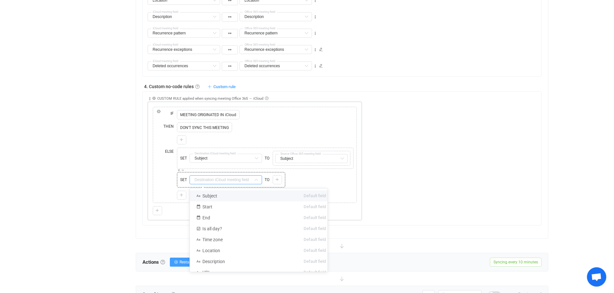
click at [256, 180] on icon at bounding box center [256, 180] width 8 height 9
click at [178, 171] on icon at bounding box center [178, 170] width 3 height 3
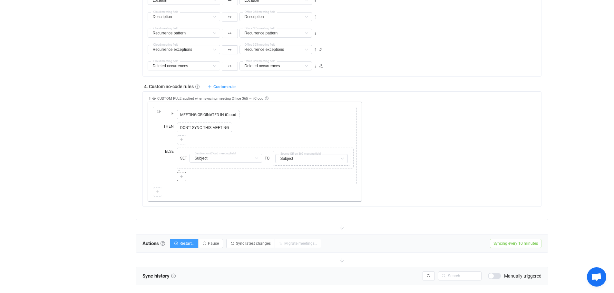
click at [181, 176] on icon at bounding box center [181, 177] width 4 height 4
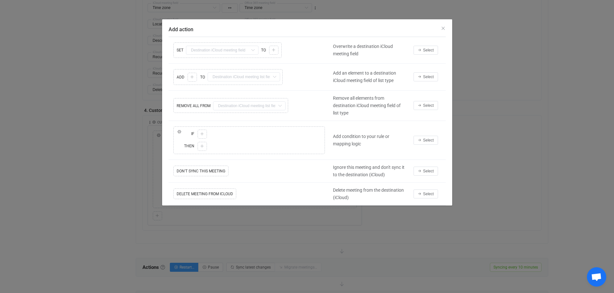
scroll to position [419, 0]
click at [431, 52] on span "Select" at bounding box center [428, 50] width 11 height 5
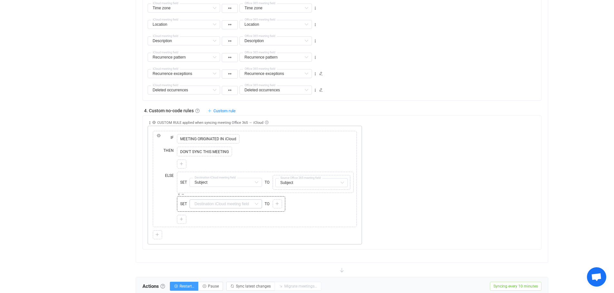
click at [254, 202] on icon at bounding box center [256, 204] width 8 height 9
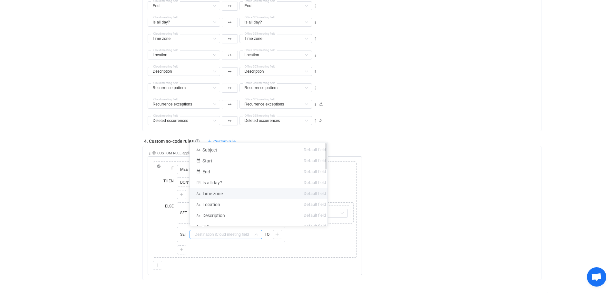
scroll to position [387, 0]
click at [124, 216] on div "Overview Synchronizations Settings Billing Help" at bounding box center [97, 114] width 71 height 966
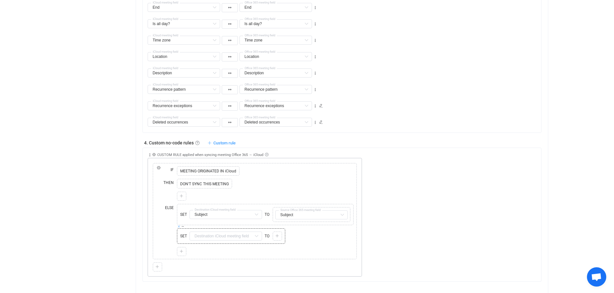
click at [178, 227] on icon at bounding box center [178, 226] width 3 height 3
click at [101, 205] on div "Overview Synchronizations Settings Billing Help" at bounding box center [97, 105] width 71 height 948
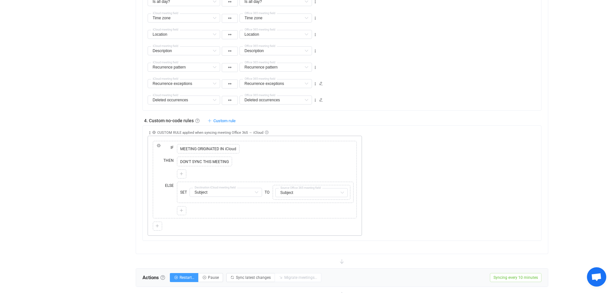
scroll to position [411, 0]
click at [219, 117] on span "Custom rule" at bounding box center [224, 119] width 22 height 5
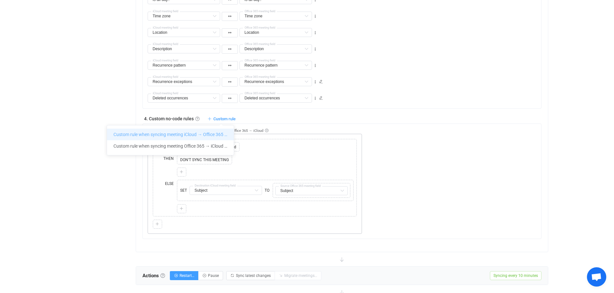
click at [166, 135] on li "Custom rule when syncing meeting iCloud → Office 365 …" at bounding box center [170, 135] width 127 height 12
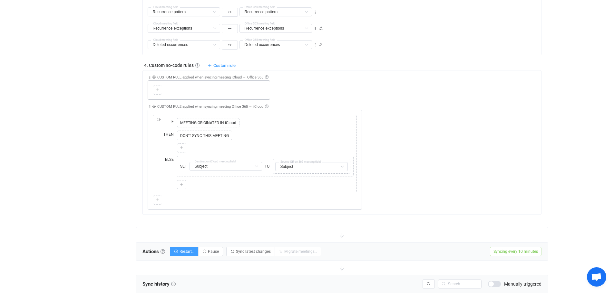
scroll to position [443, 0]
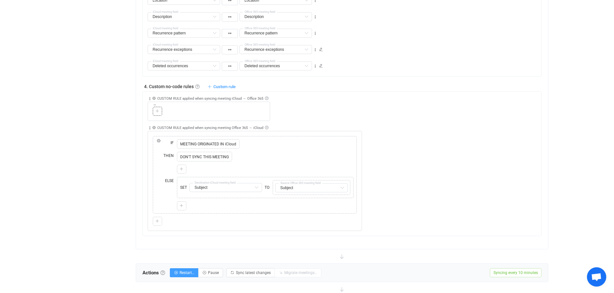
click at [157, 110] on icon at bounding box center [157, 112] width 4 height 4
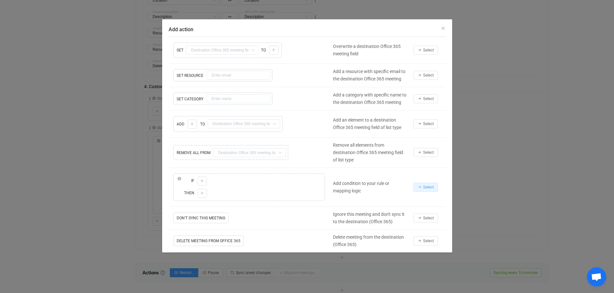
click at [429, 187] on span "Select" at bounding box center [428, 187] width 11 height 5
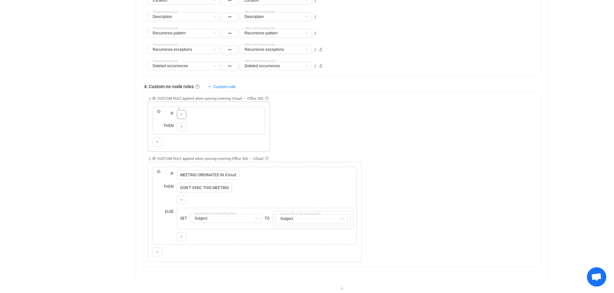
click at [182, 115] on icon at bounding box center [181, 115] width 4 height 4
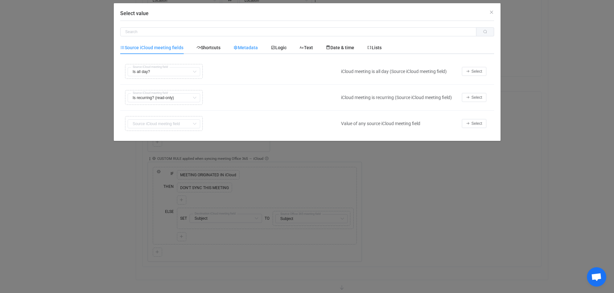
click at [250, 47] on span "Metadata" at bounding box center [245, 47] width 24 height 5
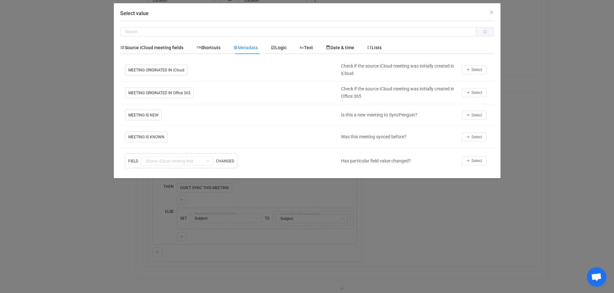
drag, startPoint x: 297, startPoint y: 9, endPoint x: 331, endPoint y: 17, distance: 34.8
click at [331, 17] on div "Select value" at bounding box center [307, 11] width 387 height 17
click at [476, 91] on span "Select" at bounding box center [476, 93] width 11 height 5
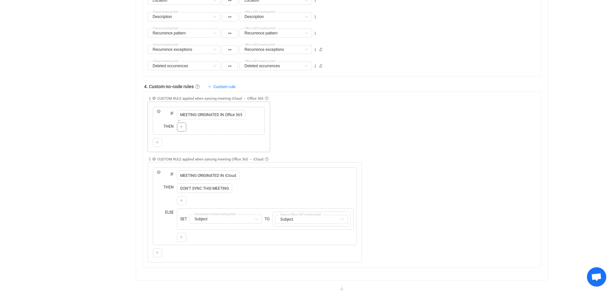
click at [179, 127] on icon at bounding box center [181, 127] width 4 height 4
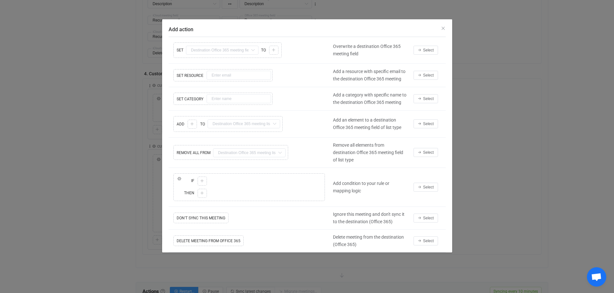
scroll to position [475, 0]
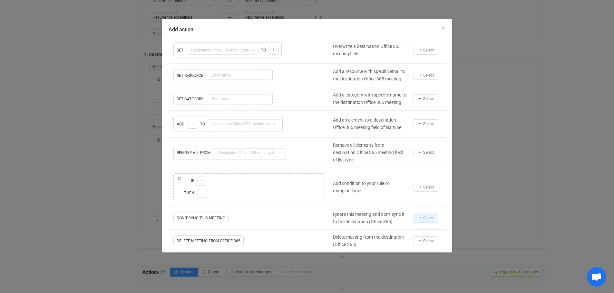
click at [428, 217] on span "Select" at bounding box center [428, 218] width 11 height 5
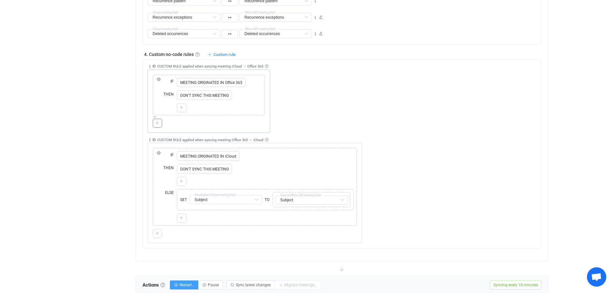
click at [157, 124] on icon at bounding box center [157, 123] width 4 height 4
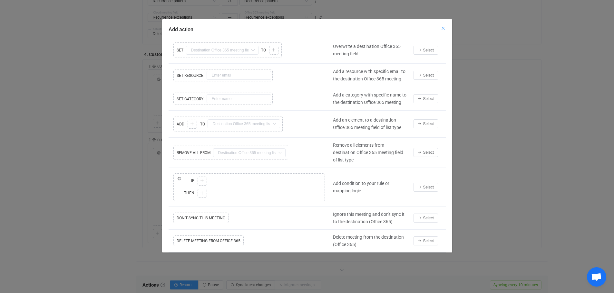
click at [442, 27] on icon "Close" at bounding box center [442, 28] width 5 height 5
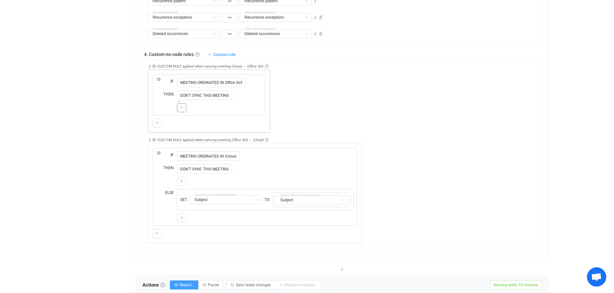
click at [182, 109] on icon at bounding box center [181, 108] width 4 height 4
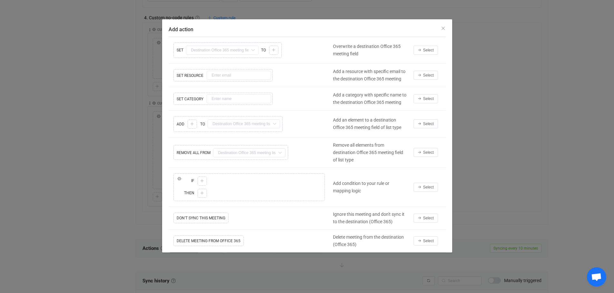
scroll to position [628, 0]
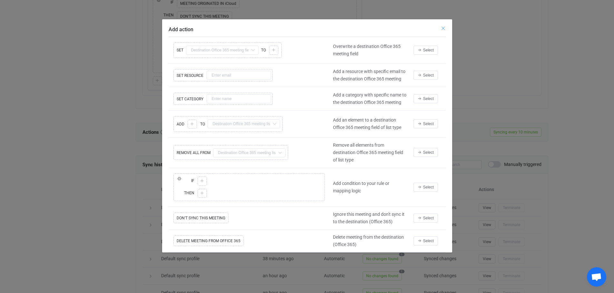
click at [442, 28] on icon "Close" at bounding box center [442, 28] width 5 height 5
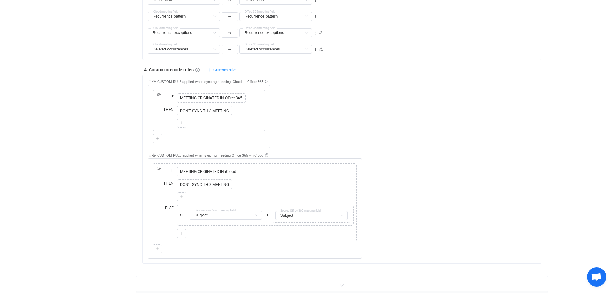
scroll to position [459, 0]
click at [179, 116] on icon at bounding box center [178, 117] width 3 height 3
click at [169, 122] on div "THEN" at bounding box center [164, 117] width 21 height 25
click at [157, 140] on icon at bounding box center [157, 140] width 4 height 4
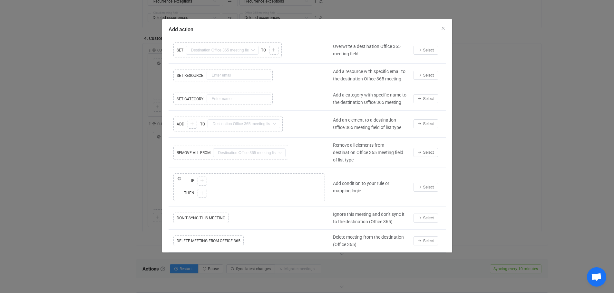
scroll to position [395, 0]
click at [120, 164] on div "Add action Copy Cut Replace SET Subject Default field Start Default field End D…" at bounding box center [307, 146] width 614 height 293
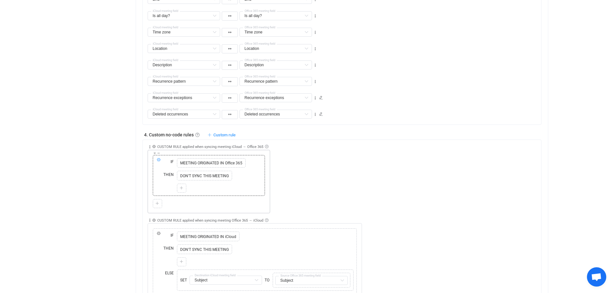
click at [158, 160] on icon at bounding box center [159, 160] width 4 height 4
click at [175, 144] on span "ELSE" at bounding box center [176, 144] width 10 height 5
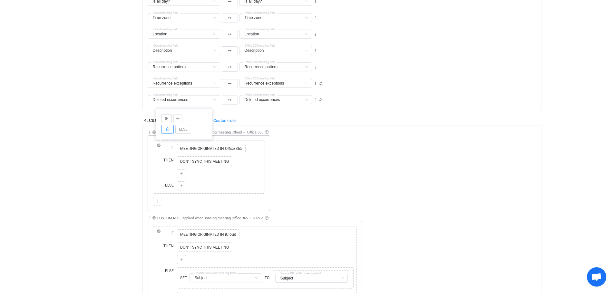
scroll to position [435, 0]
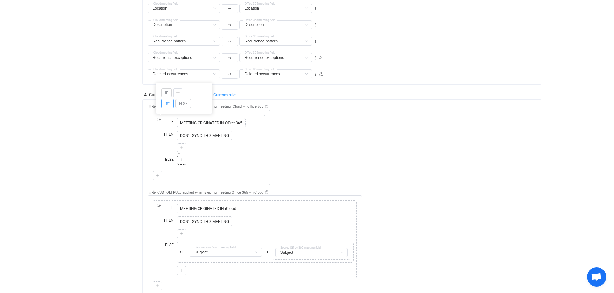
click at [183, 161] on icon at bounding box center [181, 160] width 4 height 4
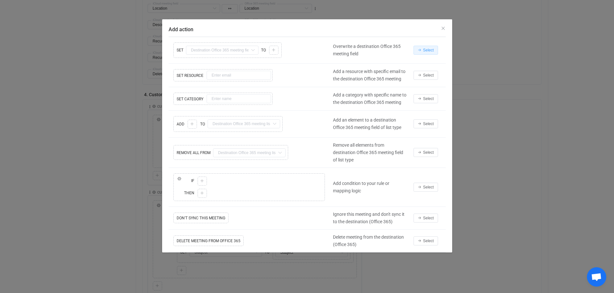
click at [424, 51] on span "Select" at bounding box center [428, 50] width 11 height 5
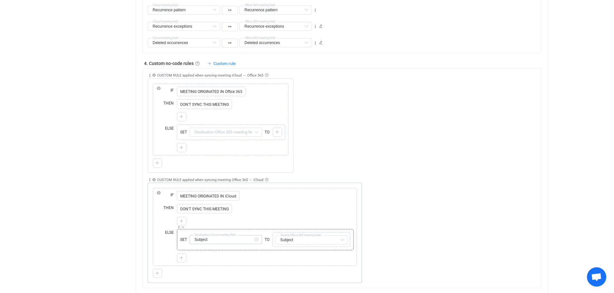
scroll to position [467, 0]
click at [256, 238] on icon at bounding box center [256, 239] width 8 height 9
click at [257, 238] on icon at bounding box center [256, 239] width 8 height 9
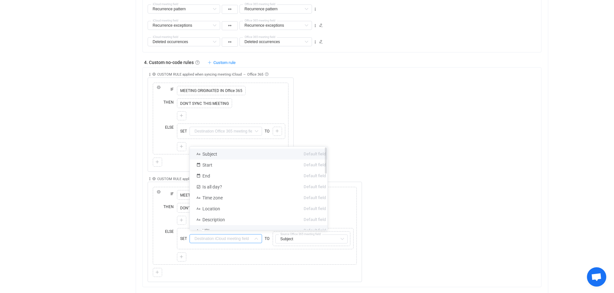
drag, startPoint x: 221, startPoint y: 153, endPoint x: 320, endPoint y: 226, distance: 123.0
click at [221, 153] on li "Subject Default field" at bounding box center [261, 154] width 142 height 11
type input "Subject"
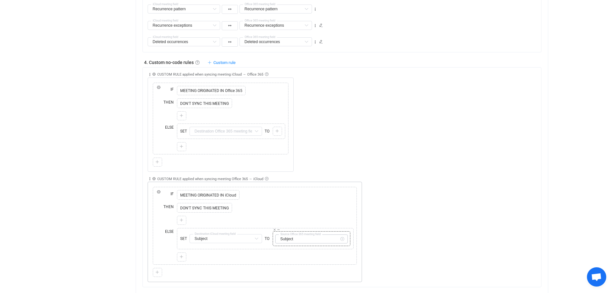
click at [341, 239] on icon at bounding box center [342, 239] width 8 height 9
click at [340, 239] on icon at bounding box center [342, 239] width 8 height 9
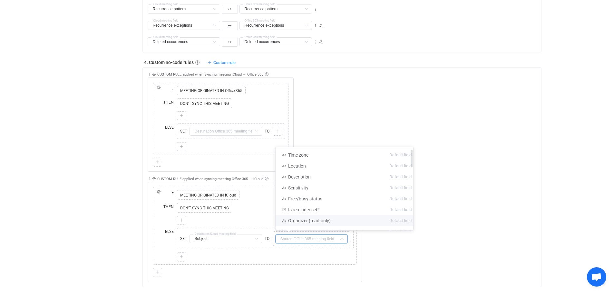
scroll to position [0, 0]
click at [304, 153] on li "Subject Default field" at bounding box center [346, 154] width 142 height 11
type input "Subject"
click at [278, 230] on icon at bounding box center [278, 229] width 3 height 3
click at [275, 230] on icon at bounding box center [274, 229] width 3 height 3
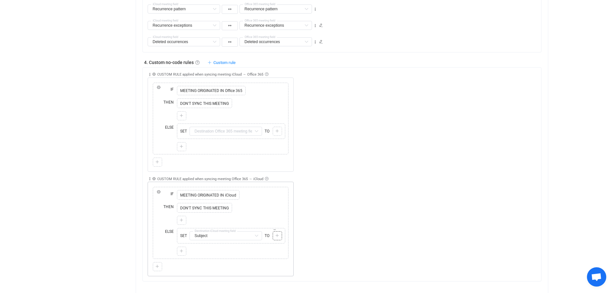
click at [276, 237] on icon at bounding box center [277, 236] width 4 height 4
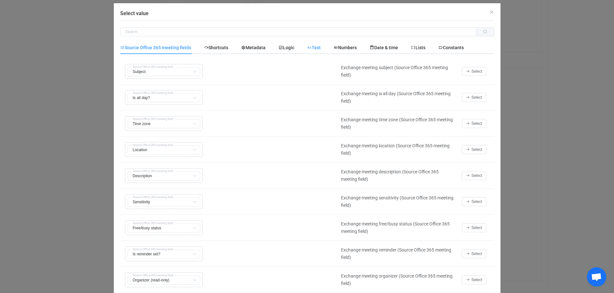
click at [0, 0] on icon "Select value" at bounding box center [0, 0] width 0 height 0
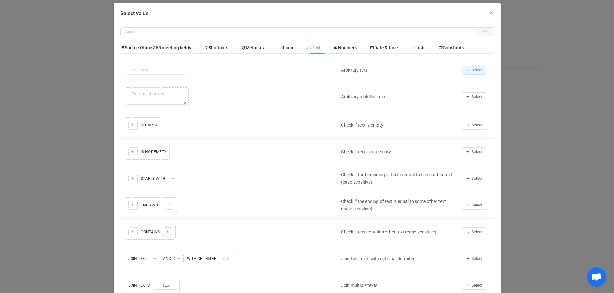
click at [472, 69] on span "Select" at bounding box center [476, 70] width 11 height 5
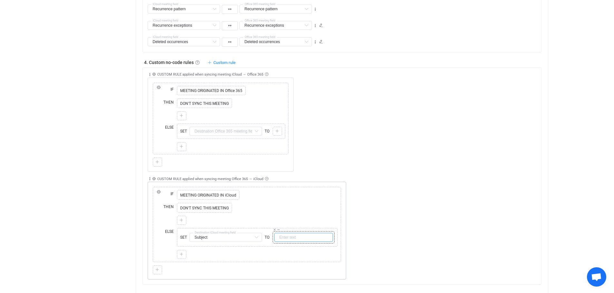
click at [283, 237] on input "text" at bounding box center [303, 237] width 59 height 9
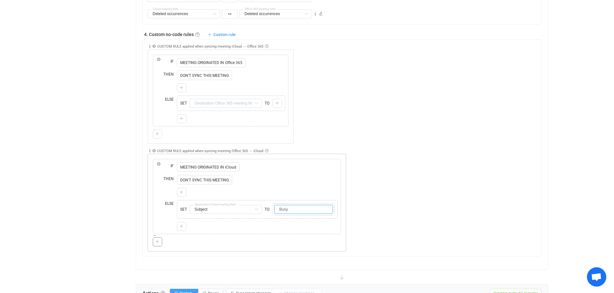
scroll to position [499, 0]
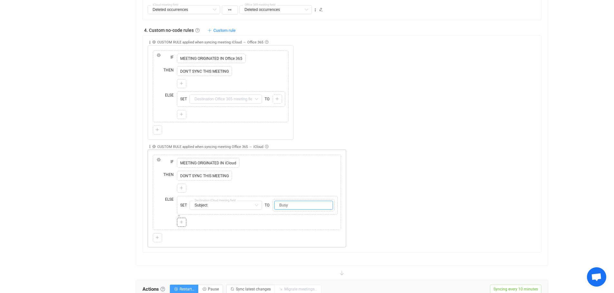
type input "Busy"
click at [182, 223] on icon at bounding box center [181, 223] width 4 height 4
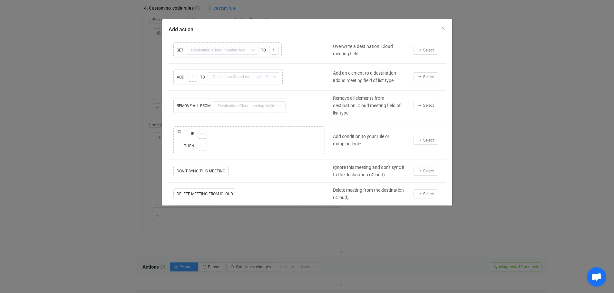
scroll to position [435, 0]
click at [426, 50] on span "Select" at bounding box center [428, 50] width 11 height 5
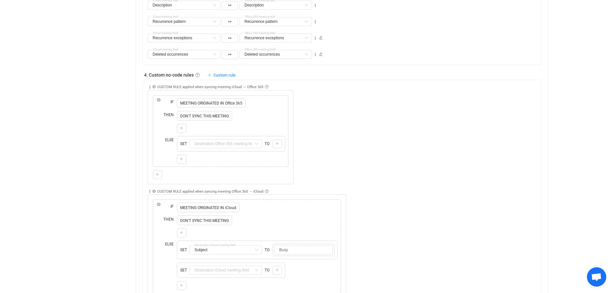
scroll to position [515, 0]
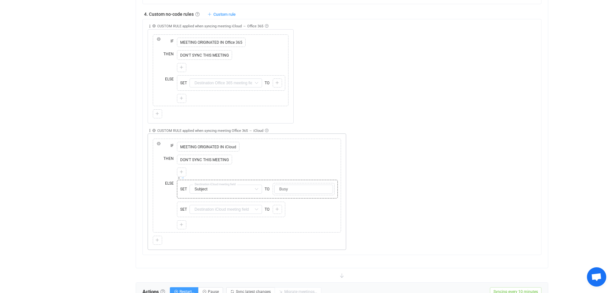
click at [182, 178] on icon at bounding box center [182, 178] width 3 height 3
click at [257, 189] on icon at bounding box center [256, 189] width 8 height 9
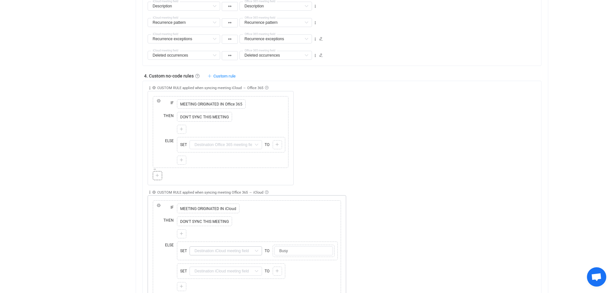
scroll to position [427, 0]
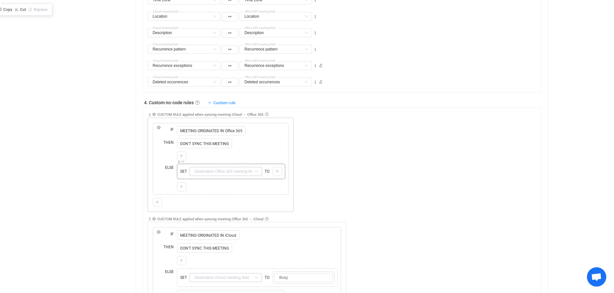
click at [256, 170] on icon at bounding box center [256, 171] width 8 height 9
click at [219, 188] on li "Subject Default field" at bounding box center [261, 187] width 142 height 11
type input "Subject"
click at [277, 173] on icon at bounding box center [277, 172] width 4 height 4
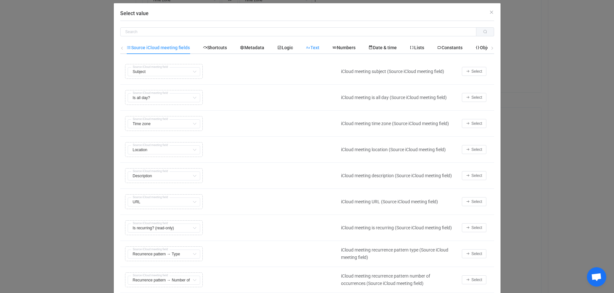
click at [314, 48] on span "Text" at bounding box center [313, 47] width 14 height 5
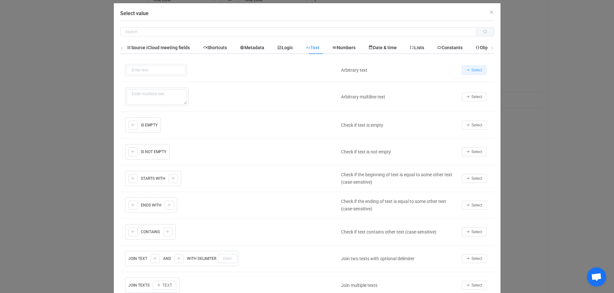
click at [475, 70] on span "Select" at bounding box center [476, 70] width 11 height 5
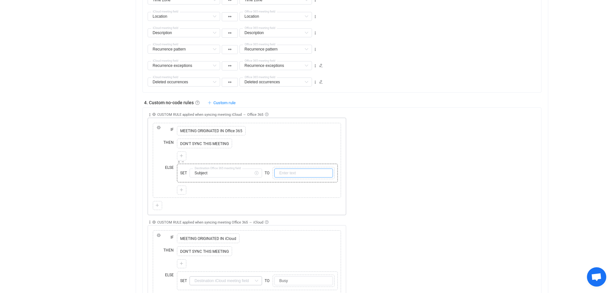
click at [291, 173] on input "text" at bounding box center [303, 173] width 59 height 9
click at [303, 175] on input "Busy" at bounding box center [303, 173] width 59 height 9
type input "Busy"
click at [182, 190] on icon at bounding box center [181, 190] width 4 height 4
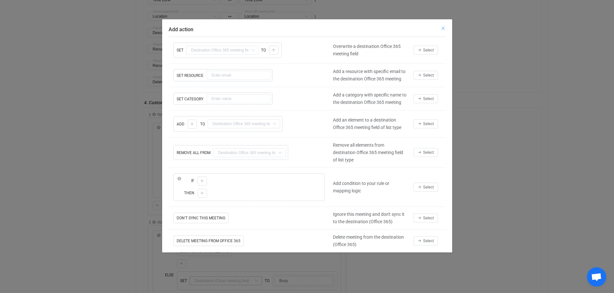
click at [442, 27] on icon "Close" at bounding box center [442, 28] width 5 height 5
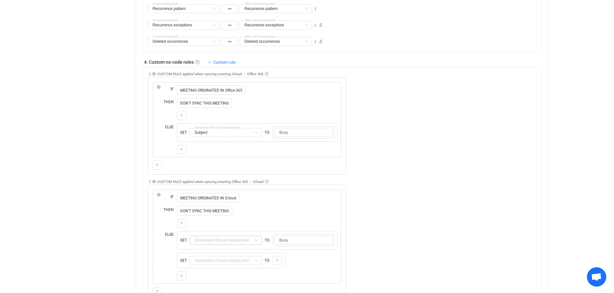
scroll to position [459, 0]
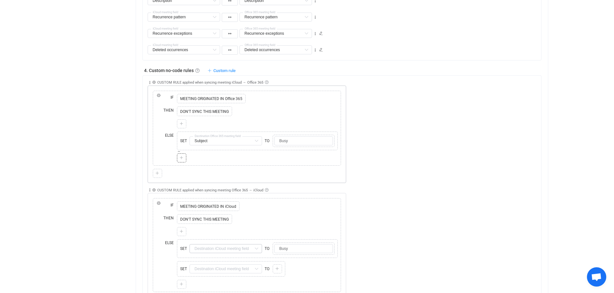
click at [181, 156] on icon at bounding box center [181, 158] width 4 height 4
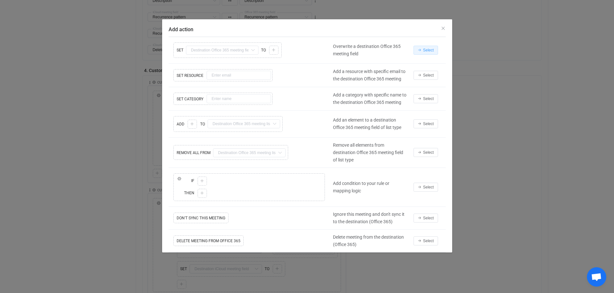
click at [423, 51] on span "Select" at bounding box center [428, 50] width 11 height 5
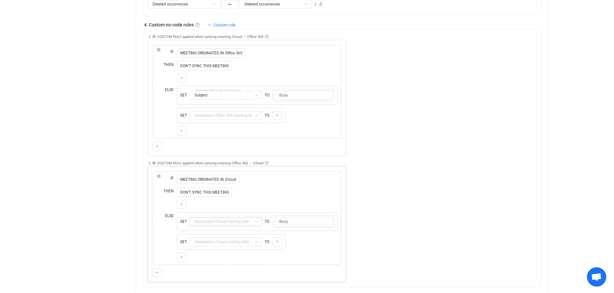
scroll to position [507, 0]
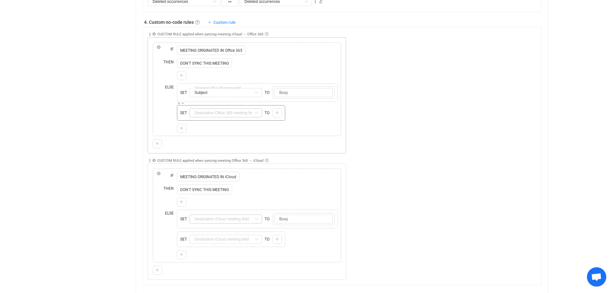
click at [259, 113] on icon at bounding box center [256, 113] width 8 height 9
click at [225, 186] on span "Is reminder set?" at bounding box center [218, 187] width 32 height 5
type input "Is reminder set?"
click at [277, 111] on icon at bounding box center [277, 113] width 4 height 4
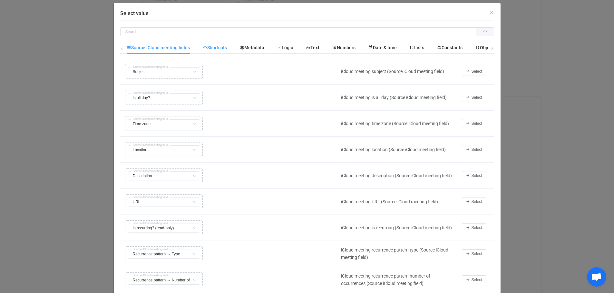
scroll to position [346, 0]
type input "is reminder"
click at [485, 31] on button "Select value" at bounding box center [484, 32] width 17 height 12
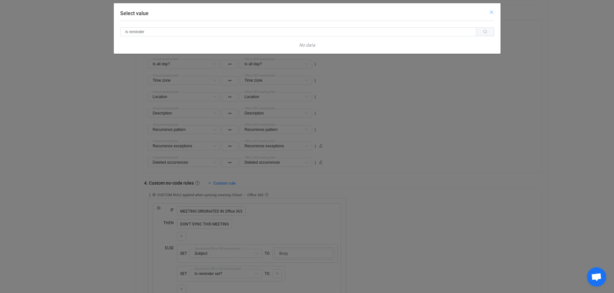
click at [491, 11] on icon "Close" at bounding box center [491, 12] width 5 height 5
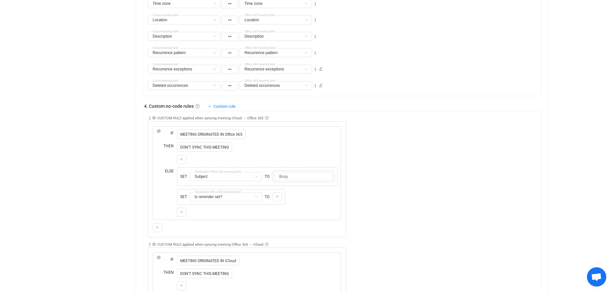
scroll to position [427, 0]
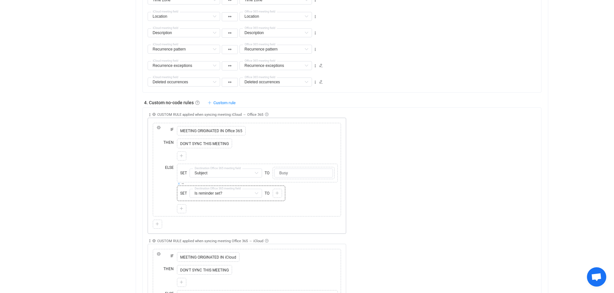
click at [178, 184] on icon at bounding box center [178, 183] width 3 height 3
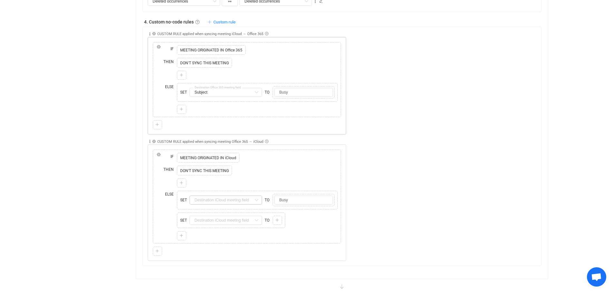
scroll to position [507, 0]
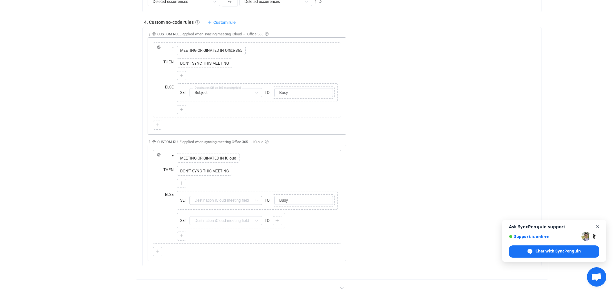
click at [598, 226] on span "Open chat" at bounding box center [597, 227] width 8 height 8
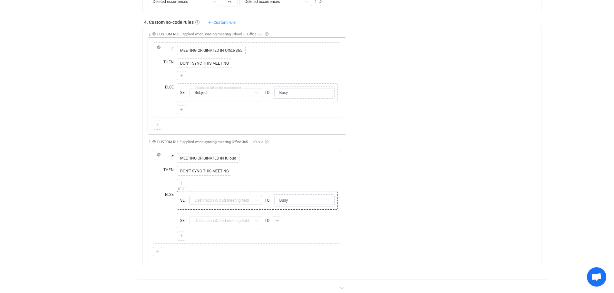
click at [256, 200] on icon at bounding box center [256, 200] width 8 height 9
click at [225, 114] on li "Subject Default field" at bounding box center [261, 115] width 142 height 11
type input "Subject"
click at [274, 193] on icon at bounding box center [274, 192] width 3 height 3
click at [278, 198] on icon at bounding box center [277, 199] width 4 height 4
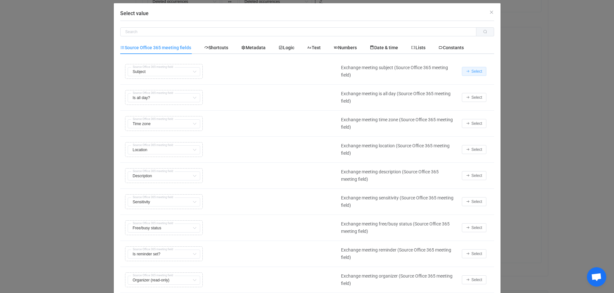
click at [476, 74] on button "Select" at bounding box center [474, 71] width 24 height 9
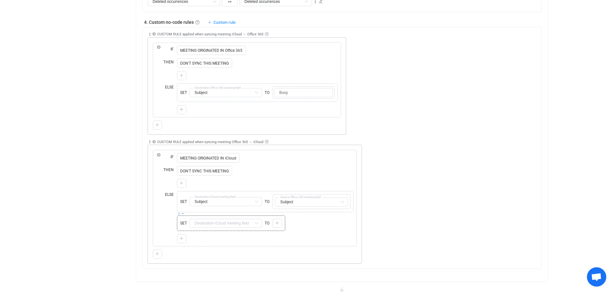
click at [179, 214] on icon at bounding box center [178, 213] width 3 height 3
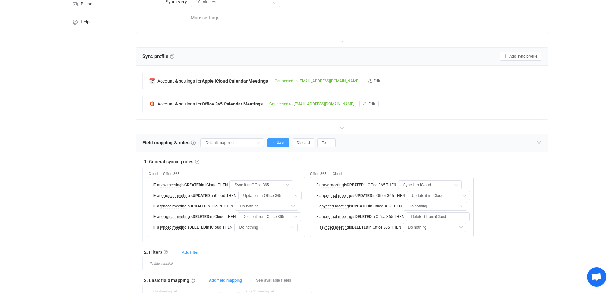
scroll to position [81, 0]
click at [278, 141] on span "Save" at bounding box center [281, 143] width 8 height 5
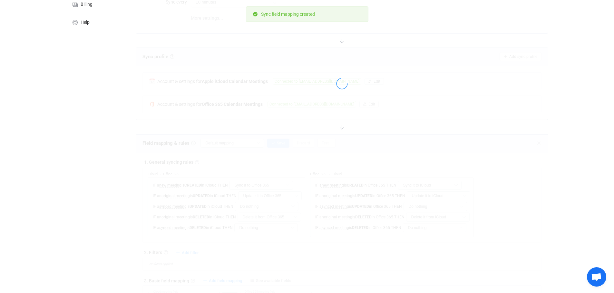
type input "My custom field mapping"
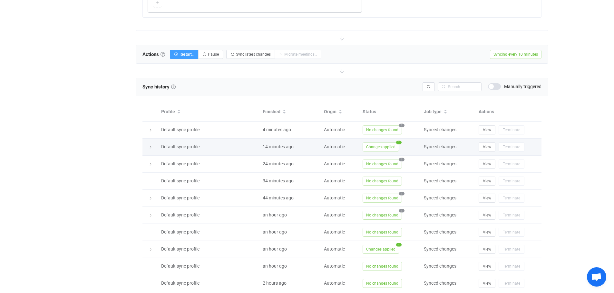
scroll to position [741, 0]
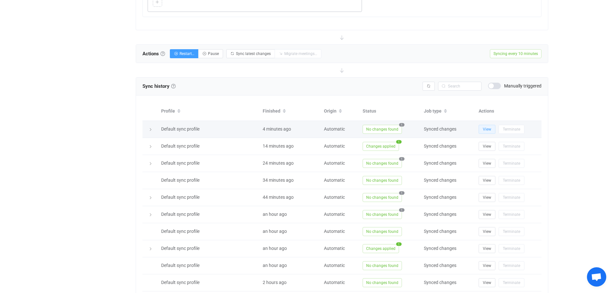
click at [488, 129] on span "View" at bounding box center [487, 129] width 8 height 5
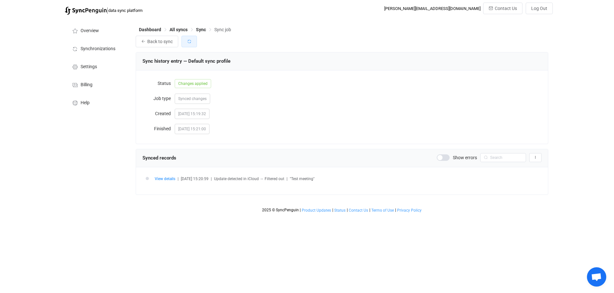
click at [188, 42] on icon "button" at bounding box center [189, 41] width 5 height 5
click at [159, 43] on span "Back to sync" at bounding box center [159, 41] width 25 height 5
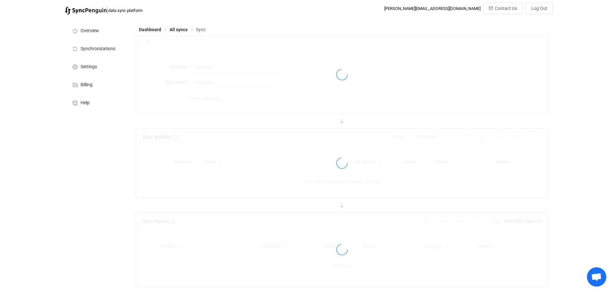
type input "10 minutes"
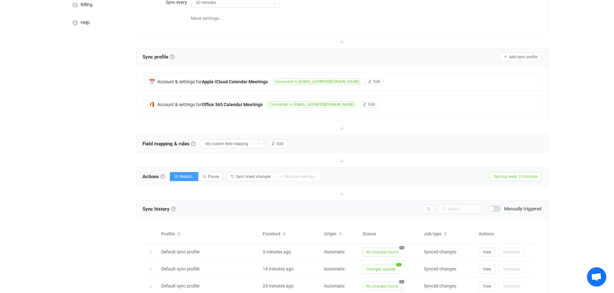
scroll to position [56, 0]
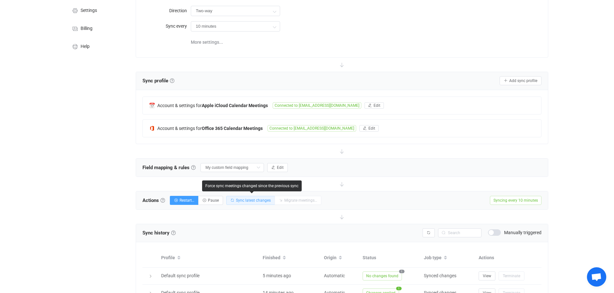
click at [251, 200] on span "Sync latest changes" at bounding box center [253, 200] width 35 height 5
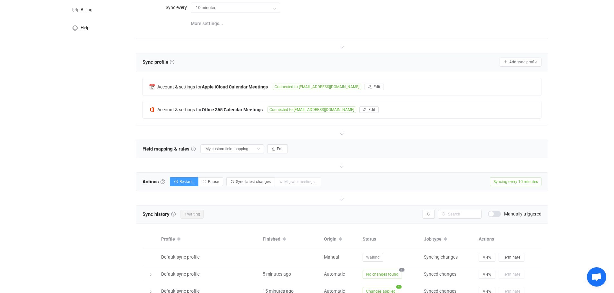
scroll to position [169, 0]
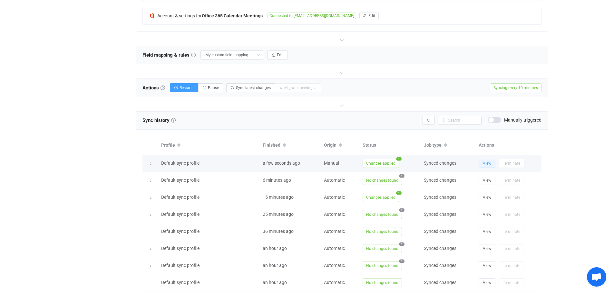
click at [485, 162] on span "View" at bounding box center [487, 163] width 8 height 5
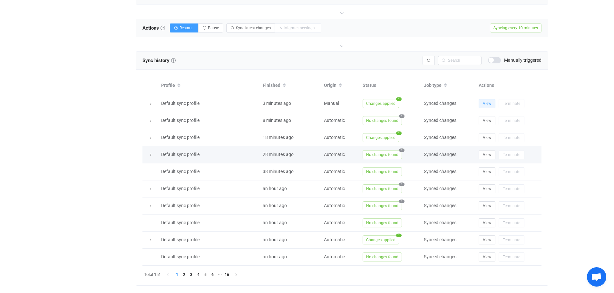
scroll to position [242, 0]
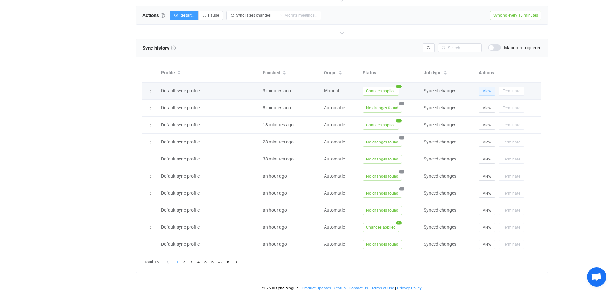
click at [485, 89] on span "View" at bounding box center [487, 91] width 8 height 5
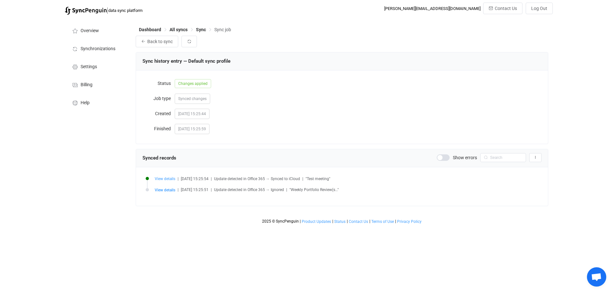
click at [162, 180] on span "View details" at bounding box center [165, 179] width 21 height 5
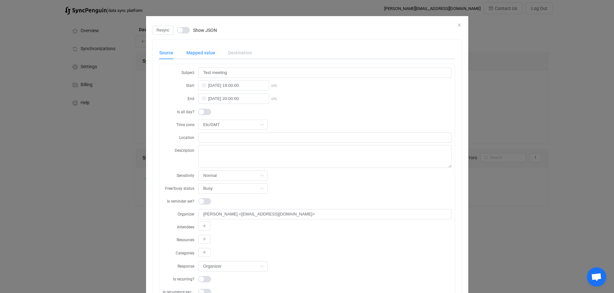
click at [195, 51] on div "Mapped value" at bounding box center [201, 52] width 42 height 13
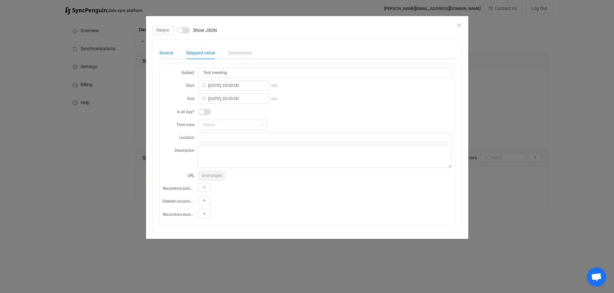
click at [167, 54] on div "Source" at bounding box center [169, 52] width 21 height 13
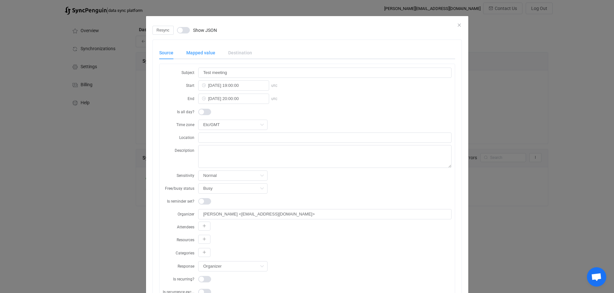
click at [198, 53] on div "Mapped value" at bounding box center [201, 52] width 42 height 13
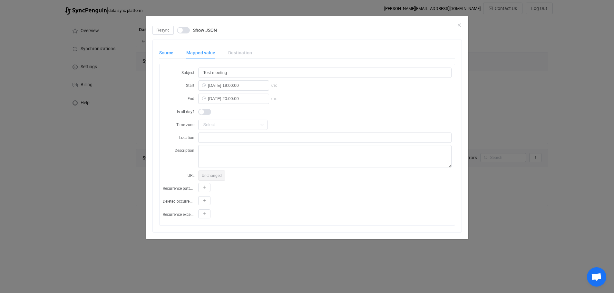
click at [168, 53] on div "Source" at bounding box center [169, 52] width 21 height 13
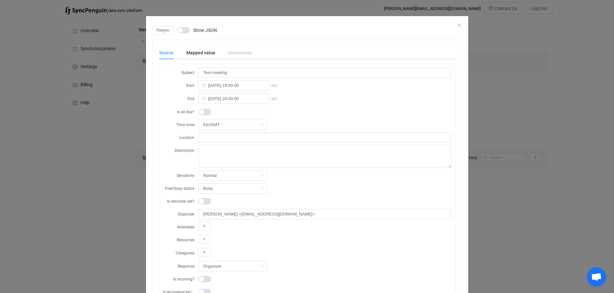
click at [458, 24] on icon "Close" at bounding box center [458, 25] width 5 height 5
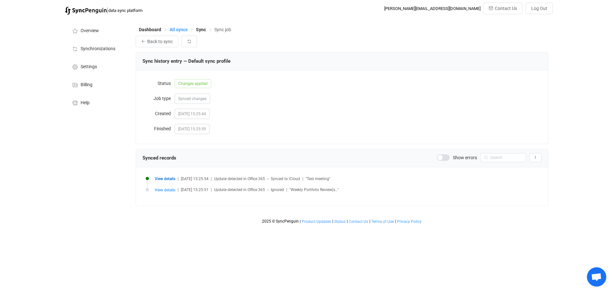
click at [179, 29] on span "All syncs" at bounding box center [178, 29] width 18 height 5
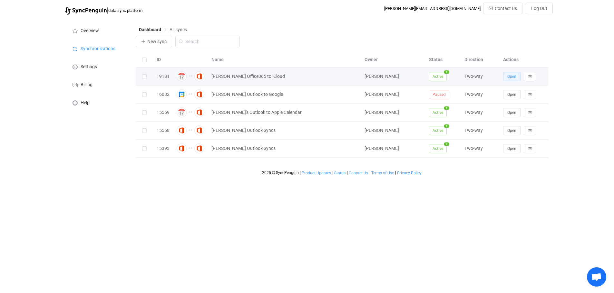
click at [513, 76] on span "Open" at bounding box center [511, 76] width 9 height 5
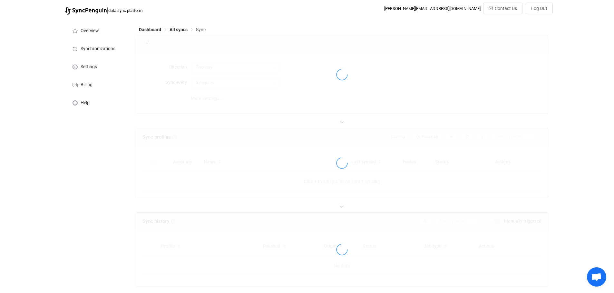
type input "10 minutes"
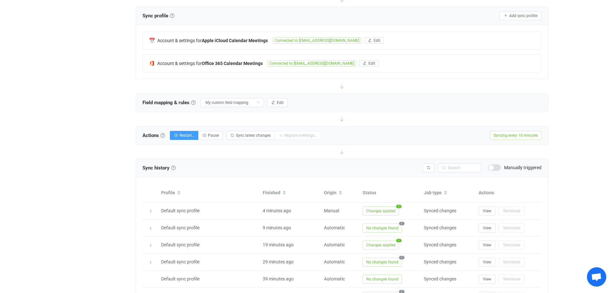
scroll to position [113, 0]
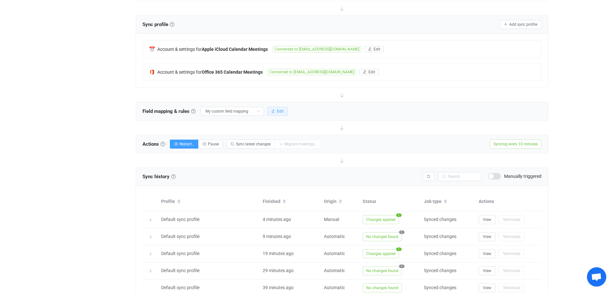
click at [281, 111] on span "Edit" at bounding box center [280, 111] width 7 height 5
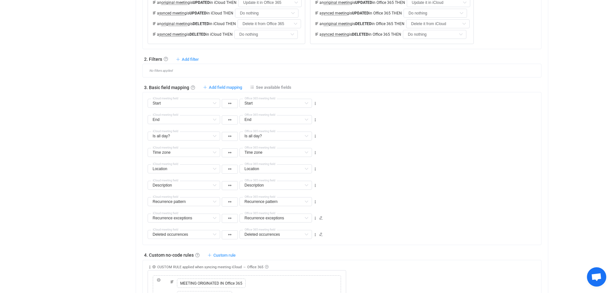
scroll to position [290, 0]
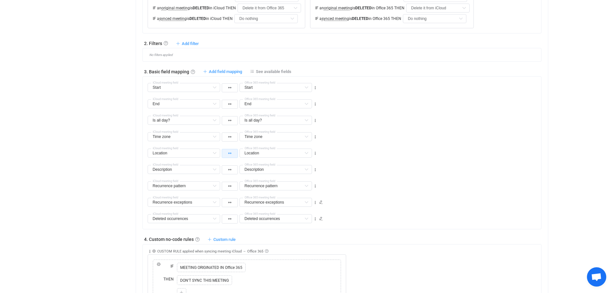
click at [231, 154] on button "button" at bounding box center [230, 153] width 16 height 9
click at [232, 195] on li at bounding box center [229, 195] width 16 height 12
click at [231, 170] on icon "button" at bounding box center [229, 169] width 3 height 3
click at [229, 211] on icon at bounding box center [229, 210] width 3 height 3
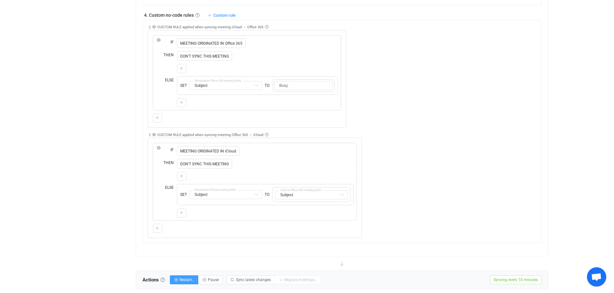
scroll to position [515, 0]
click at [134, 163] on div "Dashboard All syncs Sync [PERSON_NAME] Office365 to iCloud Share Sync sharing D…" at bounding box center [342, 30] width 420 height 1055
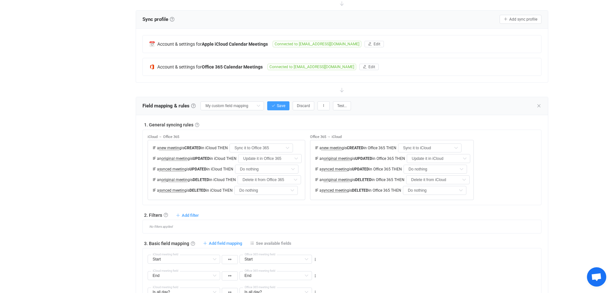
scroll to position [113, 0]
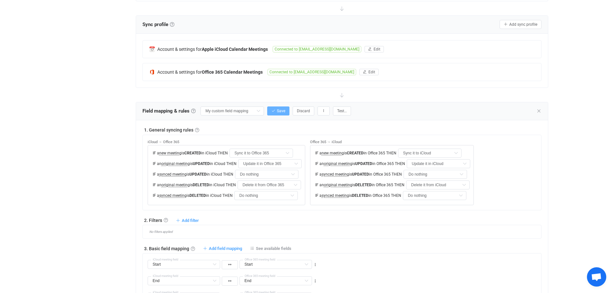
click at [273, 109] on icon "button" at bounding box center [273, 111] width 4 height 4
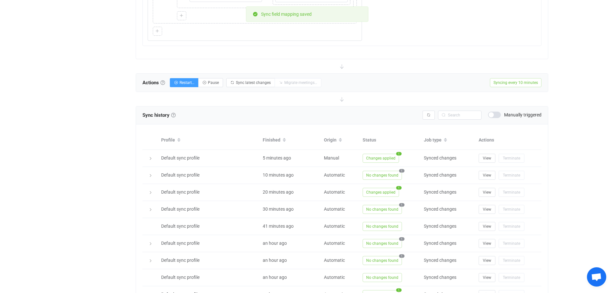
scroll to position [717, 0]
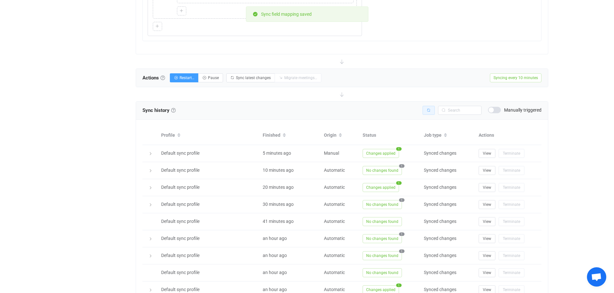
click at [429, 110] on icon "button" at bounding box center [429, 111] width 4 height 4
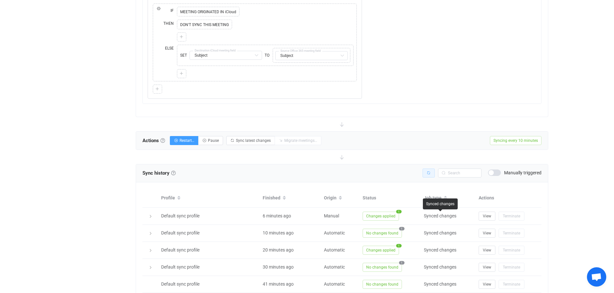
scroll to position [652, 0]
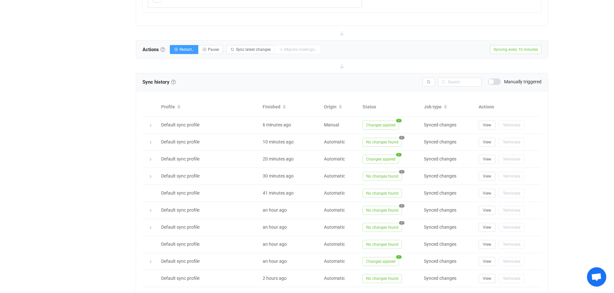
scroll to position [740, 0]
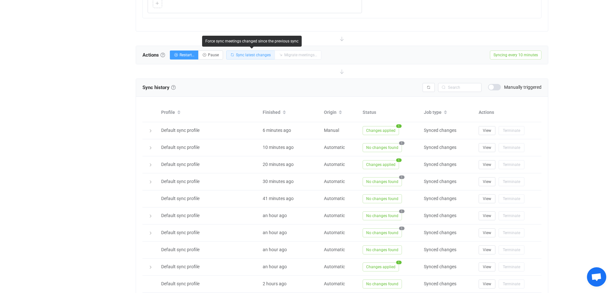
click at [253, 54] on span "Sync latest changes" at bounding box center [253, 55] width 35 height 5
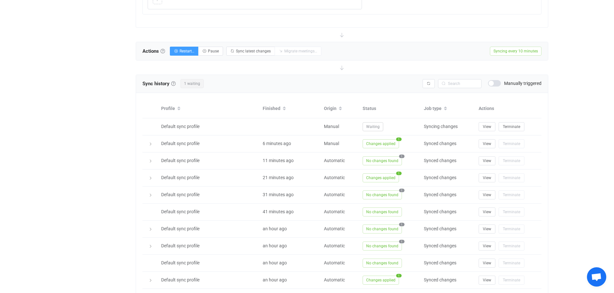
scroll to position [748, 0]
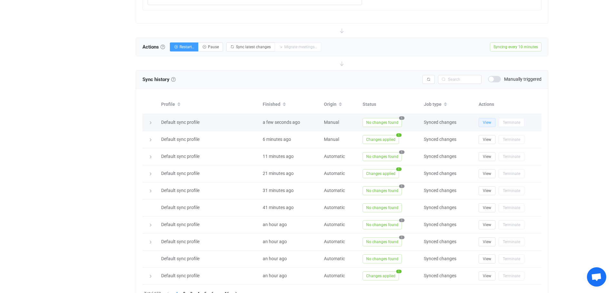
click at [488, 124] on span "View" at bounding box center [487, 122] width 8 height 5
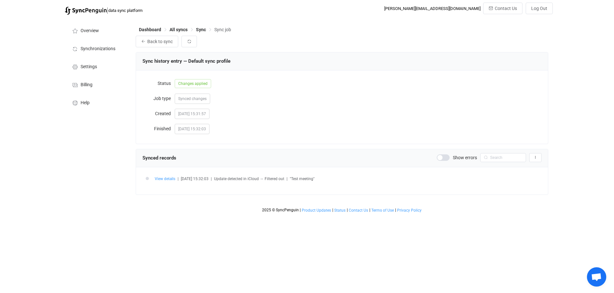
click at [164, 180] on span "View details" at bounding box center [165, 179] width 21 height 5
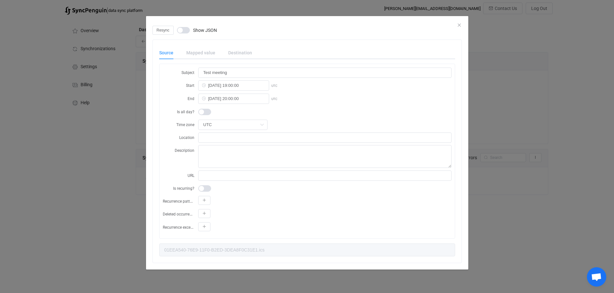
click at [198, 51] on div "Mapped value" at bounding box center [201, 52] width 42 height 13
click at [240, 50] on div "Destination" at bounding box center [237, 52] width 30 height 13
click at [460, 24] on icon "Close" at bounding box center [458, 25] width 5 height 5
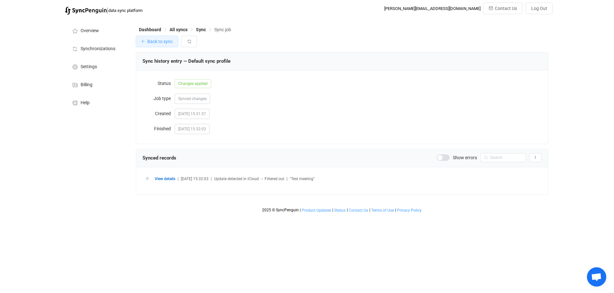
click at [151, 42] on span "Back to sync" at bounding box center [159, 41] width 25 height 5
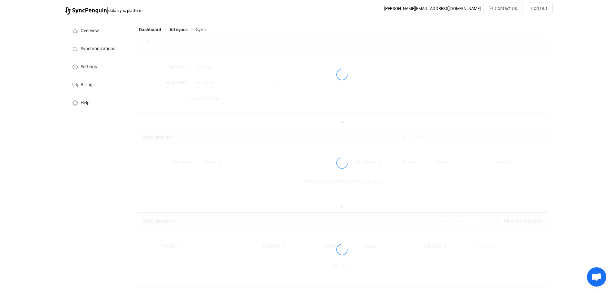
type input "10 minutes"
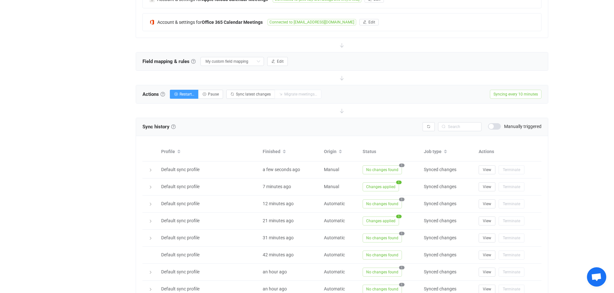
scroll to position [153, 0]
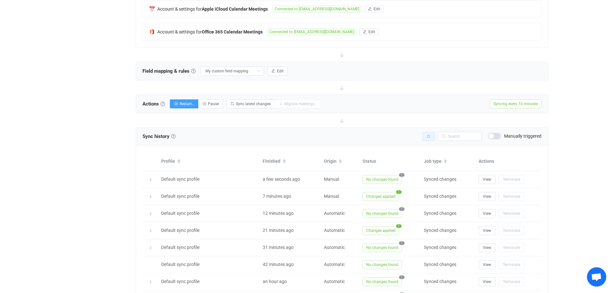
click at [430, 135] on icon "button" at bounding box center [429, 137] width 4 height 4
click at [253, 103] on span "Sync latest changes" at bounding box center [253, 104] width 35 height 5
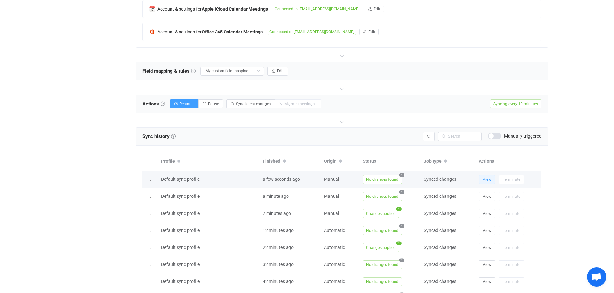
click at [486, 179] on span "View" at bounding box center [487, 179] width 8 height 5
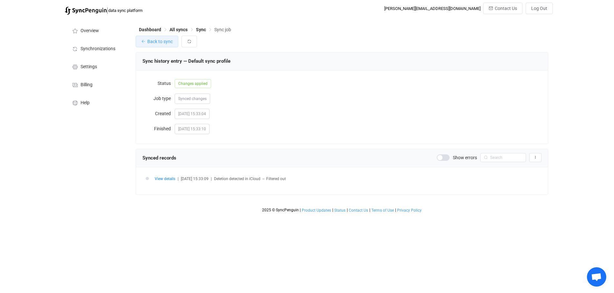
click at [159, 42] on span "Back to sync" at bounding box center [159, 41] width 25 height 5
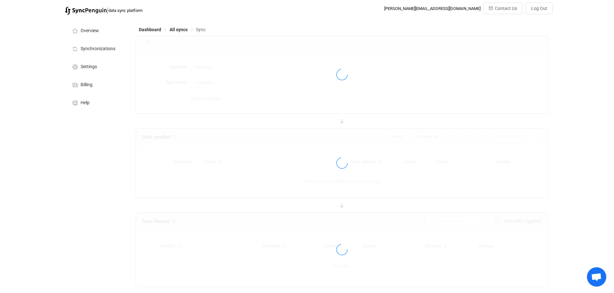
type input "10 minutes"
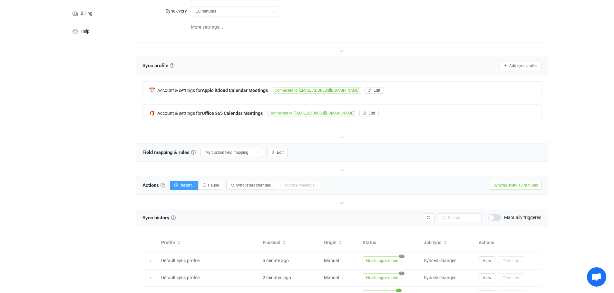
scroll to position [72, 0]
click at [279, 149] on span "Edit" at bounding box center [280, 151] width 7 height 5
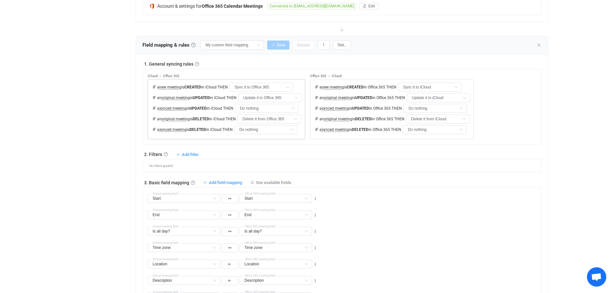
scroll to position [185, 0]
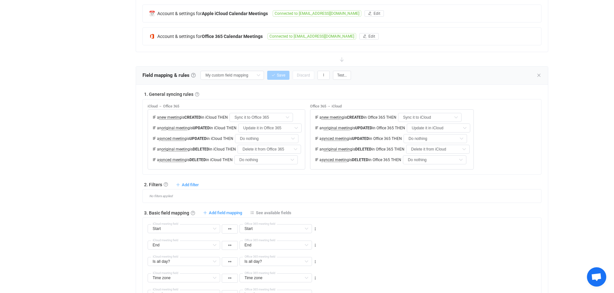
scroll to position [137, 0]
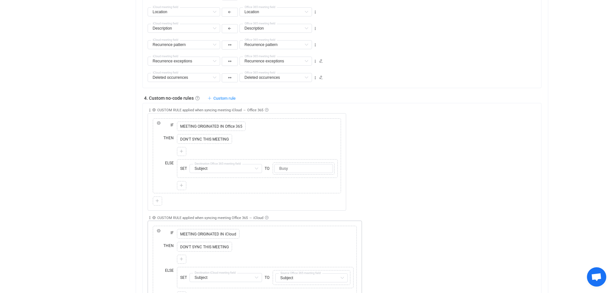
scroll to position [620, 0]
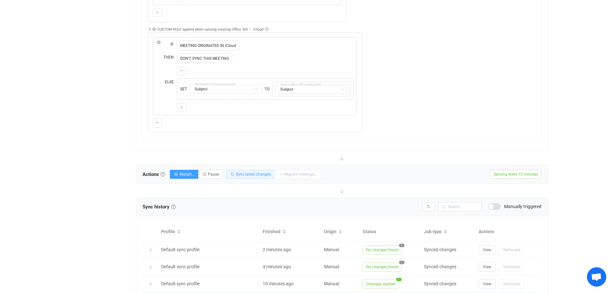
click at [249, 175] on span "Sync latest changes" at bounding box center [253, 174] width 35 height 5
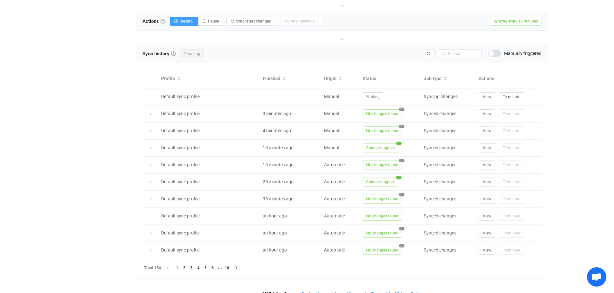
scroll to position [772, 0]
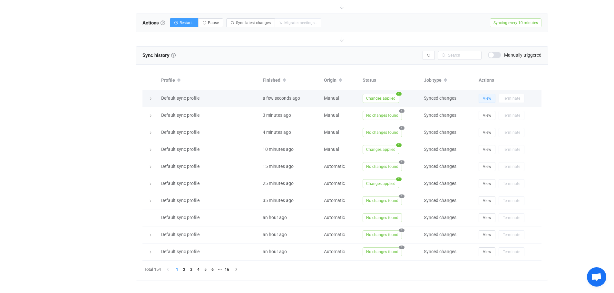
click at [484, 98] on span "View" at bounding box center [487, 98] width 8 height 5
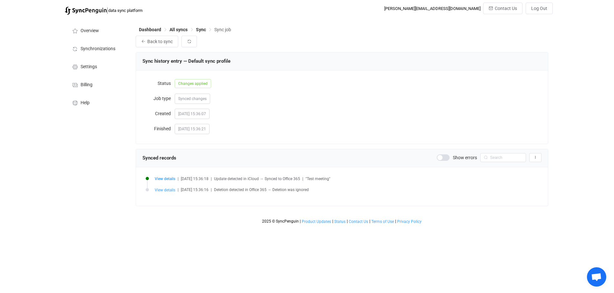
click at [160, 190] on span "View details" at bounding box center [165, 190] width 21 height 5
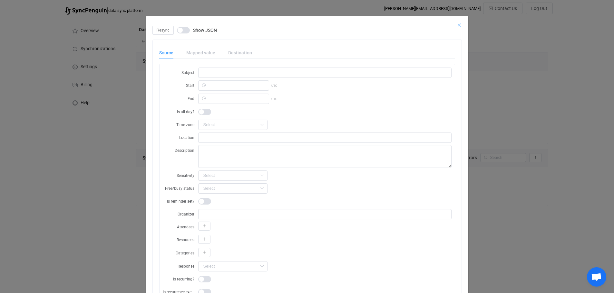
click at [456, 24] on icon "Close" at bounding box center [458, 25] width 5 height 5
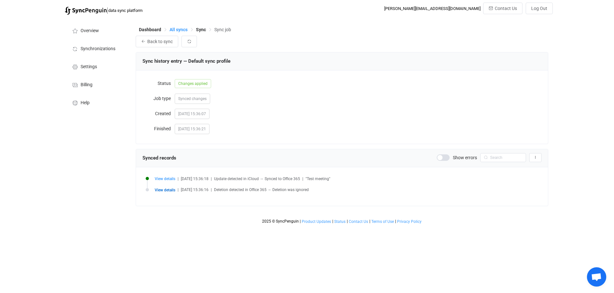
click at [177, 30] on span "All syncs" at bounding box center [178, 29] width 18 height 5
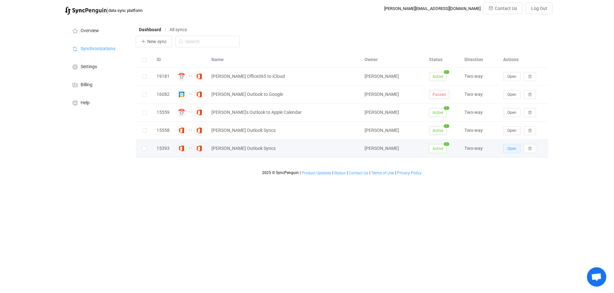
click at [511, 149] on span "Open" at bounding box center [511, 149] width 9 height 5
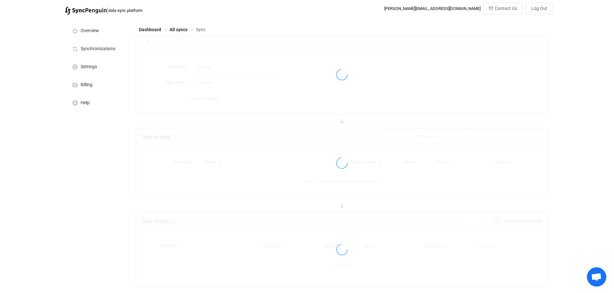
type input "10 minutes"
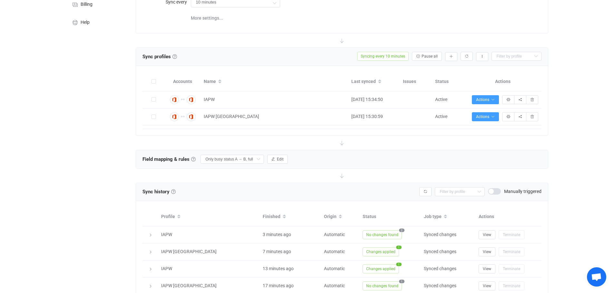
scroll to position [183, 0]
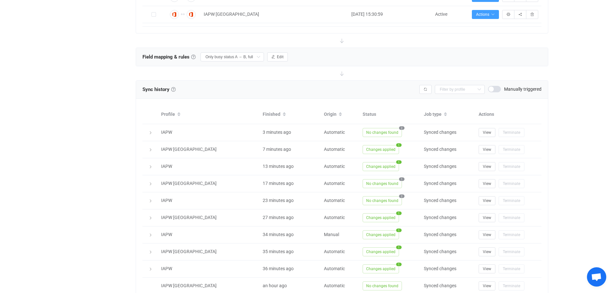
click at [564, 136] on div "| data sync platform [PERSON_NAME][EMAIL_ADDRESS][DOMAIN_NAME] Contact Us Log O…" at bounding box center [307, 78] width 614 height 516
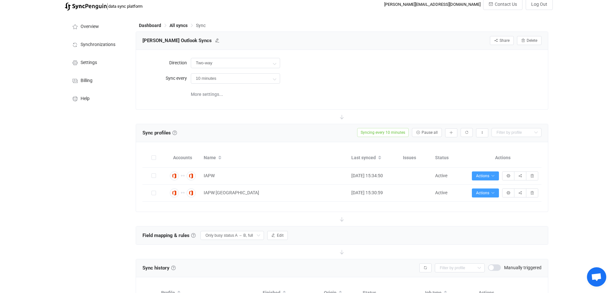
scroll to position [0, 0]
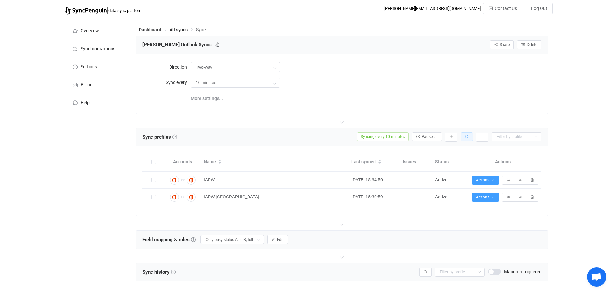
click at [467, 135] on icon "button" at bounding box center [467, 137] width 4 height 4
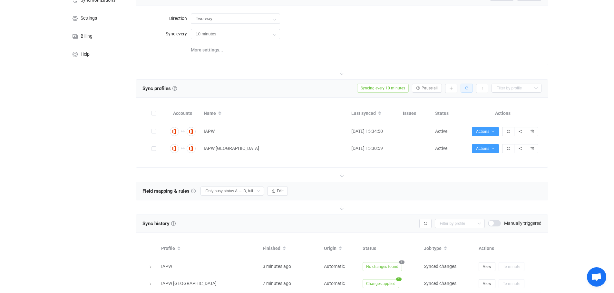
scroll to position [48, 0]
click at [482, 87] on icon "button" at bounding box center [482, 89] width 4 height 4
click at [566, 126] on div "| data sync platform [PERSON_NAME][EMAIL_ADDRESS][DOMAIN_NAME] Contact Us Log O…" at bounding box center [307, 212] width 614 height 516
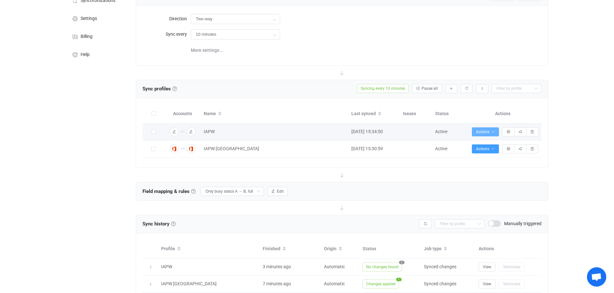
click at [491, 130] on icon "button" at bounding box center [493, 132] width 4 height 4
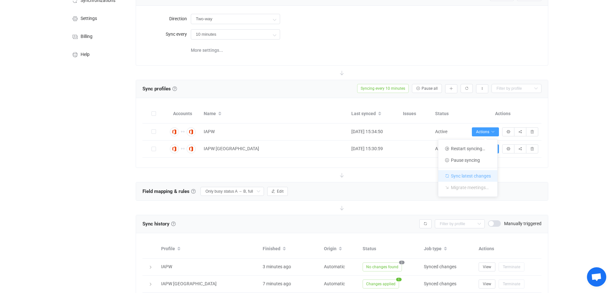
click at [465, 174] on li "Sync latest changes" at bounding box center [467, 175] width 59 height 14
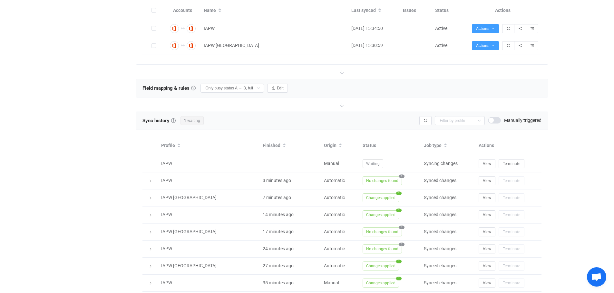
scroll to position [161, 0]
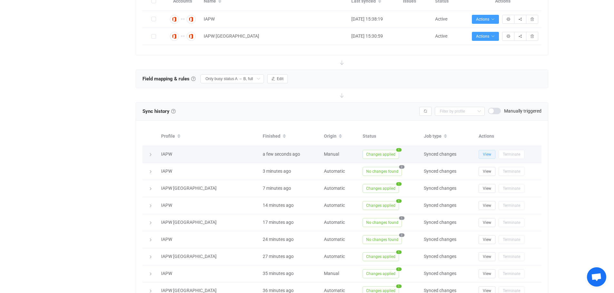
click at [487, 154] on span "View" at bounding box center [487, 154] width 8 height 5
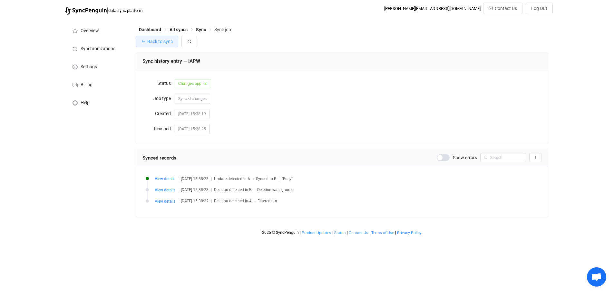
click at [146, 43] on button "Back to sync" at bounding box center [157, 42] width 43 height 12
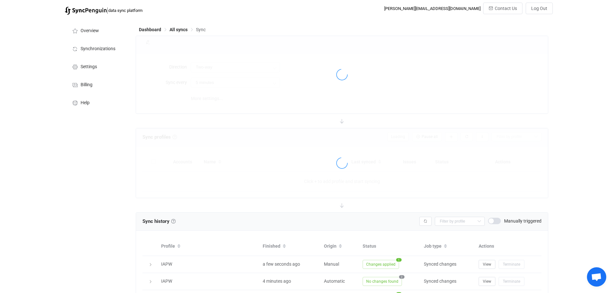
type input "10 minutes"
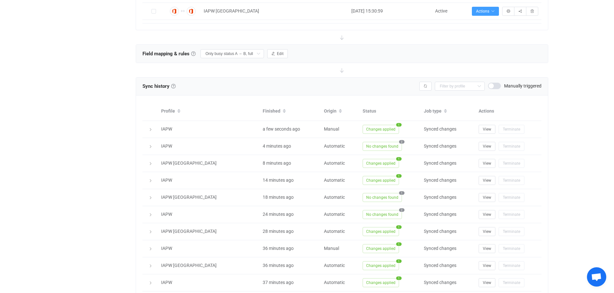
scroll to position [116, 0]
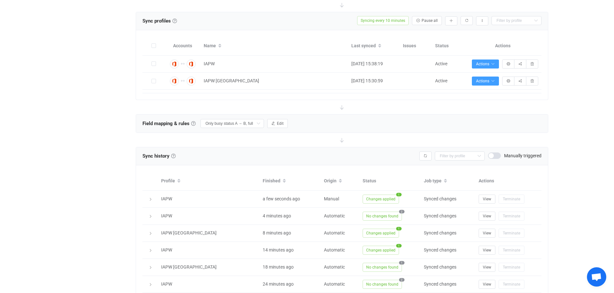
click at [110, 190] on div "Overview Synchronizations Settings Billing Help" at bounding box center [97, 152] width 71 height 501
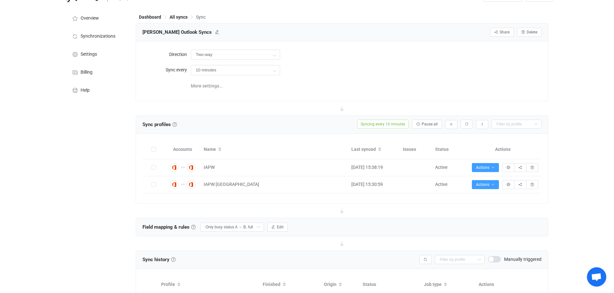
scroll to position [0, 0]
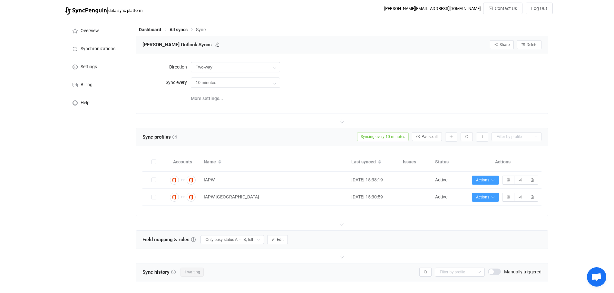
click at [95, 218] on div "Overview Synchronizations Settings Billing Help" at bounding box center [97, 268] width 71 height 501
click at [178, 28] on span "All syncs" at bounding box center [178, 29] width 18 height 5
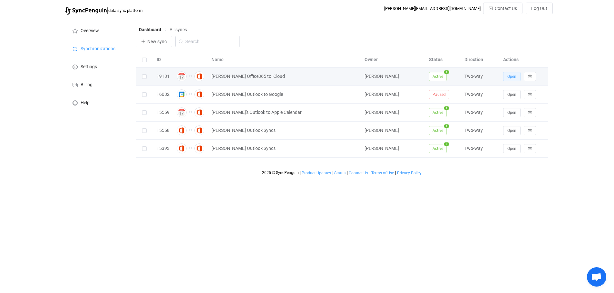
click at [510, 77] on span "Open" at bounding box center [511, 76] width 9 height 5
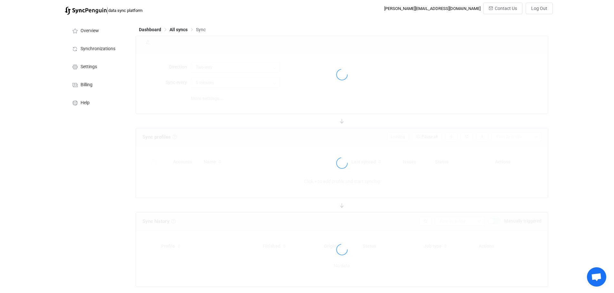
type input "10 minutes"
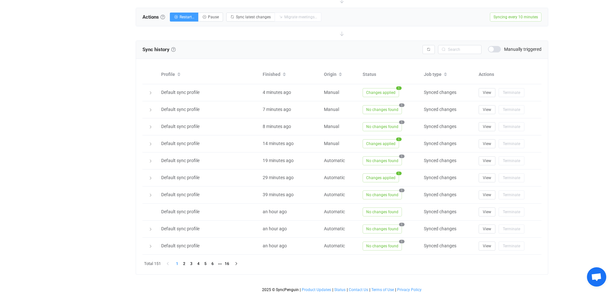
scroll to position [242, 0]
click at [185, 262] on li "2" at bounding box center [184, 262] width 7 height 7
click at [212, 262] on li "6" at bounding box center [212, 262] width 7 height 7
click at [235, 261] on li "15" at bounding box center [233, 262] width 7 height 7
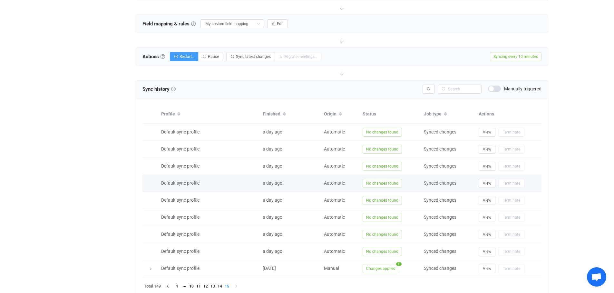
scroll to position [225, 0]
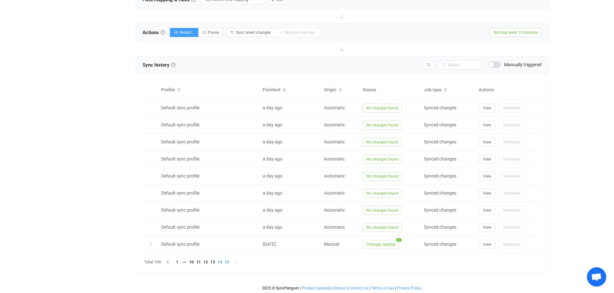
click at [218, 261] on li "14" at bounding box center [219, 262] width 7 height 7
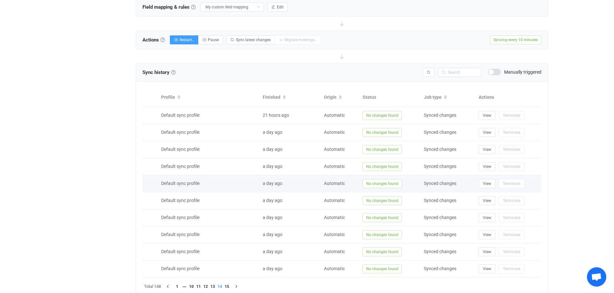
scroll to position [242, 0]
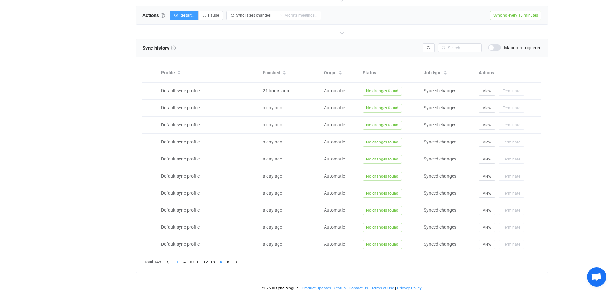
click at [177, 262] on li "1" at bounding box center [177, 262] width 7 height 7
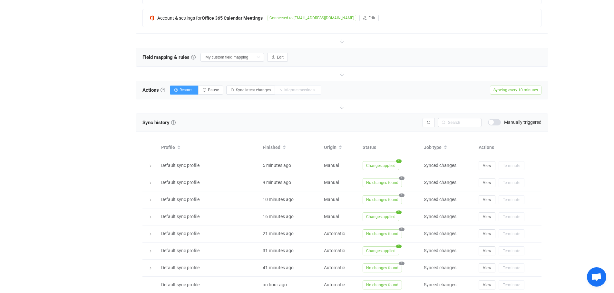
scroll to position [161, 0]
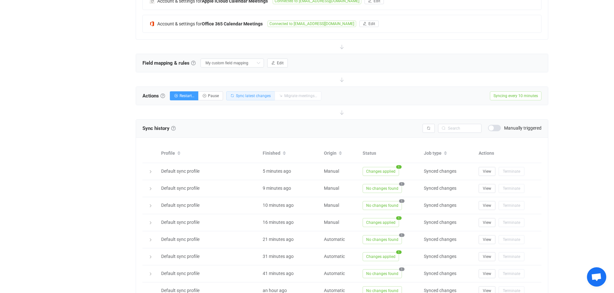
click at [248, 94] on span "Sync latest changes" at bounding box center [253, 96] width 35 height 5
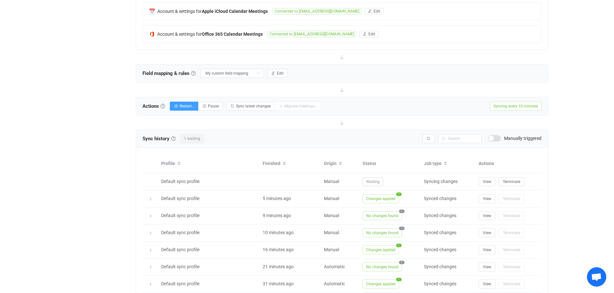
scroll to position [145, 0]
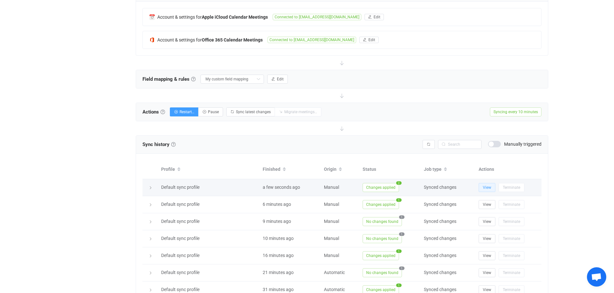
click at [485, 186] on span "View" at bounding box center [487, 188] width 8 height 5
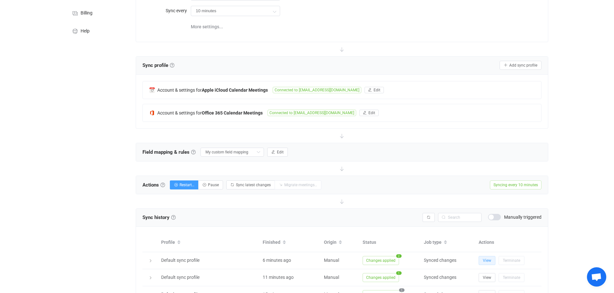
scroll to position [72, 0]
click at [280, 151] on span "Edit" at bounding box center [280, 151] width 7 height 5
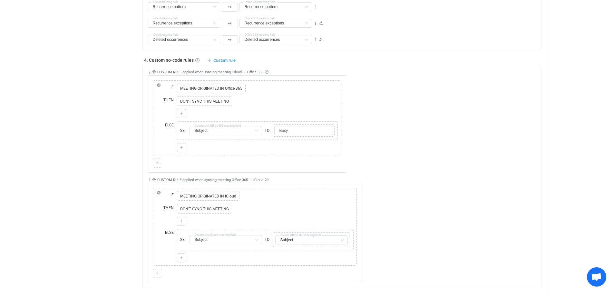
scroll to position [475, 0]
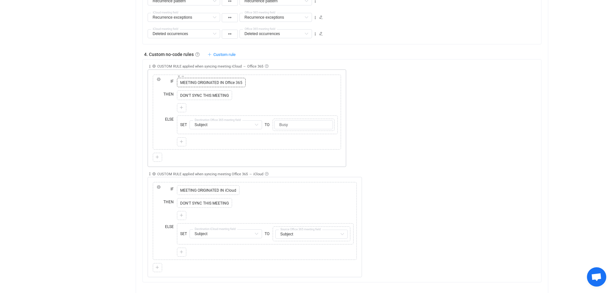
click at [189, 82] on span "MEETING ORIGINATED IN Office 365" at bounding box center [210, 83] width 65 height 6
click at [183, 184] on icon at bounding box center [182, 183] width 3 height 3
click at [188, 172] on span "Copy" at bounding box center [191, 172] width 9 height 5
click at [182, 76] on icon at bounding box center [182, 76] width 3 height 3
click at [195, 82] on span "MEETING ORIGINATED IN Office 365" at bounding box center [210, 83] width 65 height 6
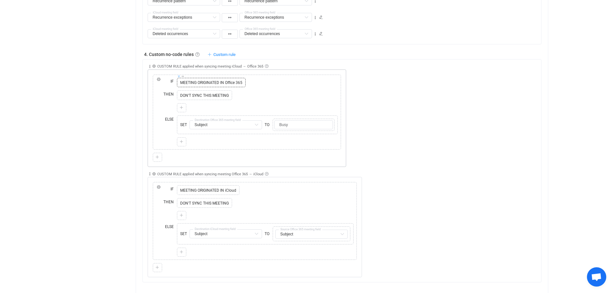
click at [177, 76] on icon at bounding box center [178, 76] width 3 height 3
click at [180, 82] on div at bounding box center [181, 83] width 6 height 6
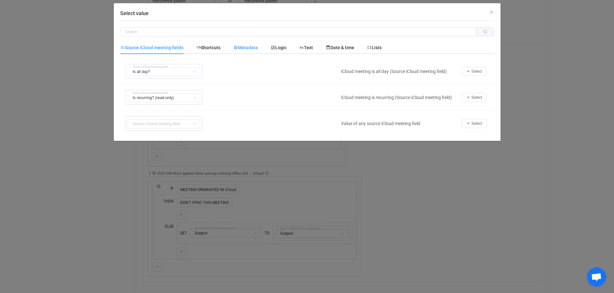
click at [245, 49] on span "Metadata" at bounding box center [245, 47] width 24 height 5
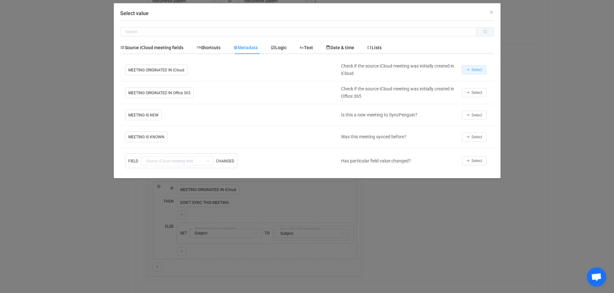
click at [470, 68] on button "Select" at bounding box center [474, 69] width 24 height 9
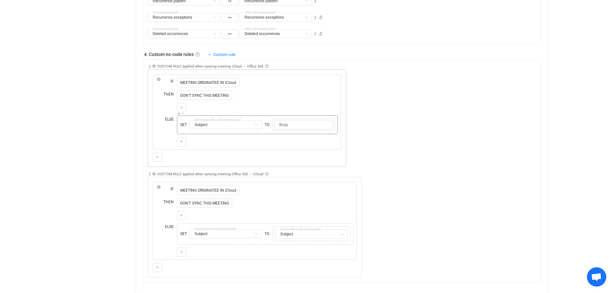
click at [182, 113] on icon at bounding box center [182, 113] width 3 height 3
click at [204, 102] on span "Cut" at bounding box center [207, 102] width 6 height 5
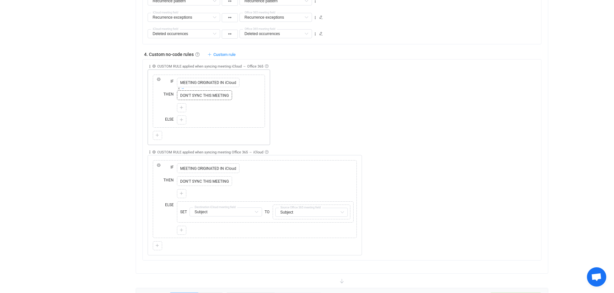
click at [183, 89] on icon at bounding box center [182, 88] width 3 height 3
click at [225, 77] on span "Replace" at bounding box center [225, 77] width 14 height 5
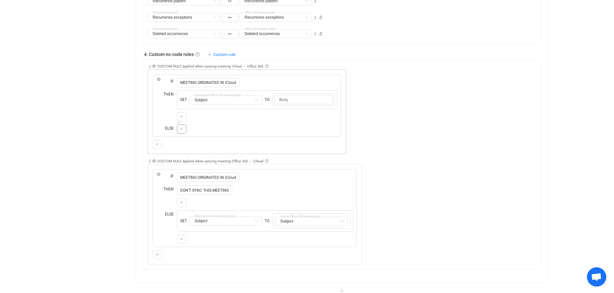
click at [178, 123] on icon at bounding box center [178, 122] width 3 height 3
click at [220, 127] on div at bounding box center [257, 129] width 161 height 9
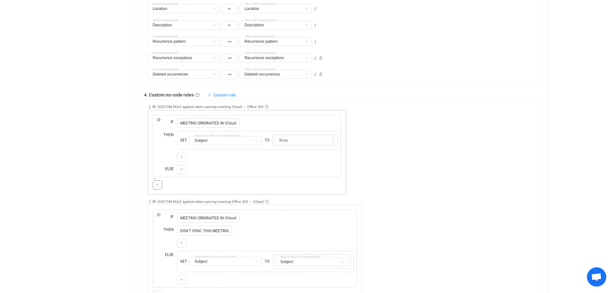
scroll to position [443, 0]
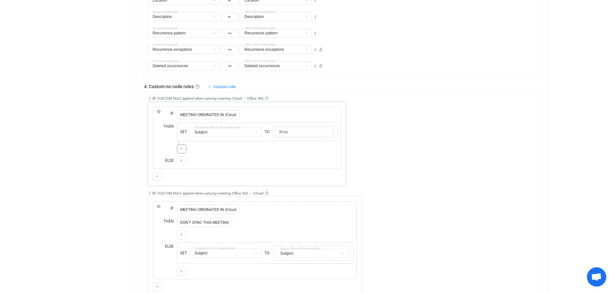
click at [180, 143] on icon at bounding box center [178, 142] width 3 height 3
click at [159, 110] on icon at bounding box center [159, 112] width 4 height 4
click at [213, 156] on div "Add action" at bounding box center [257, 161] width 164 height 12
click at [179, 155] on icon at bounding box center [178, 154] width 3 height 3
click at [235, 160] on div at bounding box center [257, 161] width 161 height 9
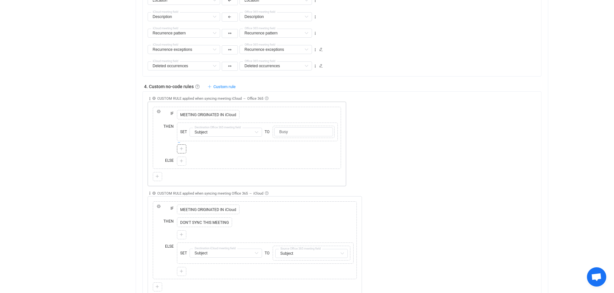
click at [178, 143] on icon at bounding box center [178, 142] width 3 height 3
click at [228, 151] on div at bounding box center [257, 149] width 161 height 9
click at [254, 233] on div at bounding box center [265, 235] width 177 height 9
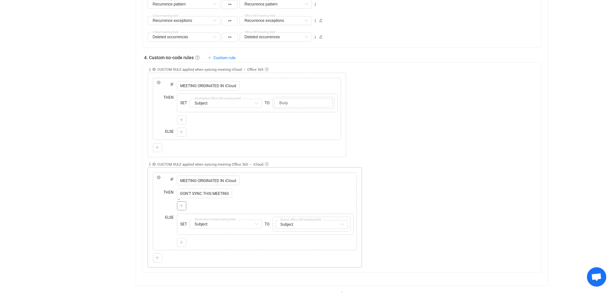
scroll to position [483, 0]
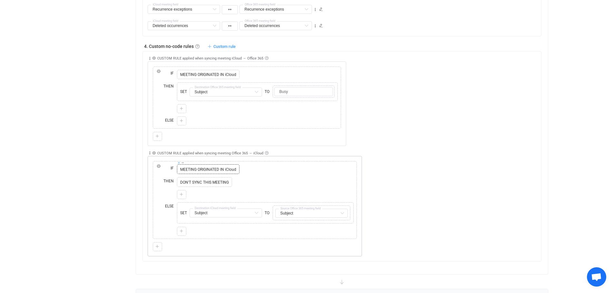
click at [178, 162] on icon at bounding box center [178, 162] width 3 height 3
click at [184, 168] on div at bounding box center [181, 169] width 6 height 6
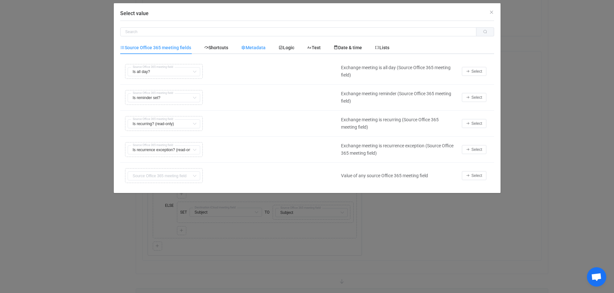
click at [252, 44] on div "Metadata" at bounding box center [253, 47] width 37 height 13
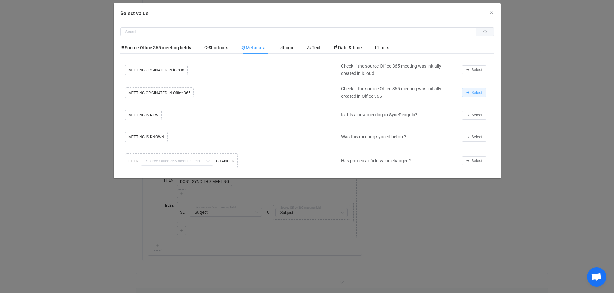
click at [478, 91] on span "Select" at bounding box center [476, 93] width 11 height 5
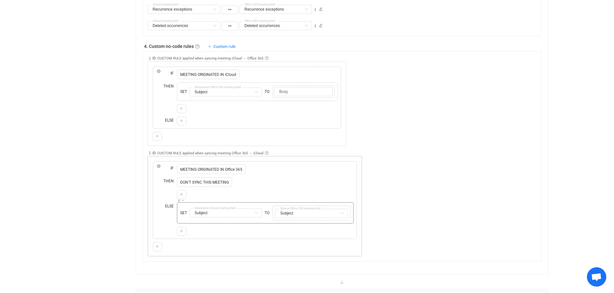
click at [182, 202] on icon at bounding box center [182, 200] width 3 height 3
click at [206, 188] on span "Cut" at bounding box center [207, 189] width 6 height 5
click at [182, 176] on icon at bounding box center [182, 175] width 3 height 3
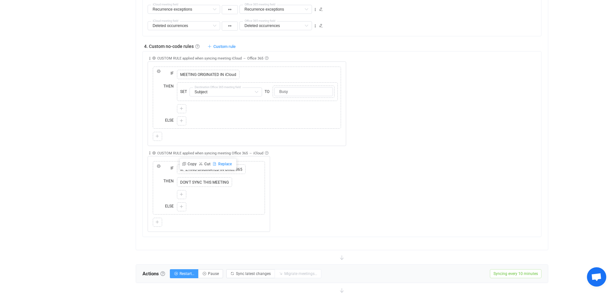
click at [220, 164] on span "Replace" at bounding box center [225, 164] width 14 height 5
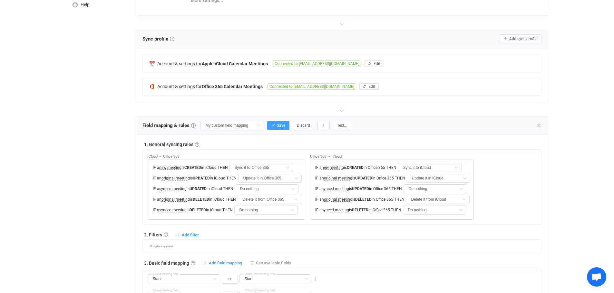
scroll to position [16, 0]
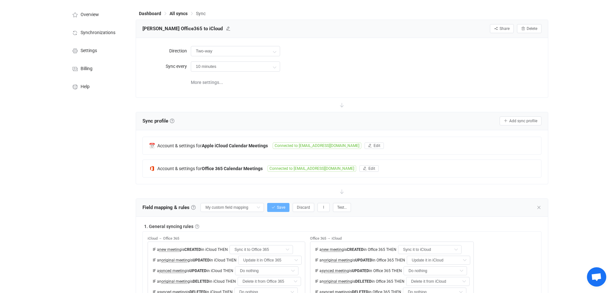
click at [277, 206] on span "Save" at bounding box center [281, 208] width 8 height 5
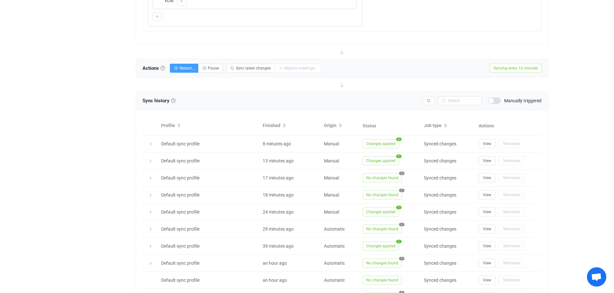
scroll to position [676, 0]
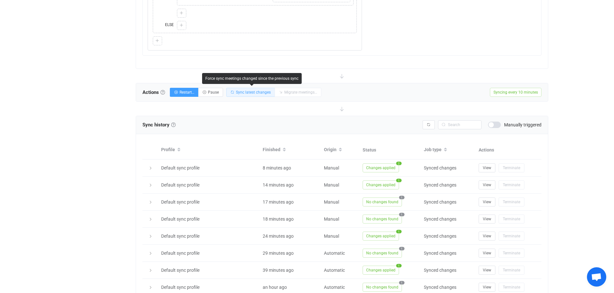
click at [252, 92] on span "Sync latest changes" at bounding box center [253, 92] width 35 height 5
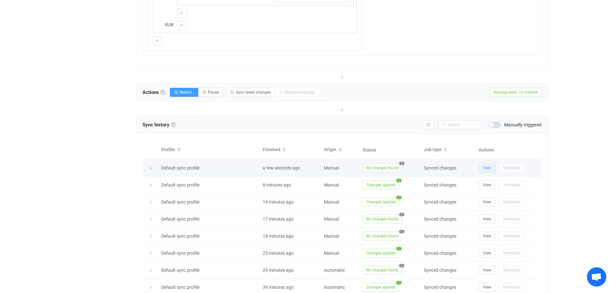
click at [485, 166] on span "View" at bounding box center [487, 168] width 8 height 5
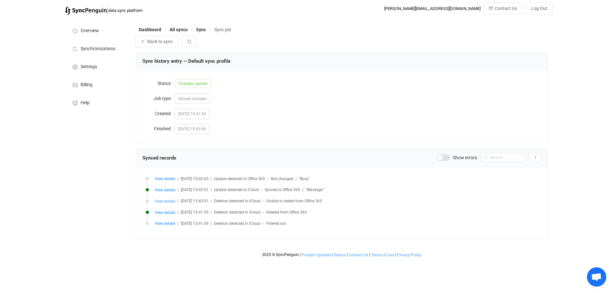
click at [169, 202] on span "View details" at bounding box center [165, 201] width 21 height 5
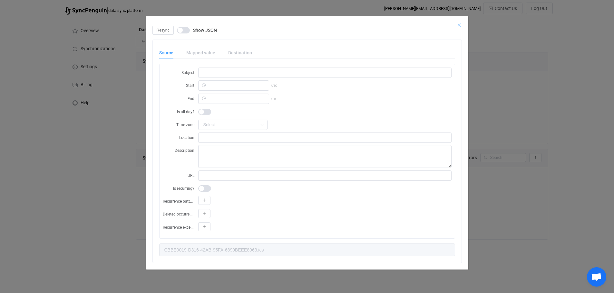
click at [458, 23] on icon "Close" at bounding box center [458, 25] width 5 height 5
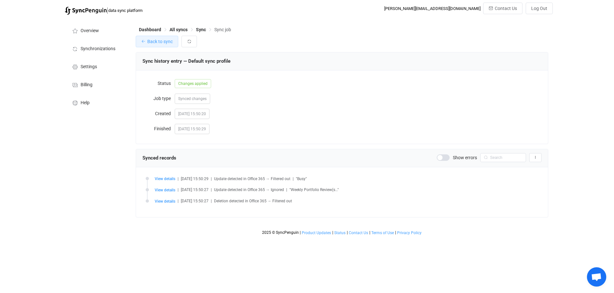
click at [153, 40] on span "Back to sync" at bounding box center [159, 41] width 25 height 5
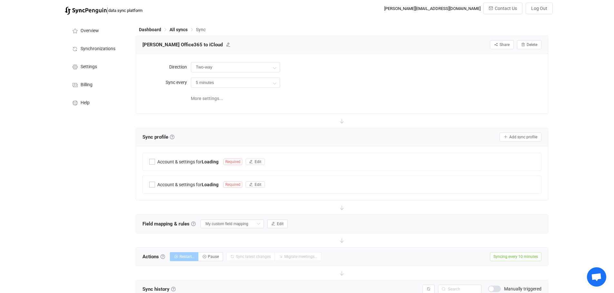
type input "10 minutes"
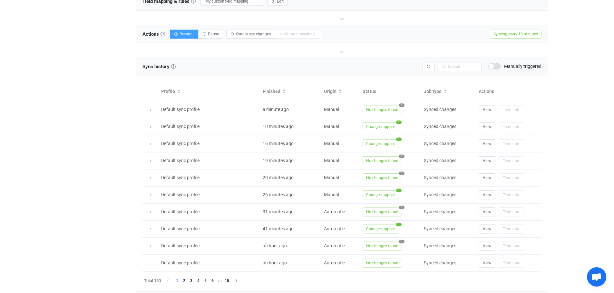
scroll to position [225, 0]
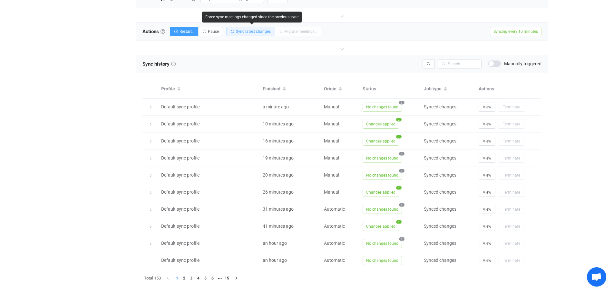
click at [246, 31] on span "Sync latest changes" at bounding box center [253, 31] width 35 height 5
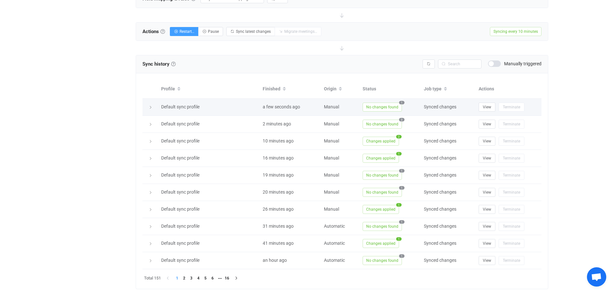
click at [401, 101] on span "1" at bounding box center [401, 103] width 5 height 4
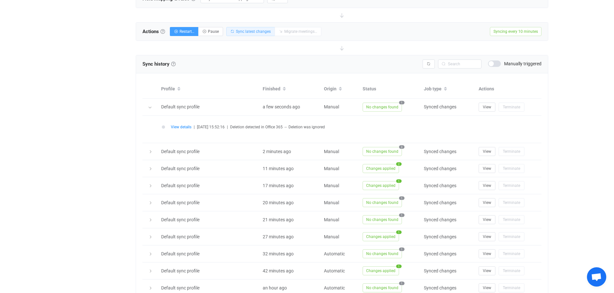
click at [242, 31] on span "Sync latest changes" at bounding box center [253, 31] width 35 height 5
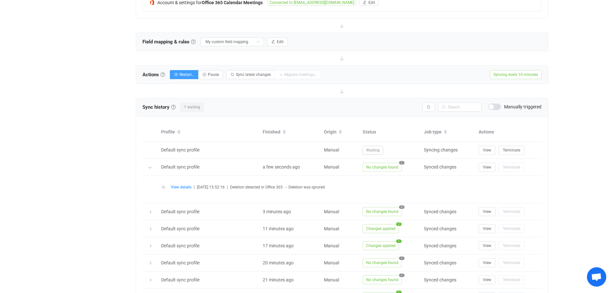
scroll to position [177, 0]
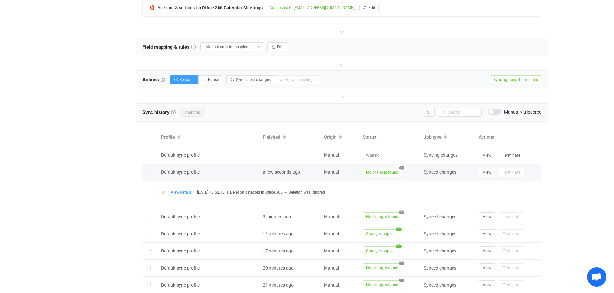
click at [149, 173] on icon at bounding box center [150, 173] width 4 height 4
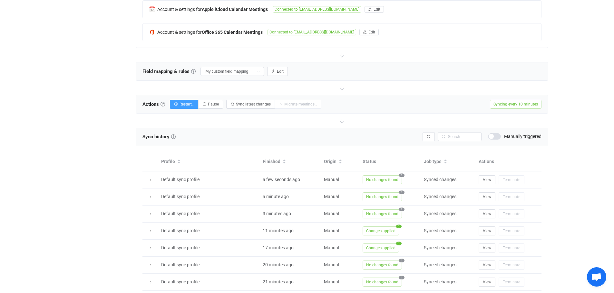
scroll to position [161, 0]
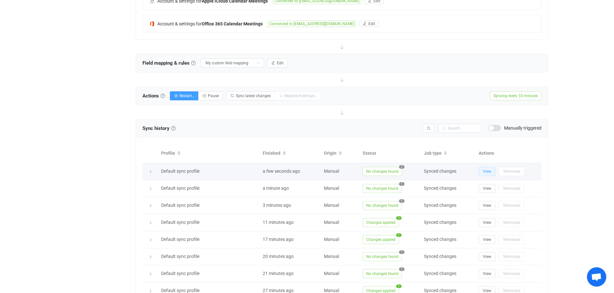
click at [488, 171] on span "View" at bounding box center [487, 171] width 8 height 5
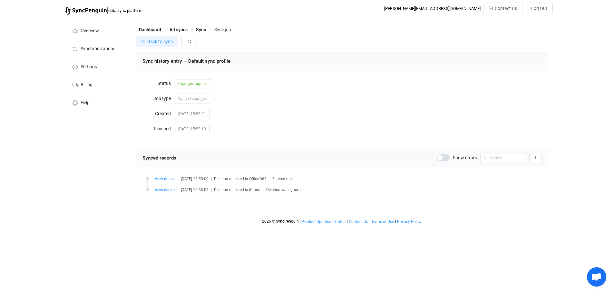
click at [153, 39] on span "Back to sync" at bounding box center [159, 41] width 25 height 5
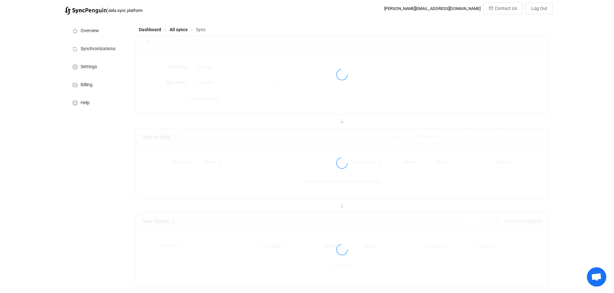
type input "10 minutes"
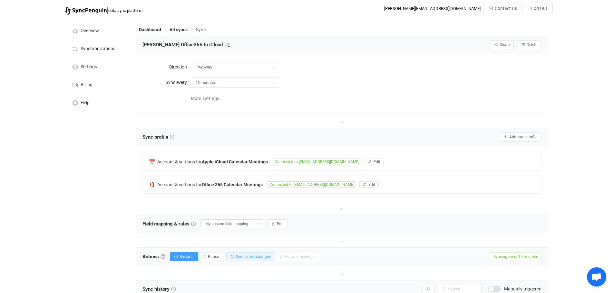
click at [253, 259] on button "Sync latest changes" at bounding box center [250, 257] width 49 height 9
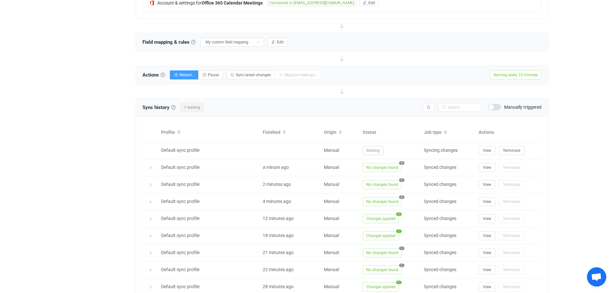
scroll to position [185, 0]
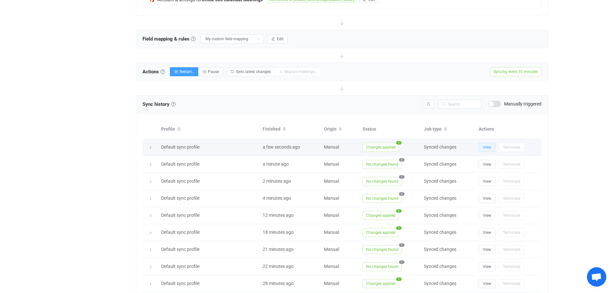
click at [486, 145] on span "View" at bounding box center [487, 147] width 8 height 5
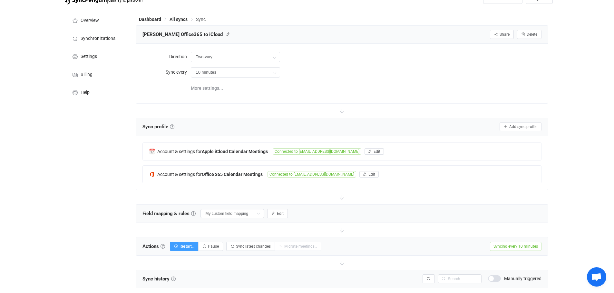
scroll to position [0, 0]
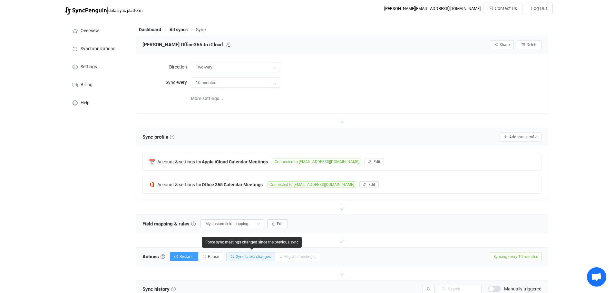
drag, startPoint x: 248, startPoint y: 254, endPoint x: 210, endPoint y: 231, distance: 44.4
click at [248, 254] on button "Sync latest changes" at bounding box center [250, 257] width 49 height 9
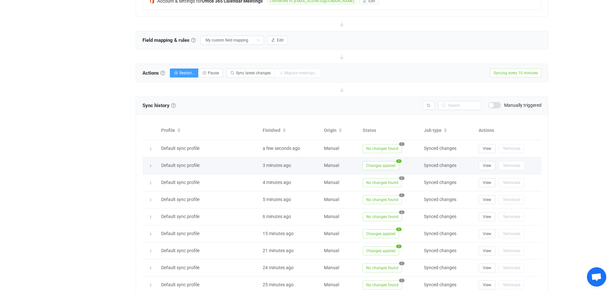
scroll to position [185, 0]
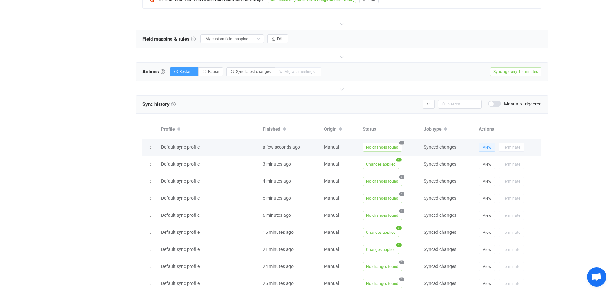
click at [489, 147] on span "View" at bounding box center [487, 147] width 8 height 5
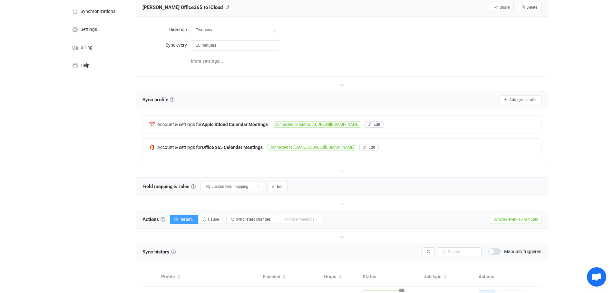
scroll to position [121, 0]
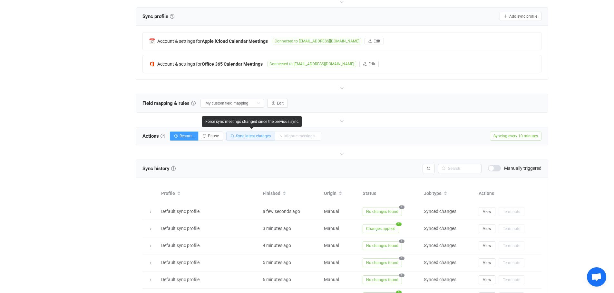
click at [249, 135] on span "Sync latest changes" at bounding box center [253, 136] width 35 height 5
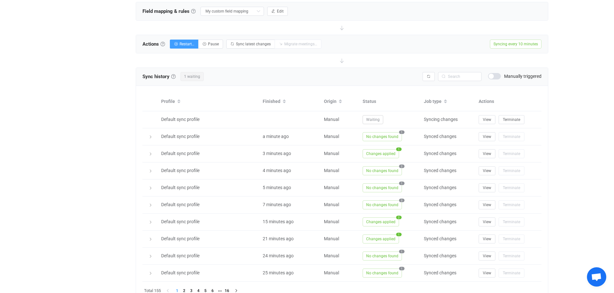
scroll to position [217, 0]
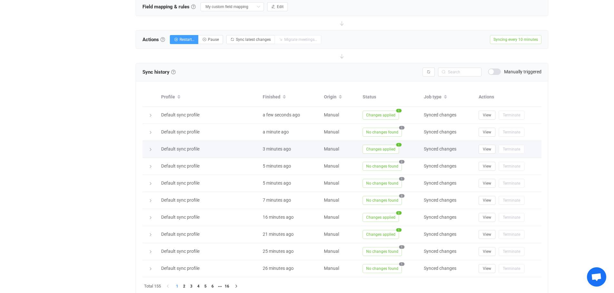
drag, startPoint x: 90, startPoint y: 144, endPoint x: 177, endPoint y: 141, distance: 87.0
click at [90, 144] on div "Overview Synchronizations Settings Billing Help" at bounding box center [97, 60] width 71 height 518
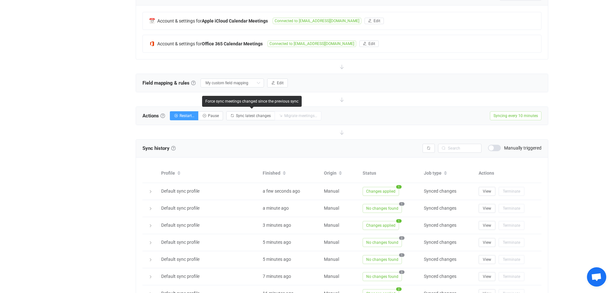
scroll to position [145, 0]
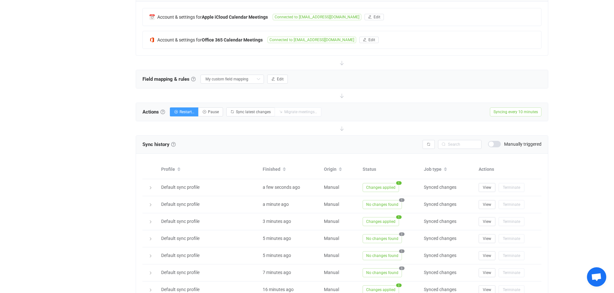
click at [255, 129] on div at bounding box center [342, 128] width 412 height 14
click at [249, 110] on span "Sync latest changes" at bounding box center [253, 112] width 35 height 5
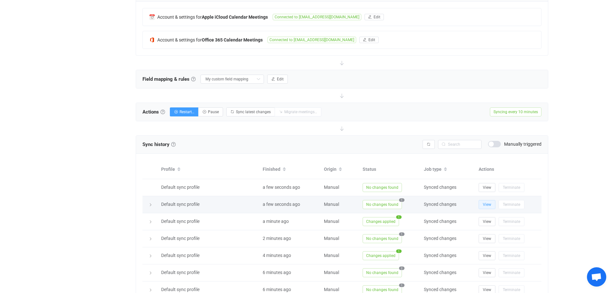
click at [487, 205] on span "View" at bounding box center [487, 205] width 8 height 5
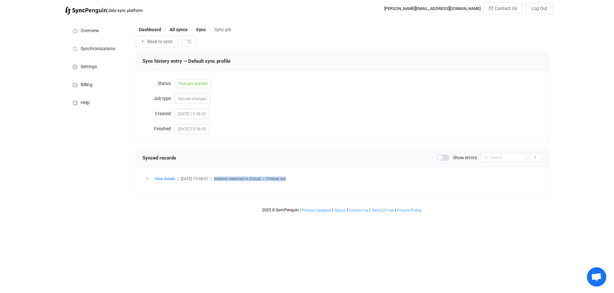
drag, startPoint x: 221, startPoint y: 179, endPoint x: 303, endPoint y: 179, distance: 82.5
click at [303, 179] on div "View details | [DATE] 15:58:07 | Deletion detected in iCloud → Filtered out" at bounding box center [348, 179] width 387 height 5
click at [165, 178] on span "View details" at bounding box center [165, 179] width 21 height 5
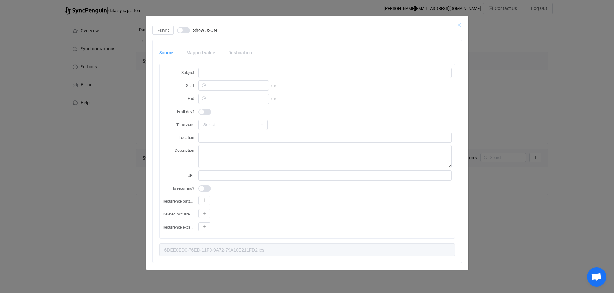
click at [458, 24] on icon "Close" at bounding box center [458, 25] width 5 height 5
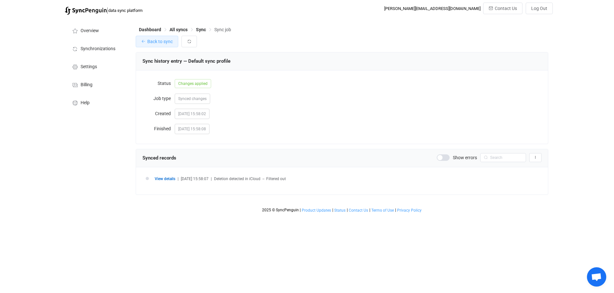
click at [158, 38] on button "Back to sync" at bounding box center [157, 42] width 43 height 12
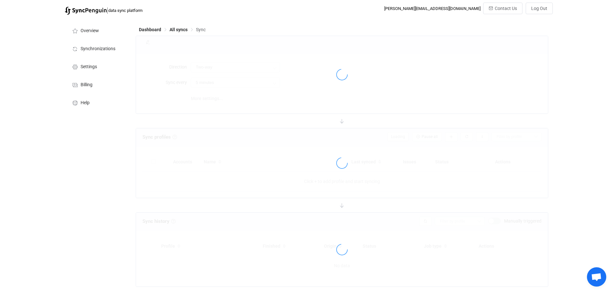
type input "10 minutes"
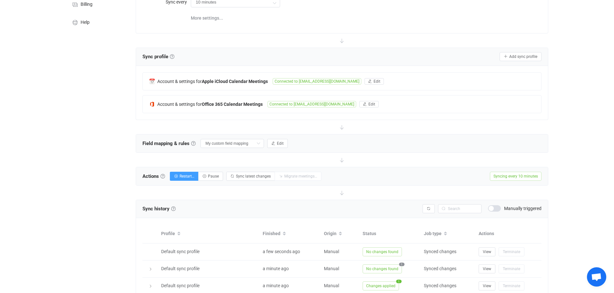
scroll to position [72, 0]
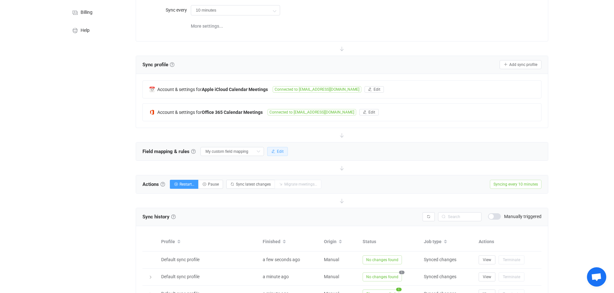
click at [277, 149] on span "Edit" at bounding box center [280, 151] width 7 height 5
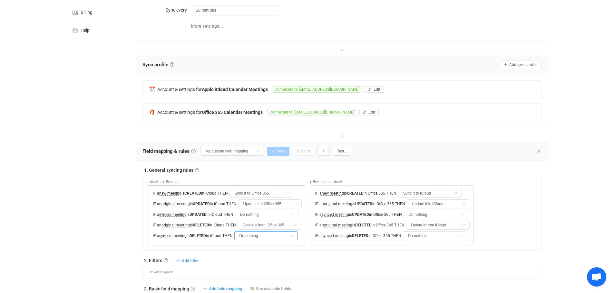
click at [276, 235] on input "Do nothing" at bounding box center [265, 236] width 63 height 9
click at [282, 262] on span "Delete it from Office 365" at bounding box center [268, 262] width 48 height 5
type input "Delete it from Office 365"
click at [431, 236] on input "Do nothing" at bounding box center [434, 236] width 63 height 9
click at [428, 262] on span "Delete it from iCloud" at bounding box center [435, 262] width 40 height 5
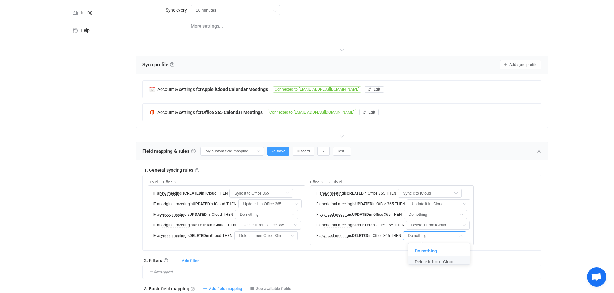
type input "Delete it from iCloud"
click at [274, 214] on input "Do nothing" at bounding box center [266, 214] width 63 height 9
click at [274, 239] on span "Update it in Office 365" at bounding box center [267, 240] width 44 height 5
type input "Update it in Office 365"
click at [442, 214] on input "Do nothing" at bounding box center [434, 214] width 63 height 9
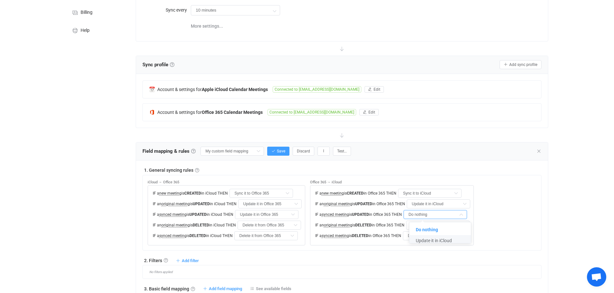
click at [446, 240] on span "Update it in iCloud" at bounding box center [434, 240] width 36 height 5
type input "Update it in iCloud"
click at [421, 265] on div "No filters applied" at bounding box center [341, 272] width 399 height 14
click at [277, 150] on span "Save" at bounding box center [281, 151] width 8 height 5
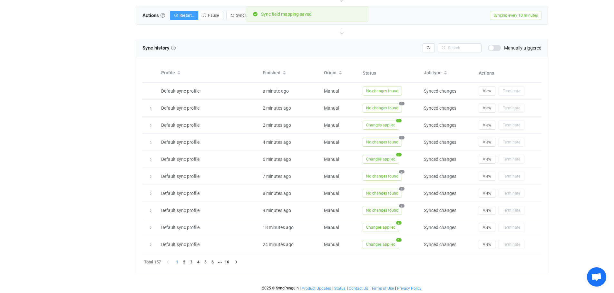
scroll to position [754, 0]
click at [235, 14] on button "Sync latest changes" at bounding box center [250, 14] width 49 height 9
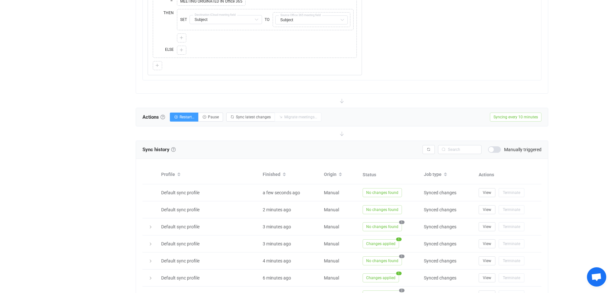
scroll to position [674, 0]
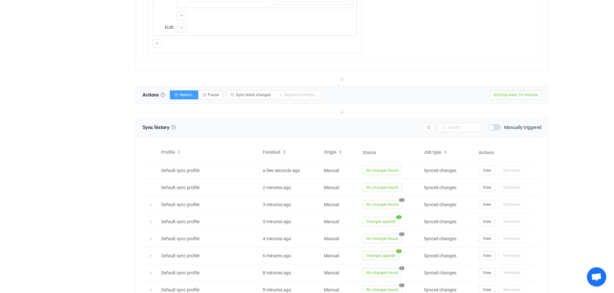
click at [250, 90] on div "Actions Actions To start syncing, click the Start syncing button. You'll be pro…" at bounding box center [342, 95] width 412 height 18
click at [252, 96] on span "Sync latest changes" at bounding box center [253, 95] width 35 height 5
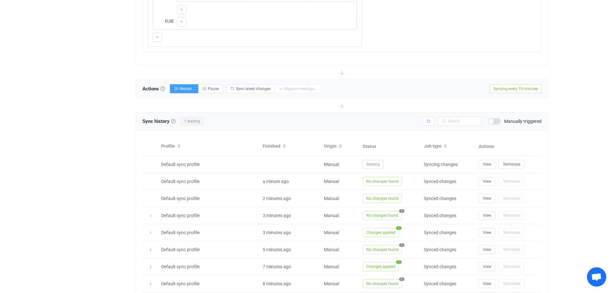
scroll to position [682, 0]
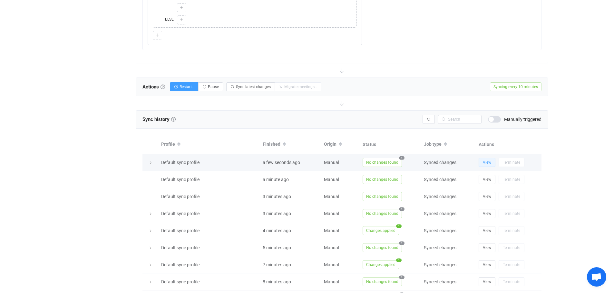
click at [484, 162] on span "View" at bounding box center [487, 162] width 8 height 5
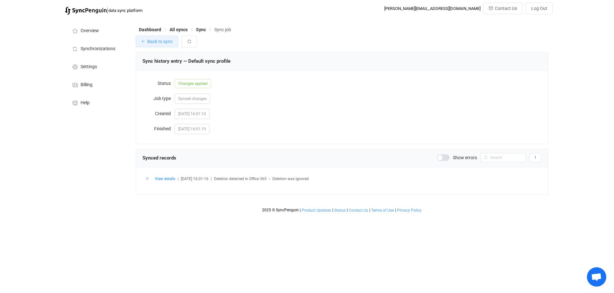
click at [155, 43] on span "Back to sync" at bounding box center [159, 41] width 25 height 5
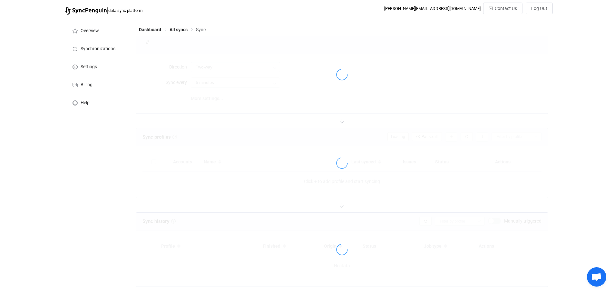
type input "10 minutes"
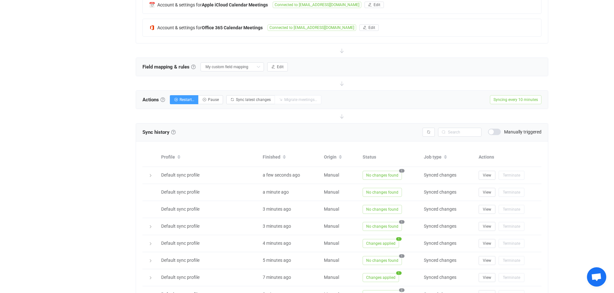
scroll to position [89, 0]
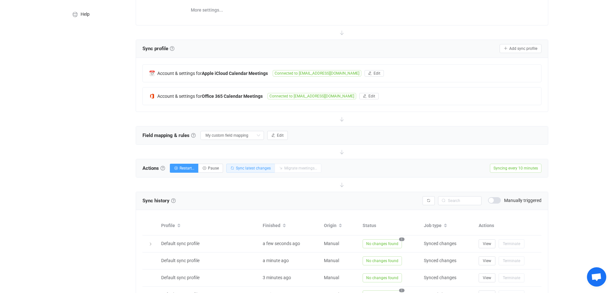
click at [247, 167] on span "Sync latest changes" at bounding box center [253, 168] width 35 height 5
click at [86, 201] on div "Overview Synchronizations Settings Billing Help" at bounding box center [97, 188] width 71 height 518
click at [251, 168] on span "Sync latest changes" at bounding box center [253, 168] width 35 height 5
click at [87, 219] on div "Overview Synchronizations Settings Billing Help" at bounding box center [97, 188] width 71 height 518
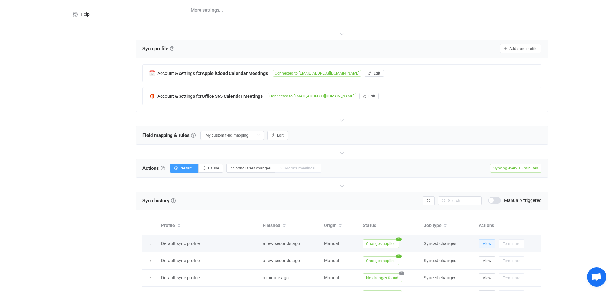
click at [486, 244] on span "View" at bounding box center [487, 244] width 8 height 5
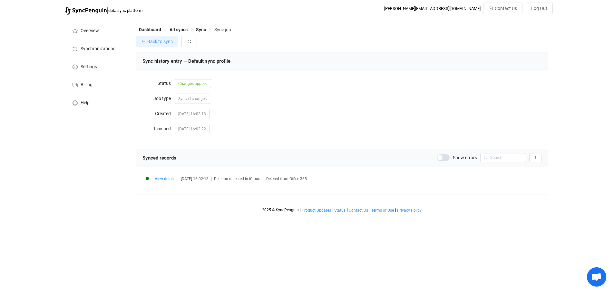
click at [157, 39] on span "Back to sync" at bounding box center [159, 41] width 25 height 5
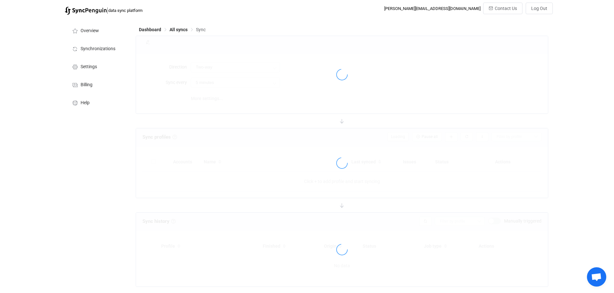
type input "10 minutes"
